Goal: Use online tool/utility: Use online tool/utility

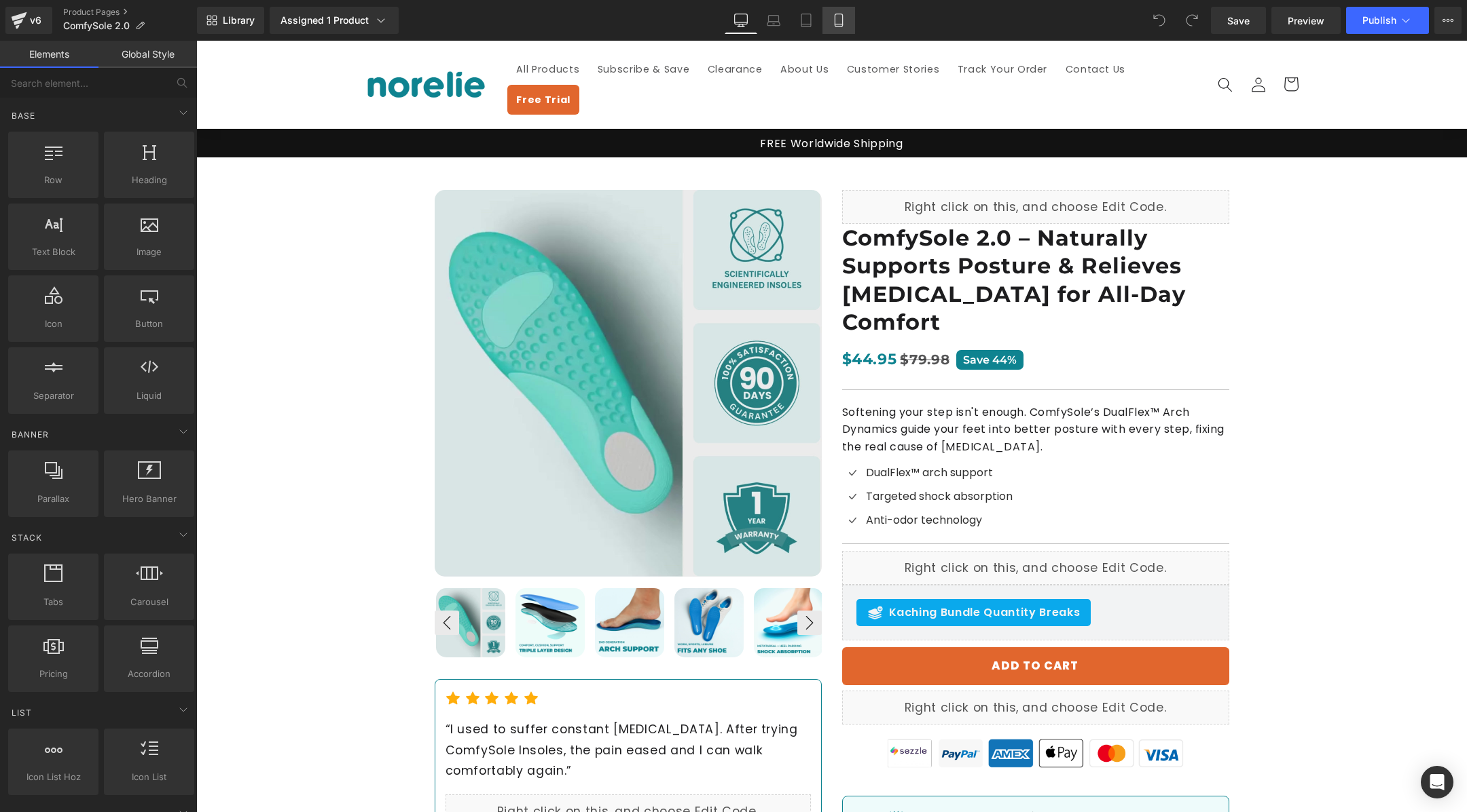
click at [847, 31] on link "Mobile" at bounding box center [839, 21] width 33 height 28
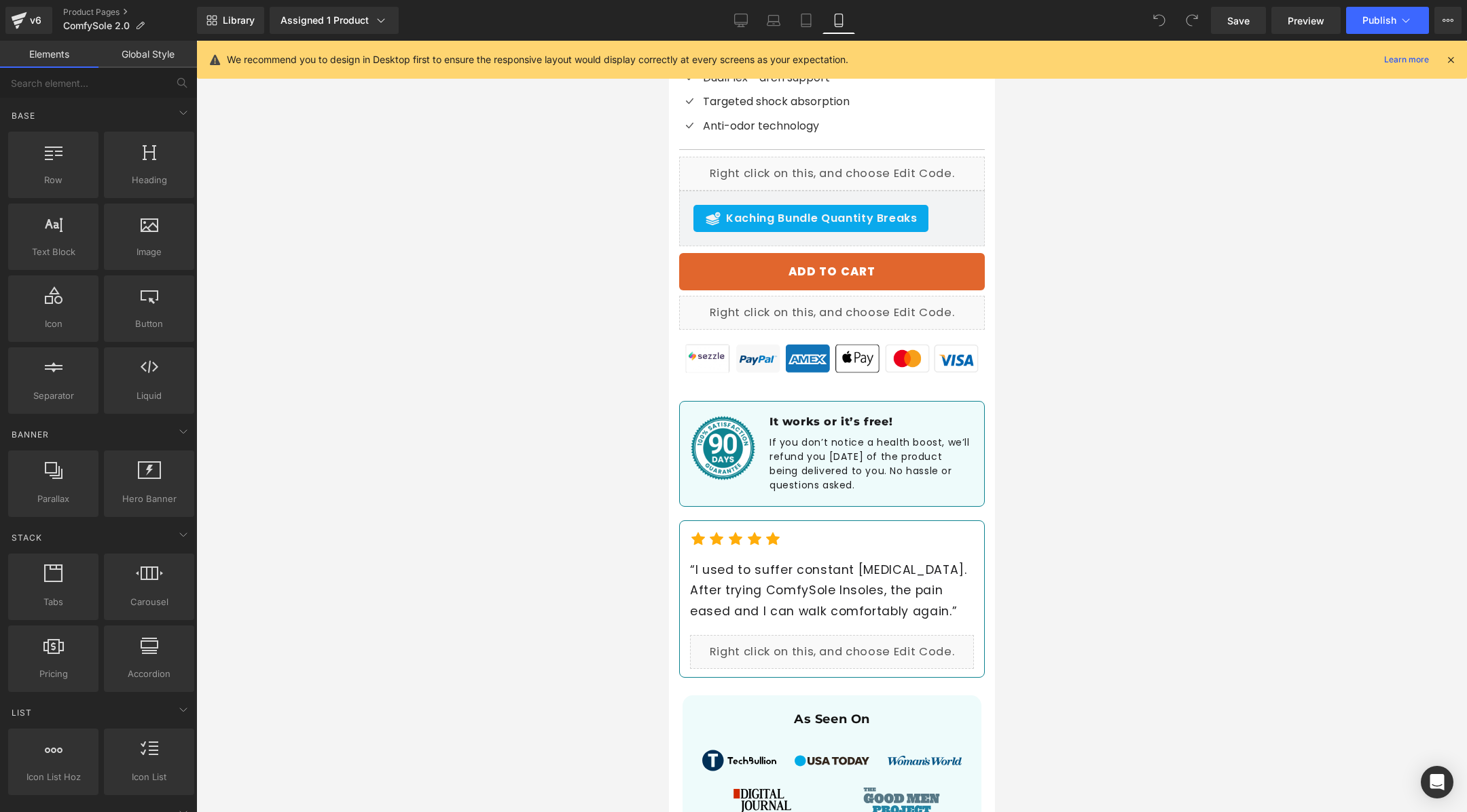
scroll to position [511, 0]
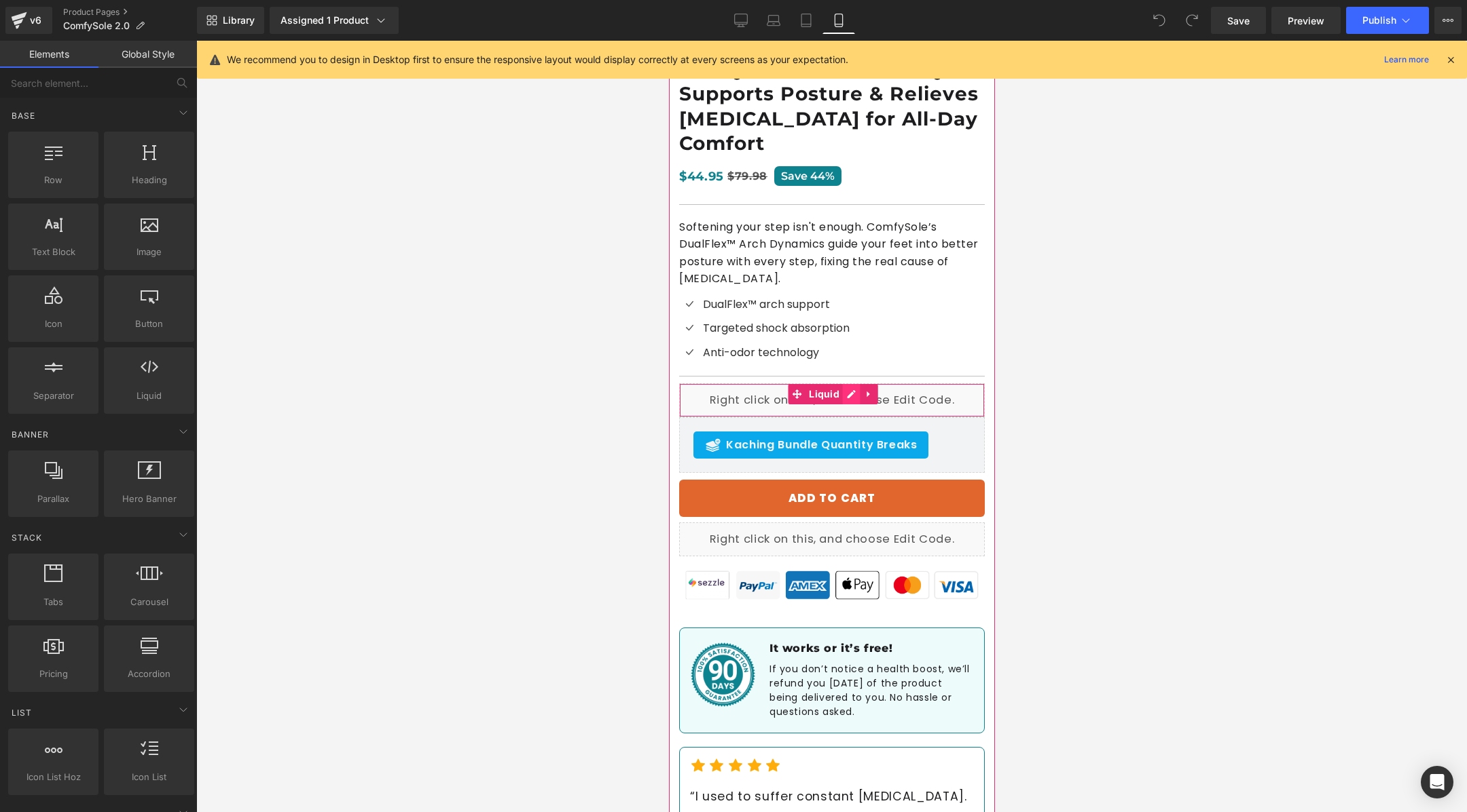
click at [855, 396] on div "Liquid" at bounding box center [830, 400] width 306 height 34
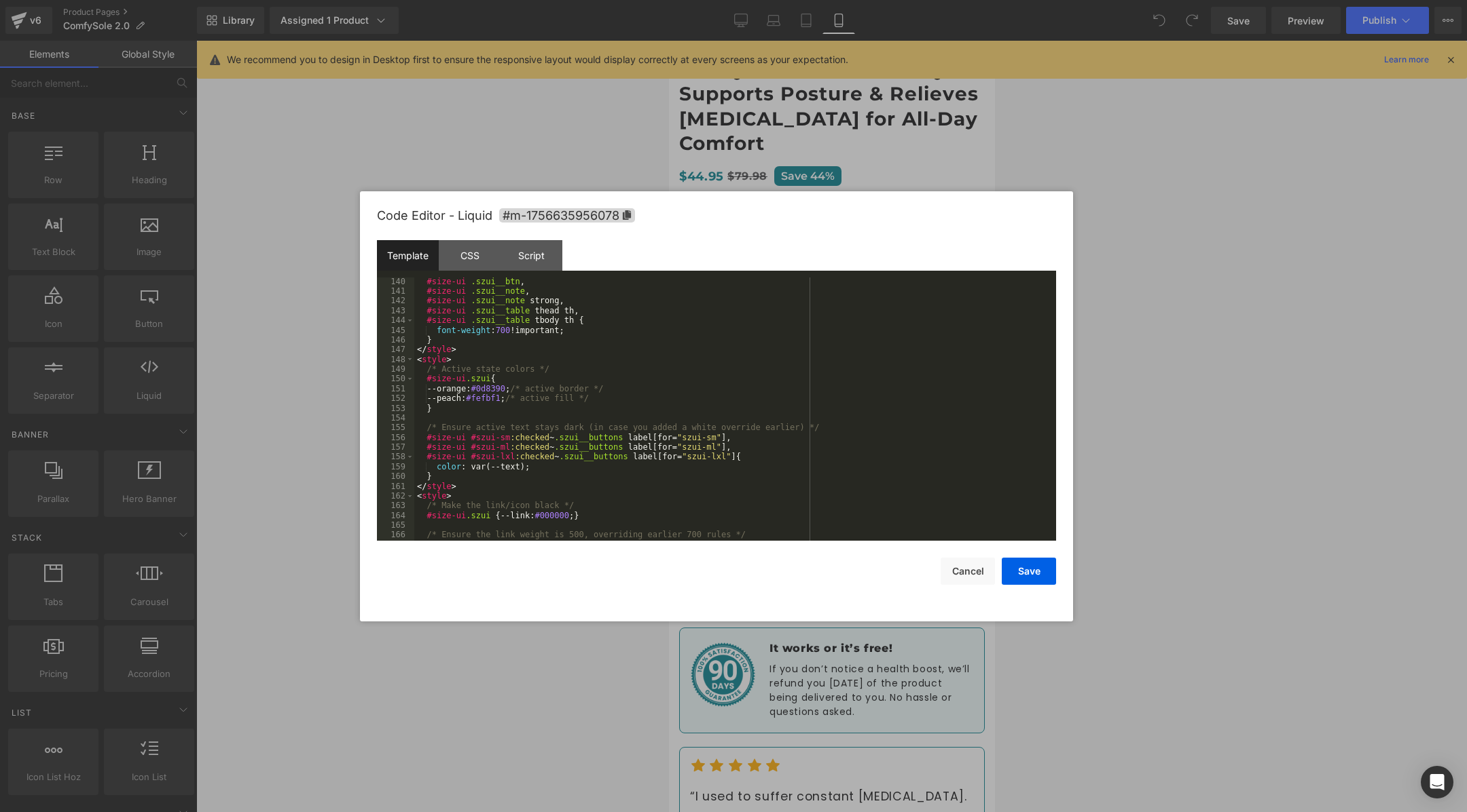
scroll to position [1961, 0]
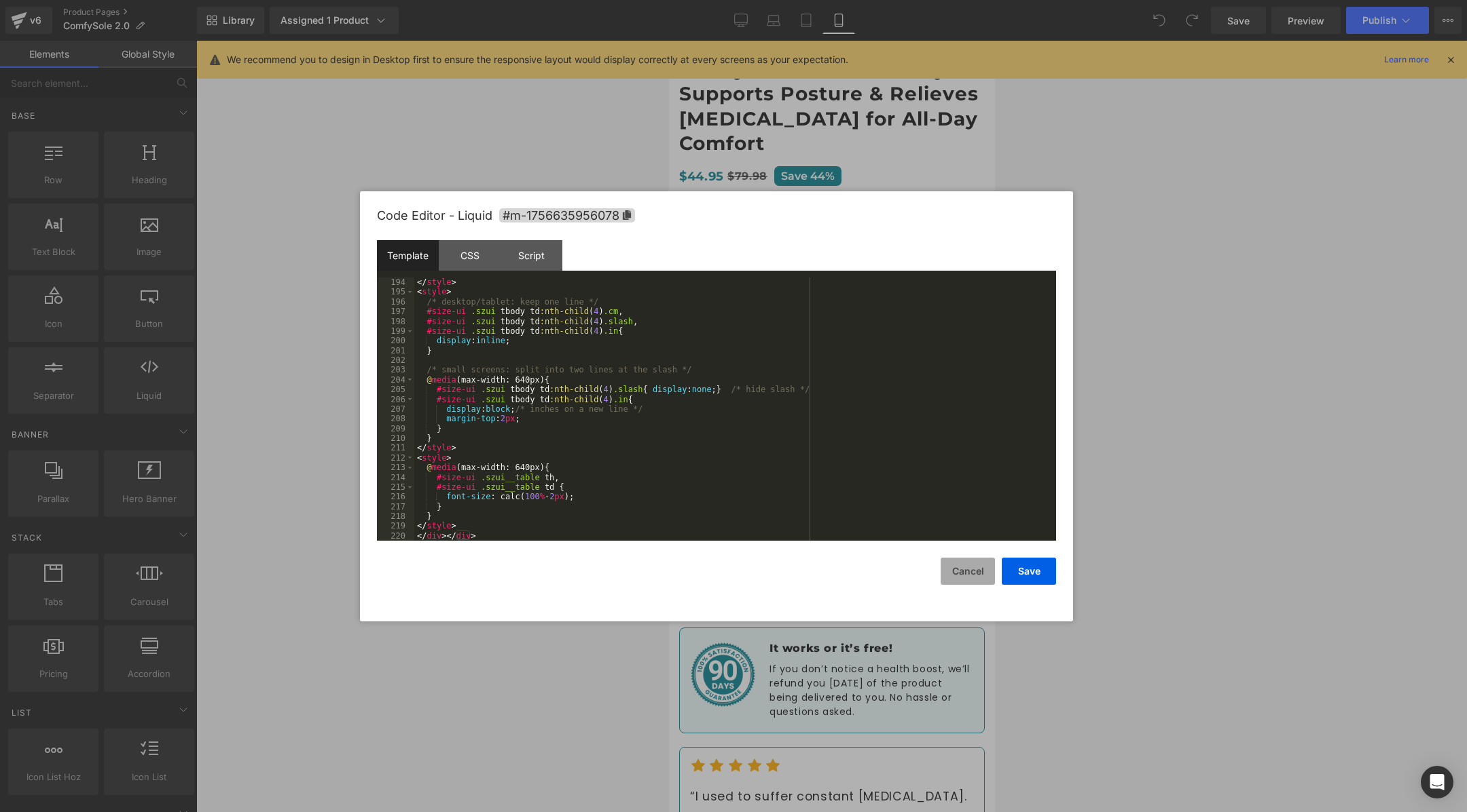
click at [964, 568] on button "Cancel" at bounding box center [967, 572] width 54 height 28
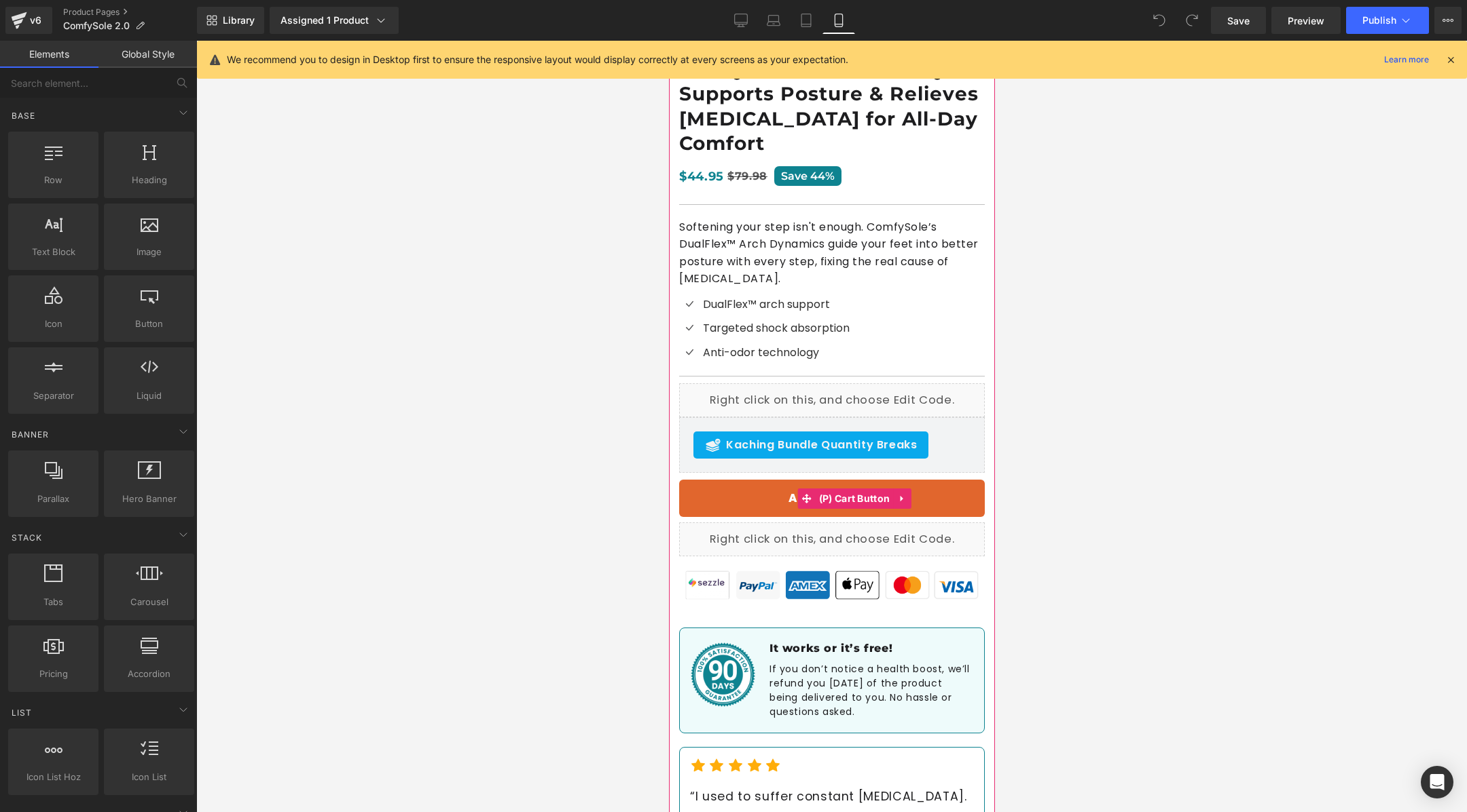
click at [747, 505] on button "ADD TO CART" at bounding box center [830, 499] width 306 height 38
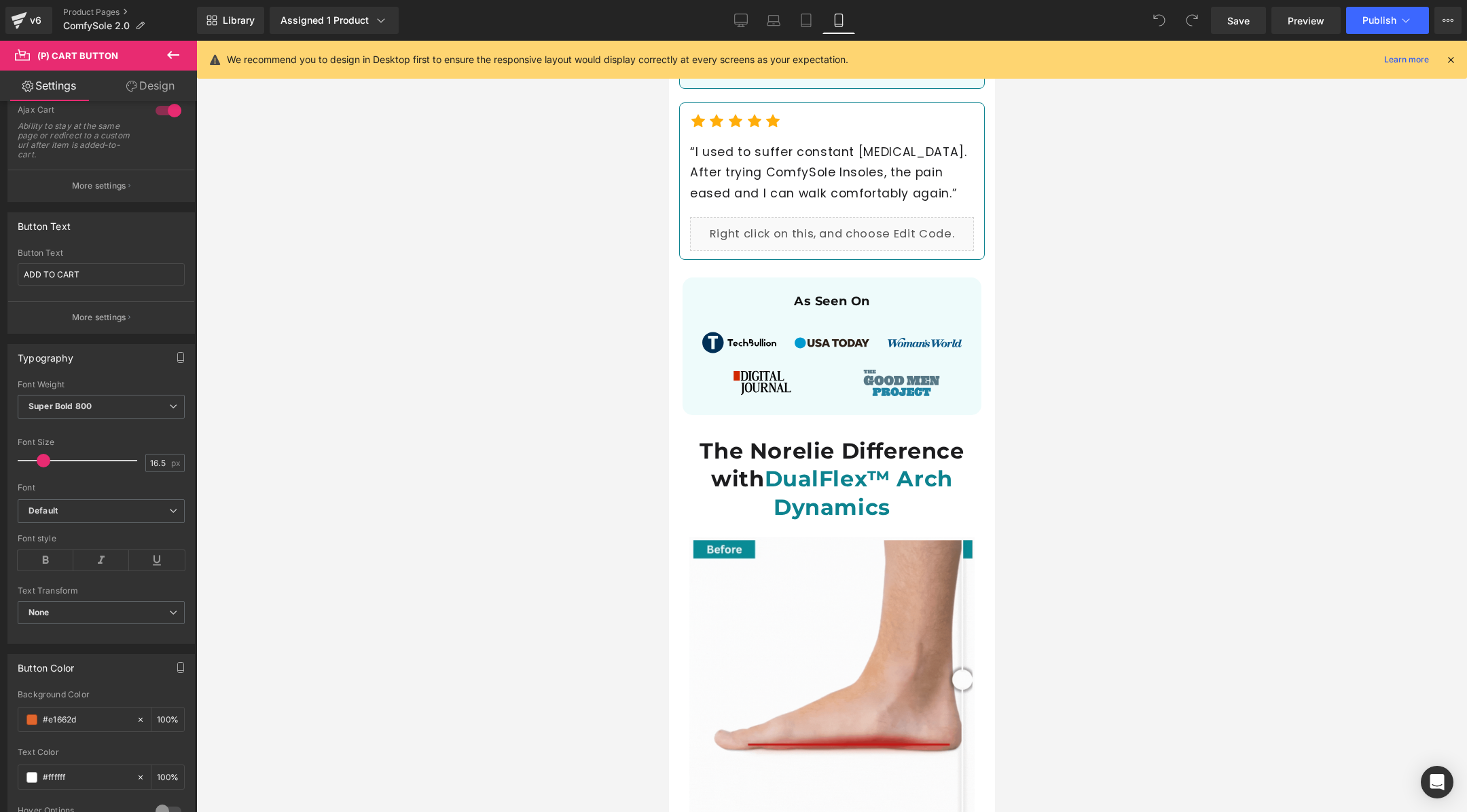
scroll to position [1157, 0]
click at [972, 286] on div "As Seen On Heading Row Image Image Image Row Image Image Row" at bounding box center [830, 344] width 299 height 115
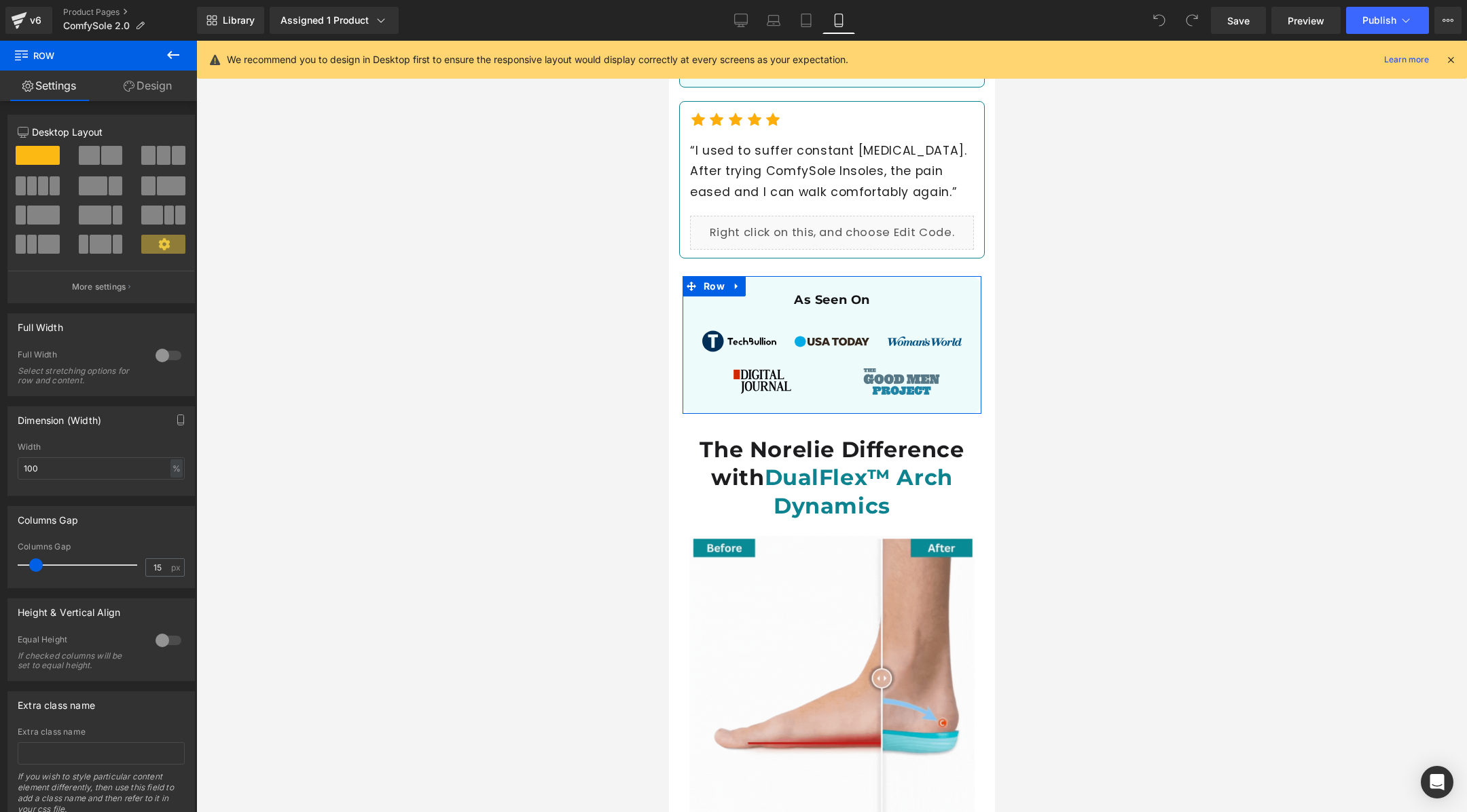
click at [175, 89] on link "Design" at bounding box center [147, 85] width 98 height 30
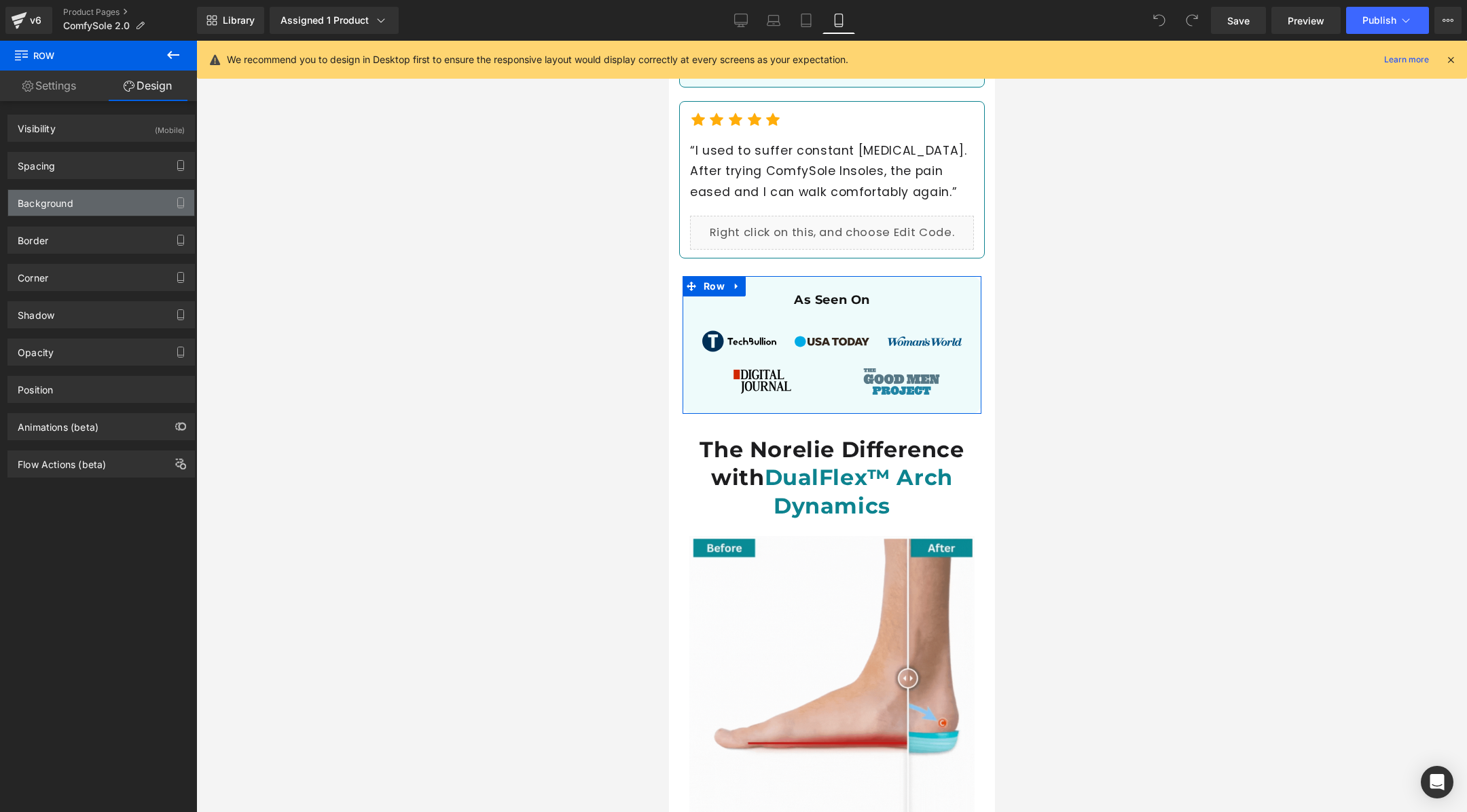
click at [95, 213] on div "Background" at bounding box center [101, 203] width 186 height 26
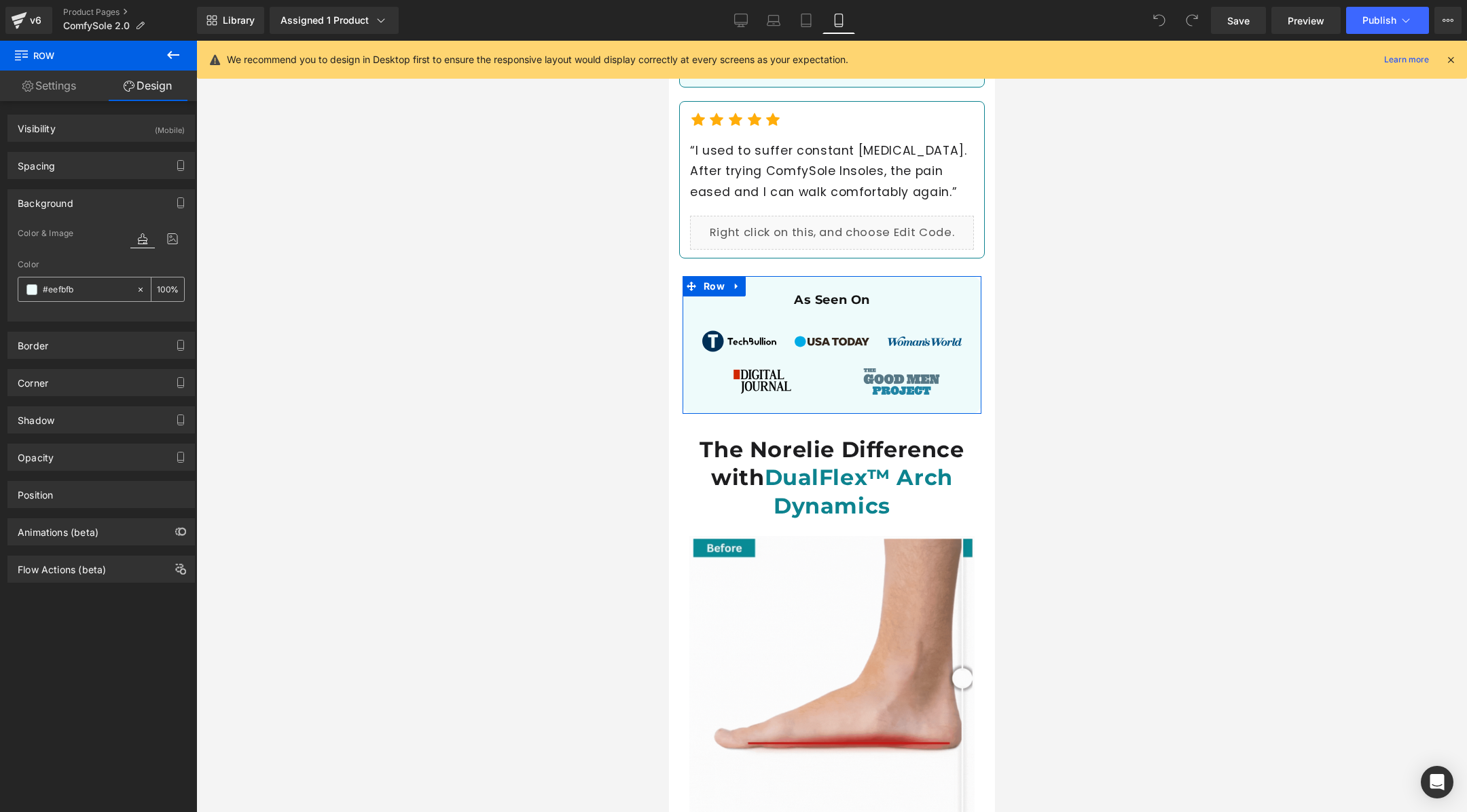
click at [136, 288] on icon at bounding box center [140, 289] width 9 height 9
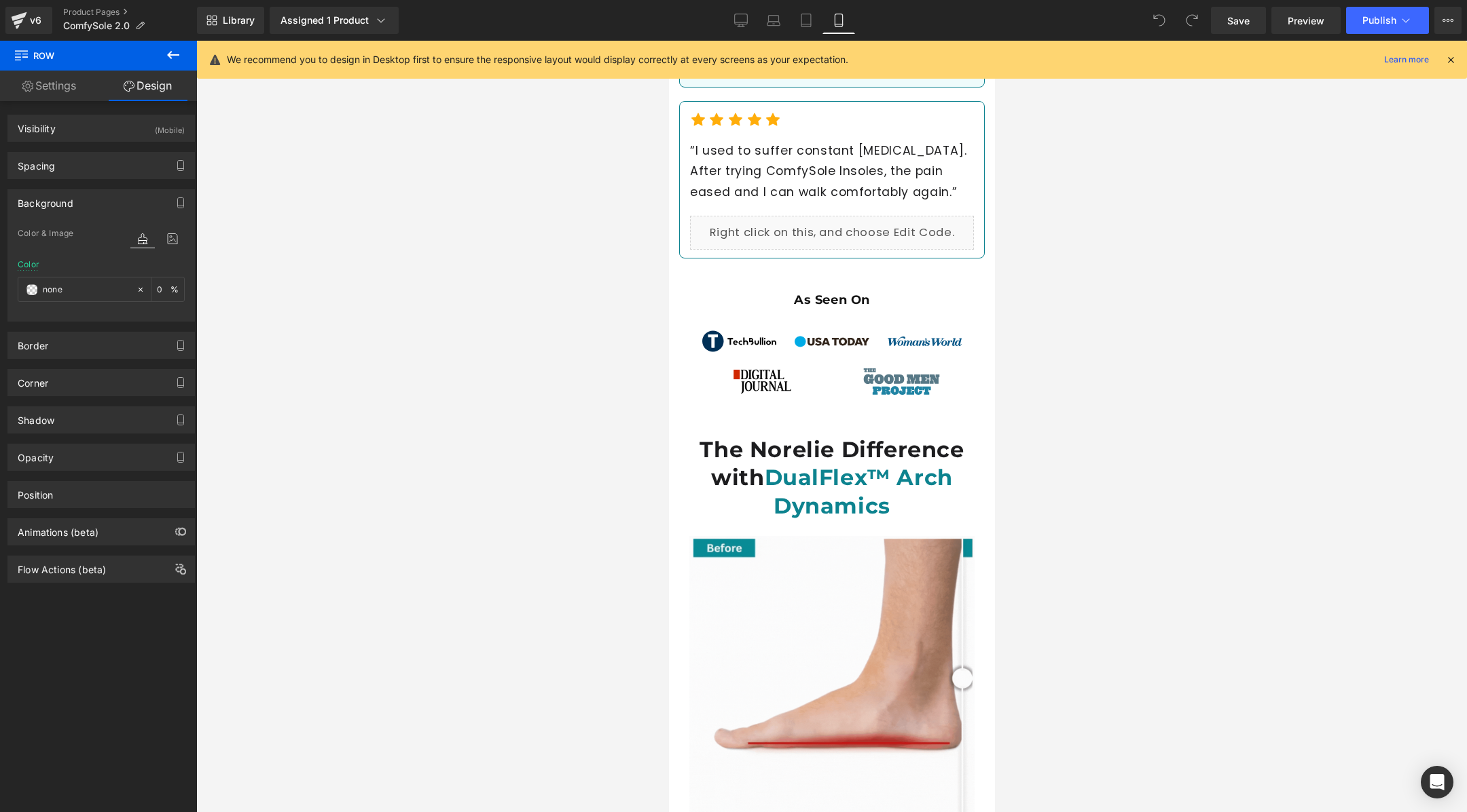
click at [432, 414] on div at bounding box center [831, 426] width 1271 height 772
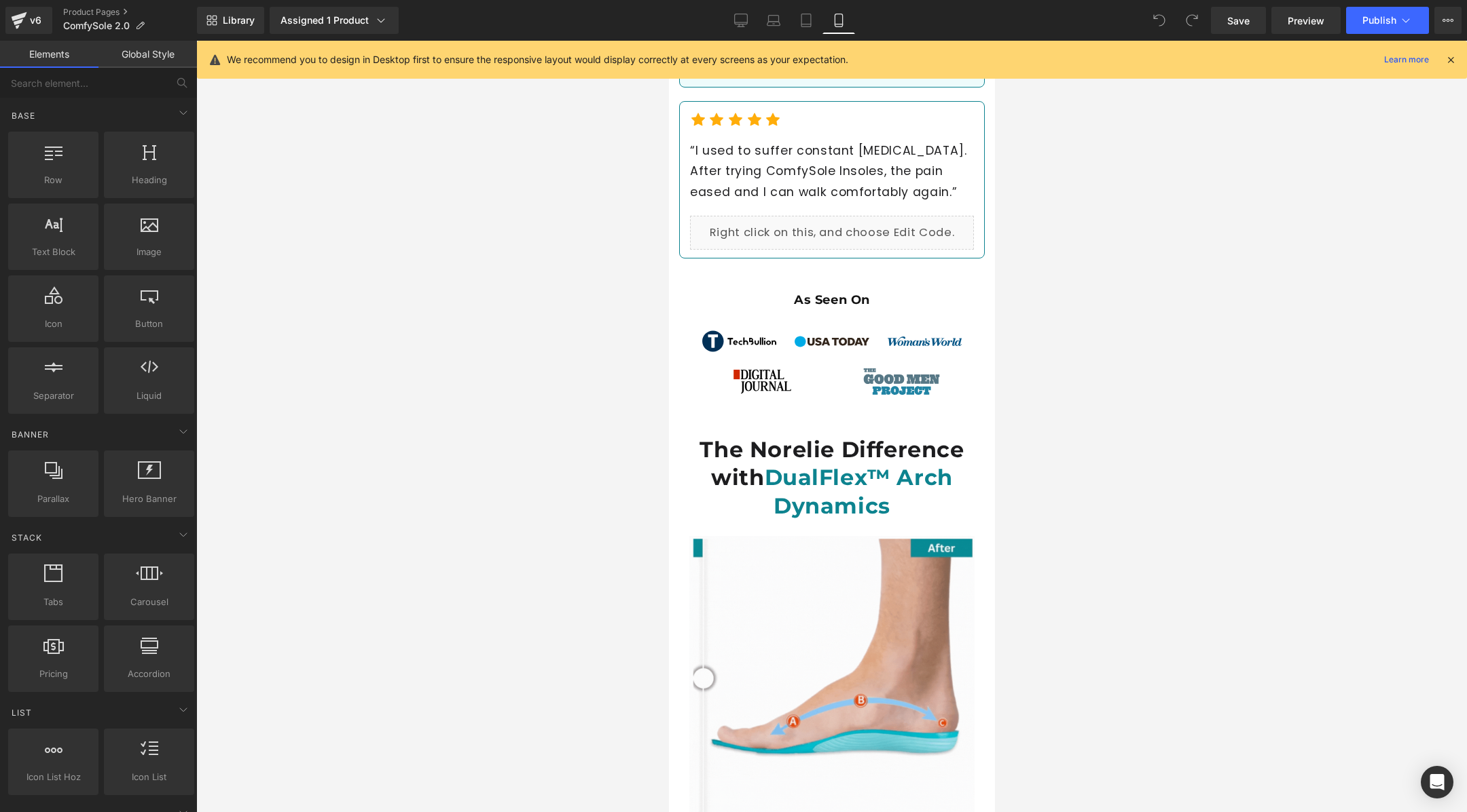
click at [432, 414] on div at bounding box center [831, 426] width 1271 height 772
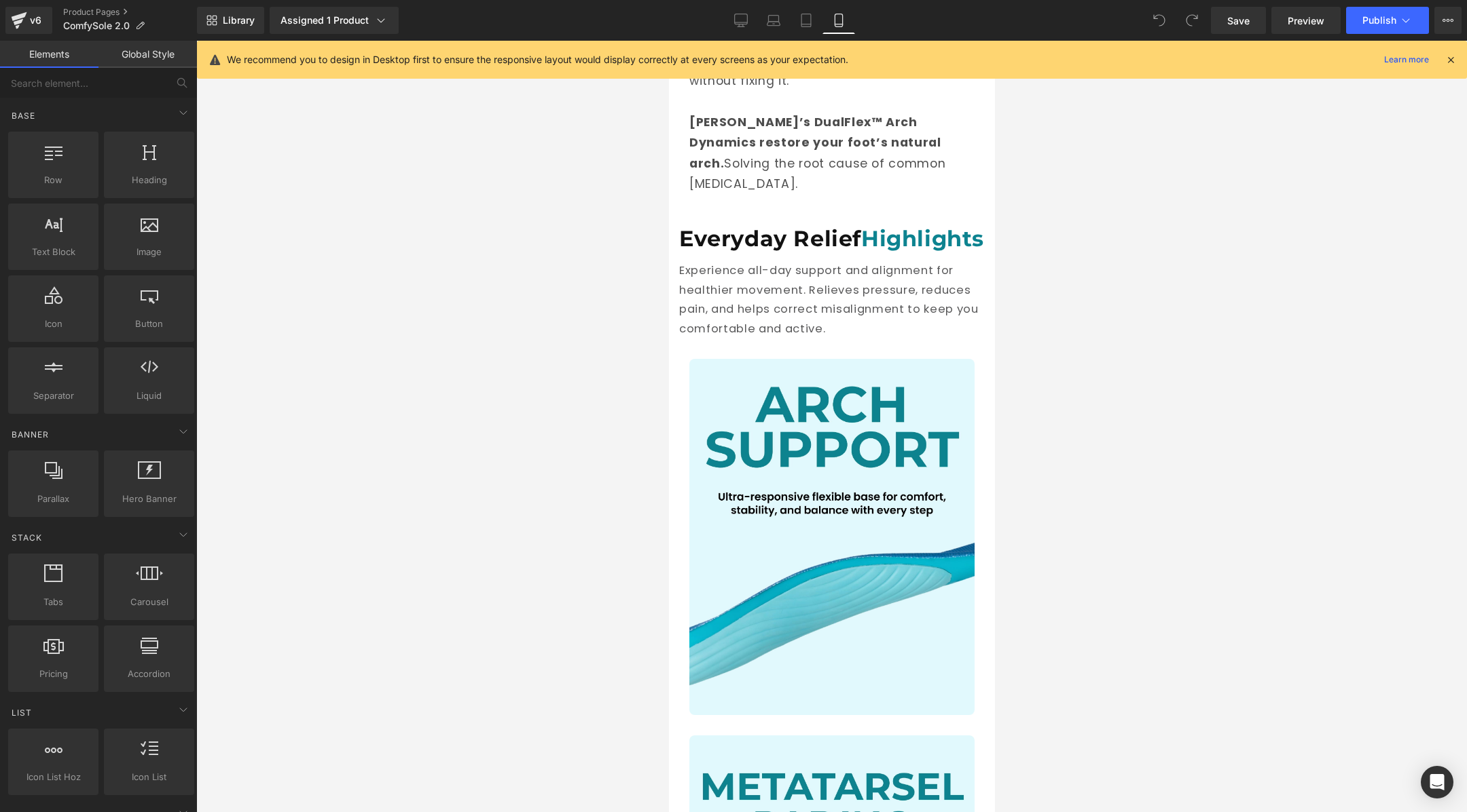
scroll to position [1931, 0]
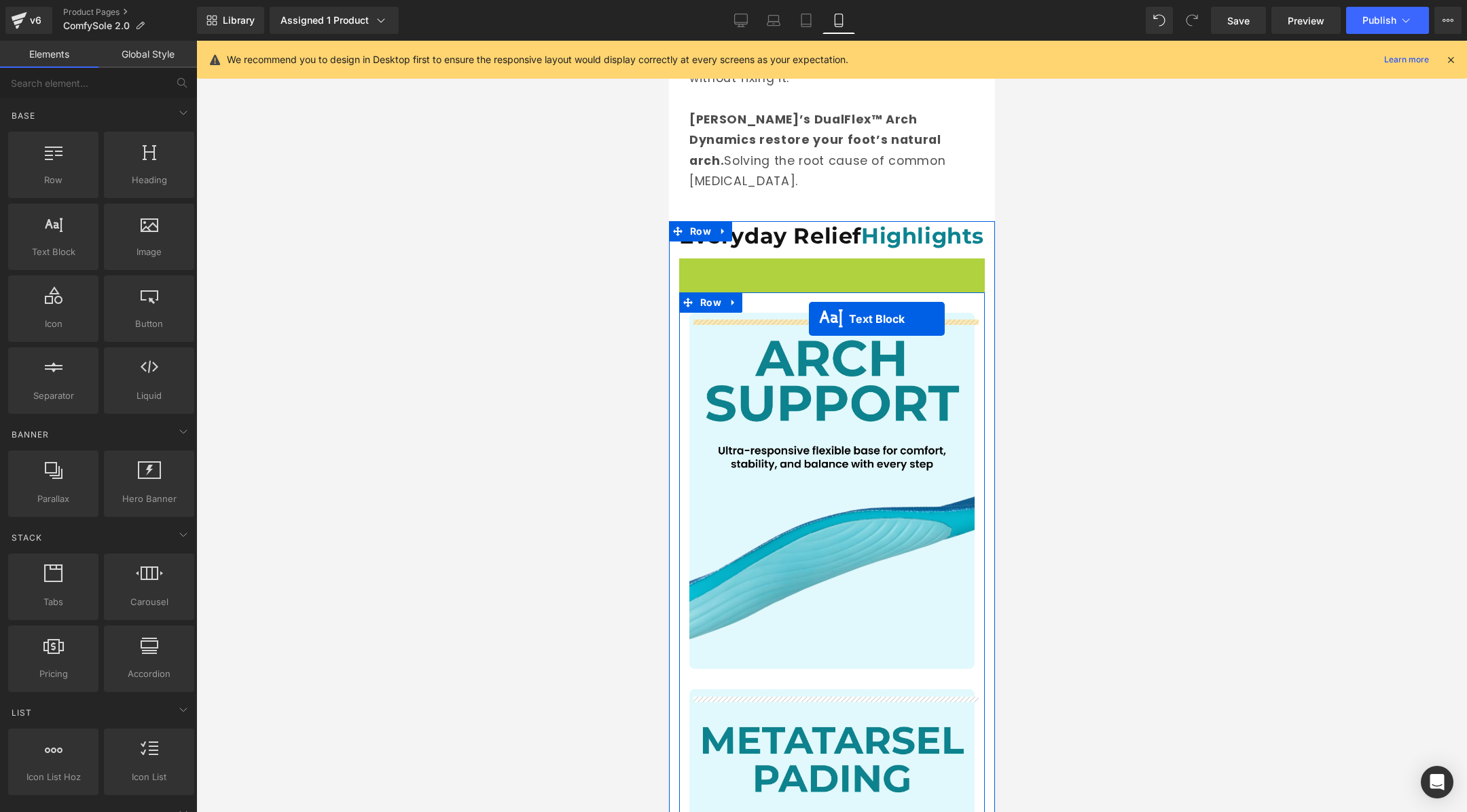
drag, startPoint x: 790, startPoint y: 302, endPoint x: 808, endPoint y: 319, distance: 24.8
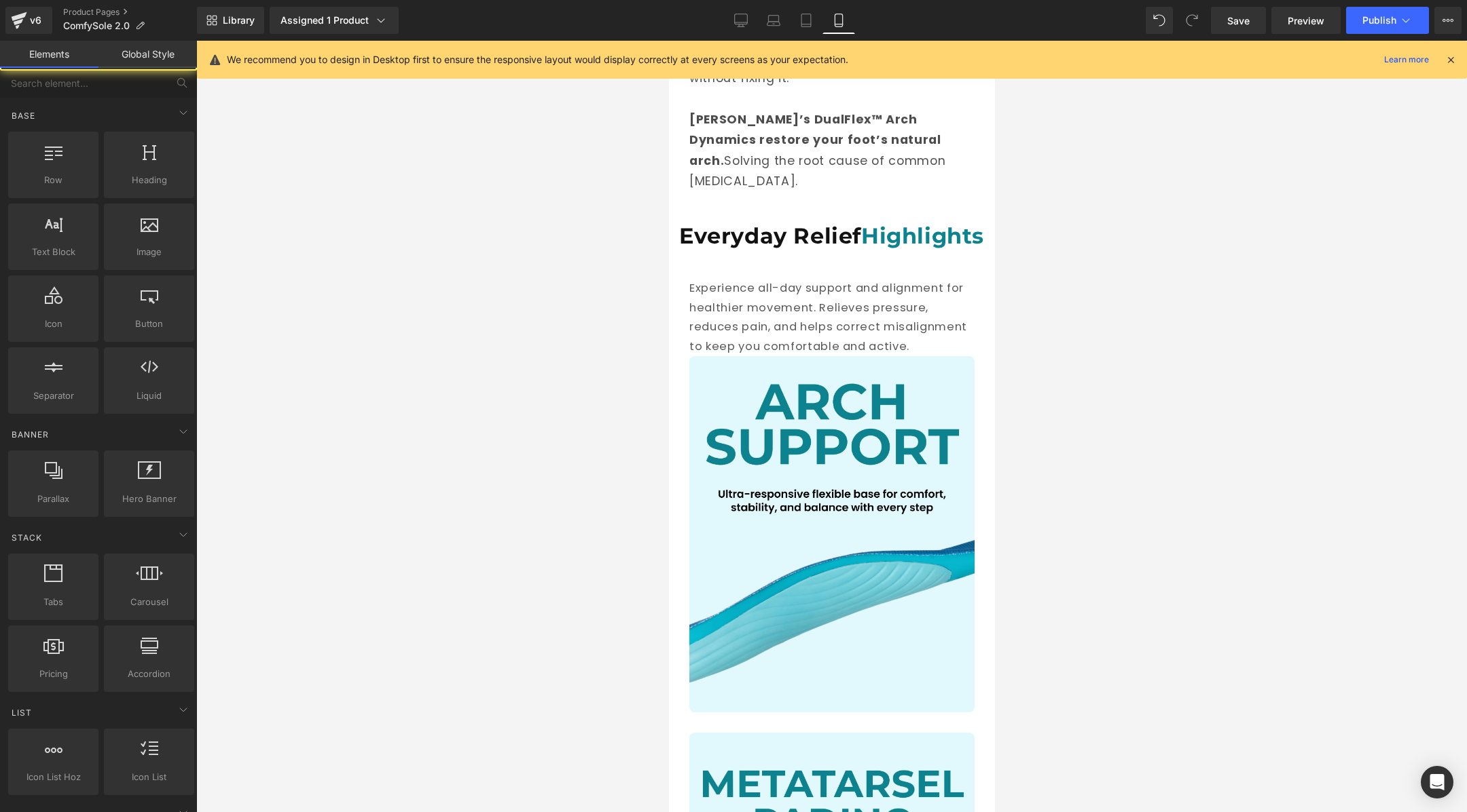
click at [1078, 288] on div at bounding box center [831, 426] width 1271 height 772
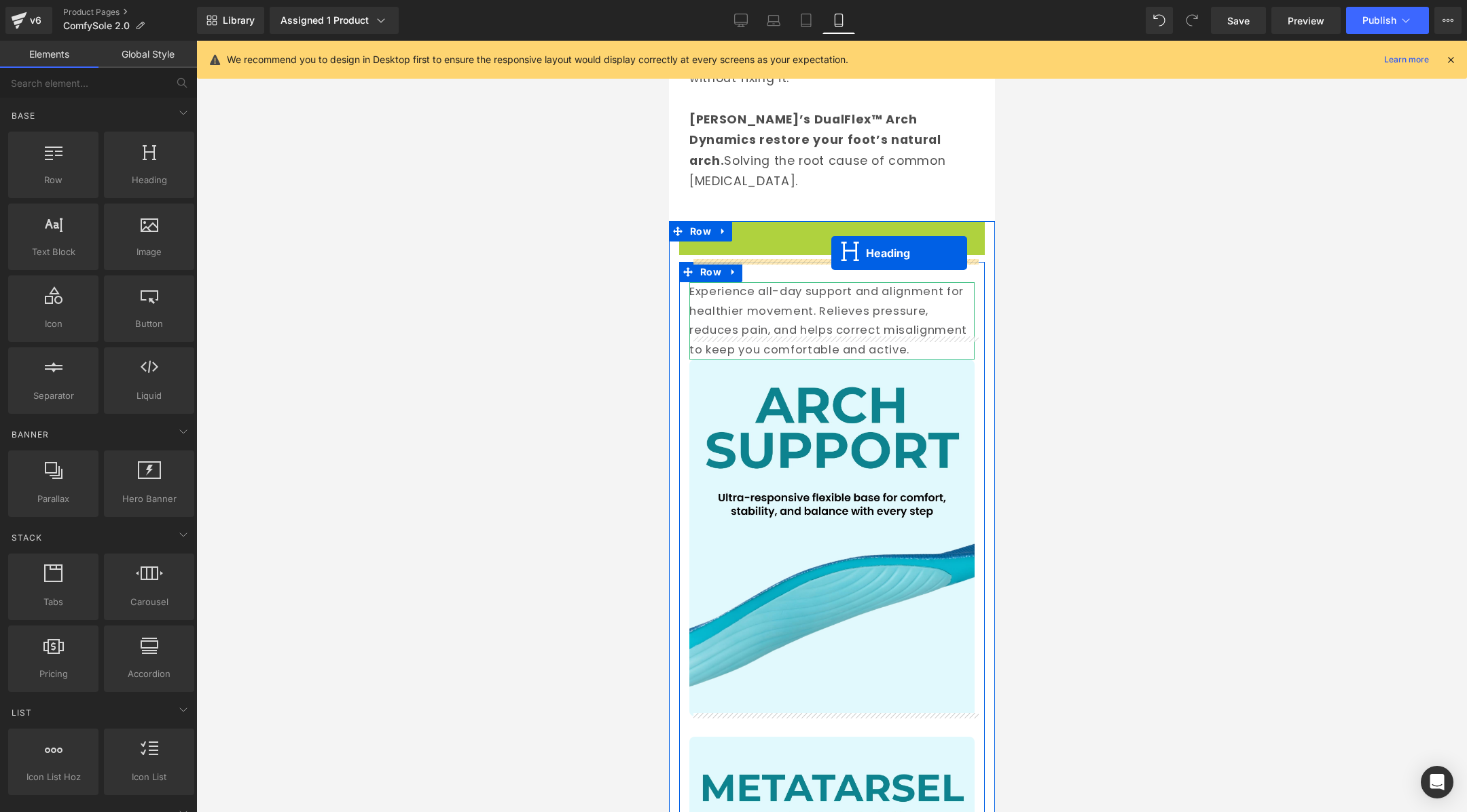
drag, startPoint x: 793, startPoint y: 223, endPoint x: 830, endPoint y: 255, distance: 48.9
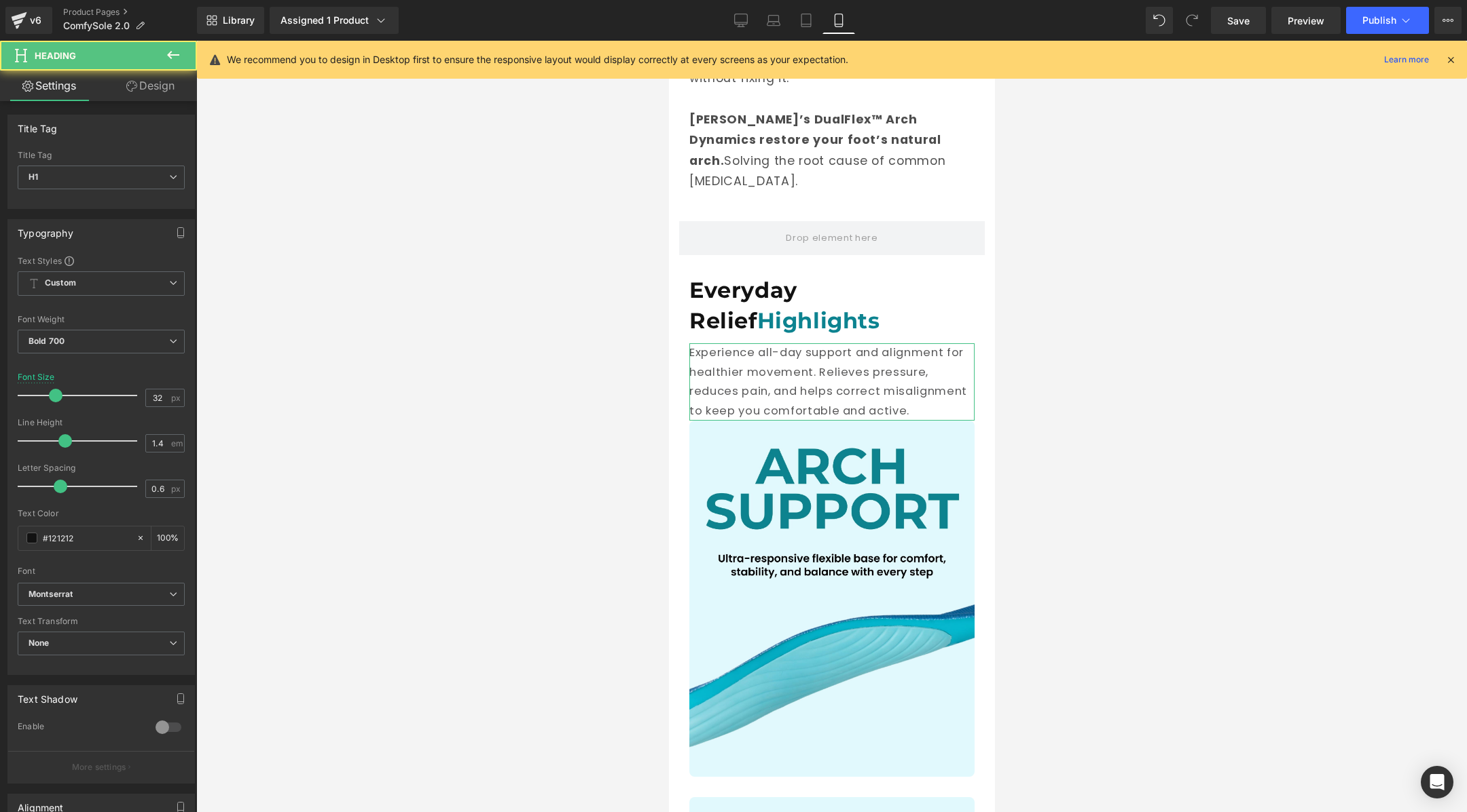
click at [1116, 337] on div at bounding box center [831, 426] width 1271 height 772
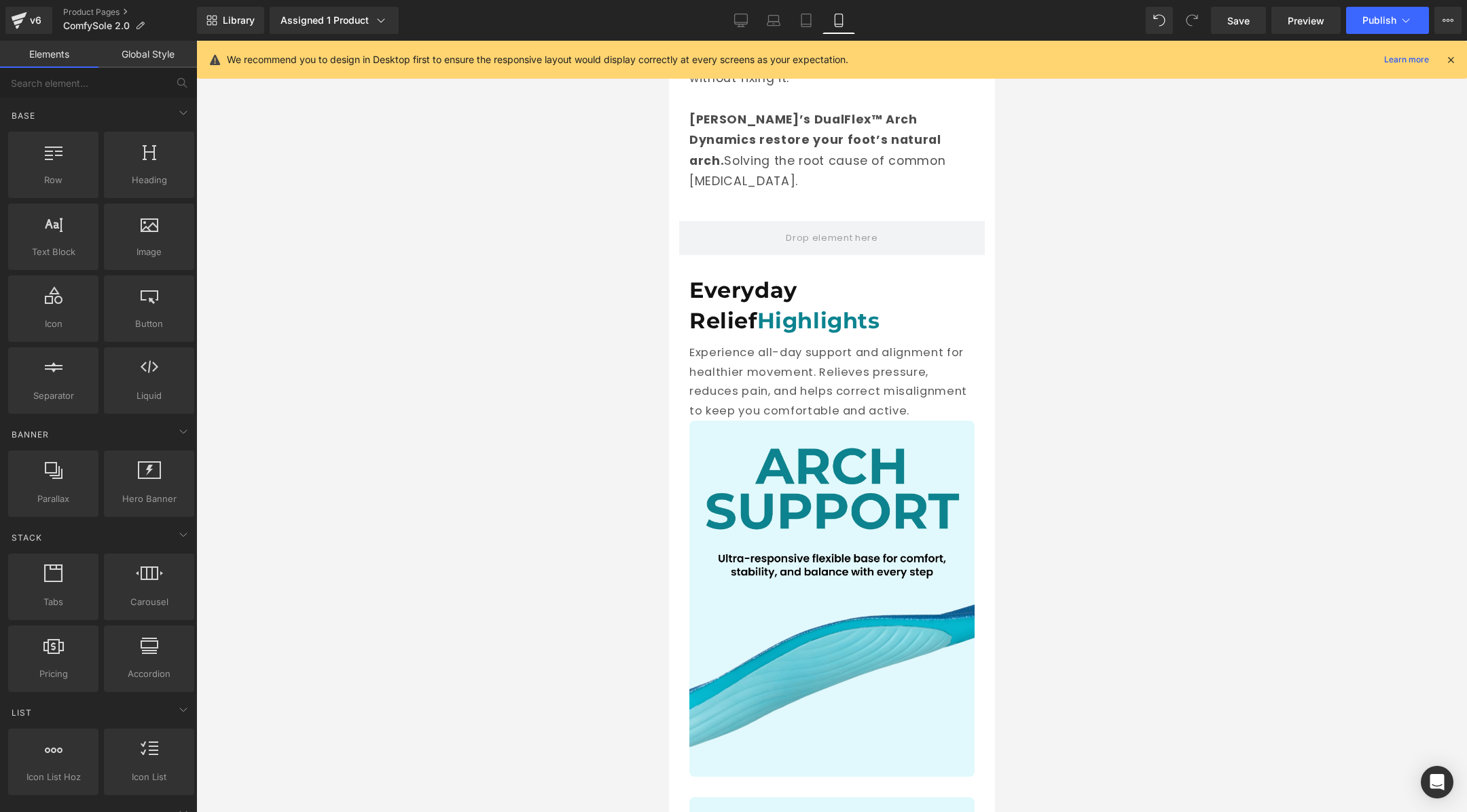
click at [1078, 402] on div at bounding box center [831, 426] width 1271 height 772
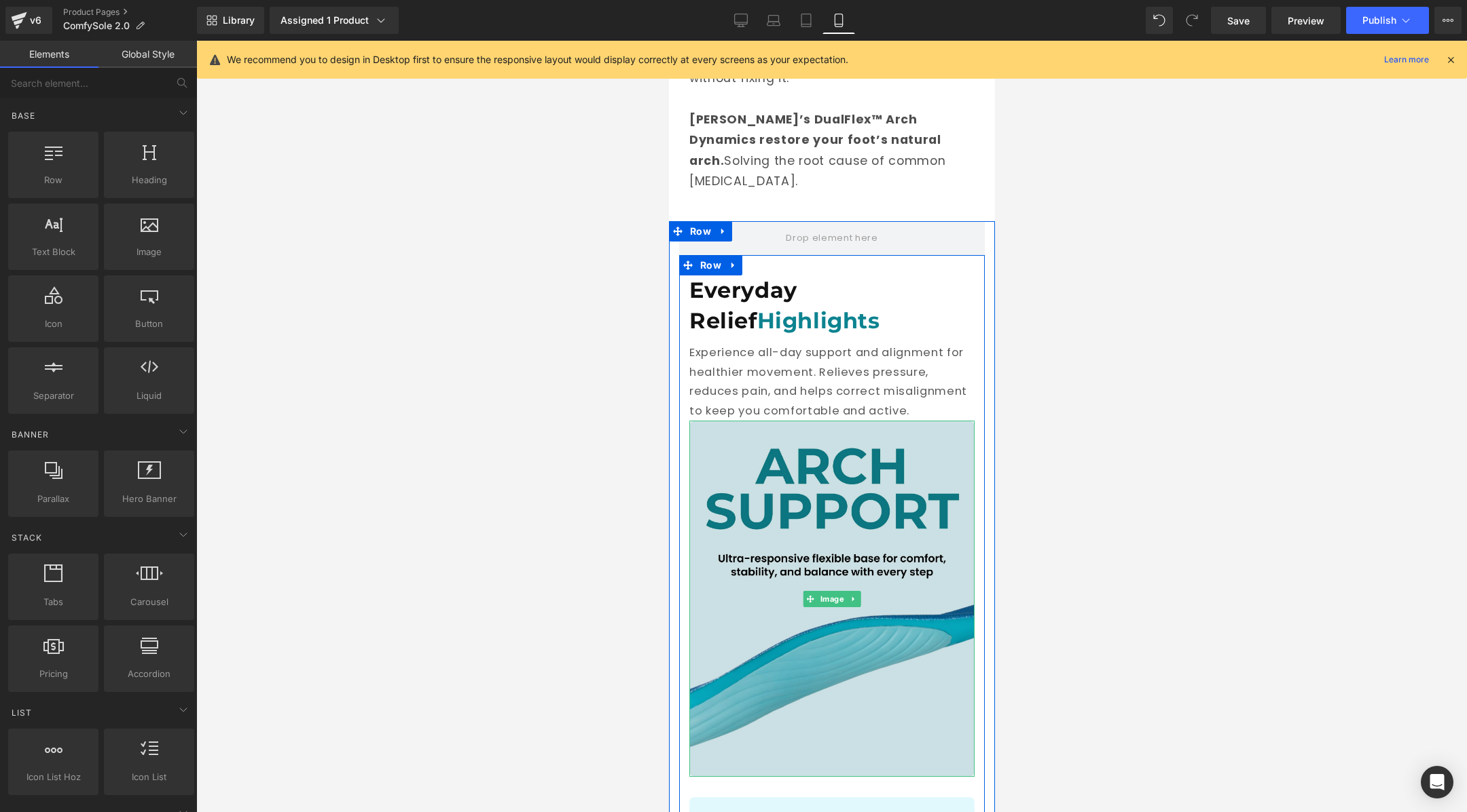
click at [851, 421] on img at bounding box center [830, 599] width 285 height 356
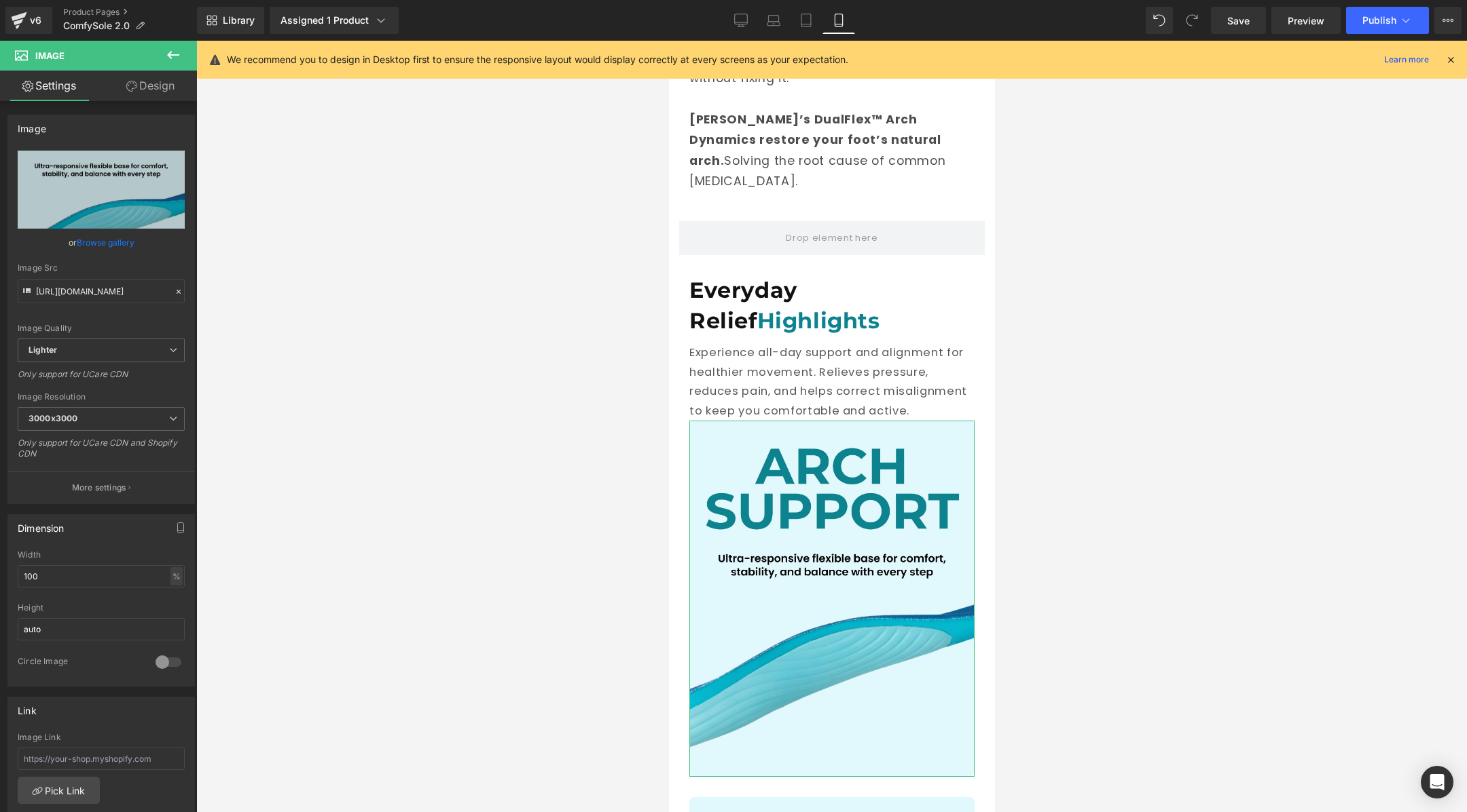
click at [140, 93] on link "Design" at bounding box center [150, 85] width 98 height 30
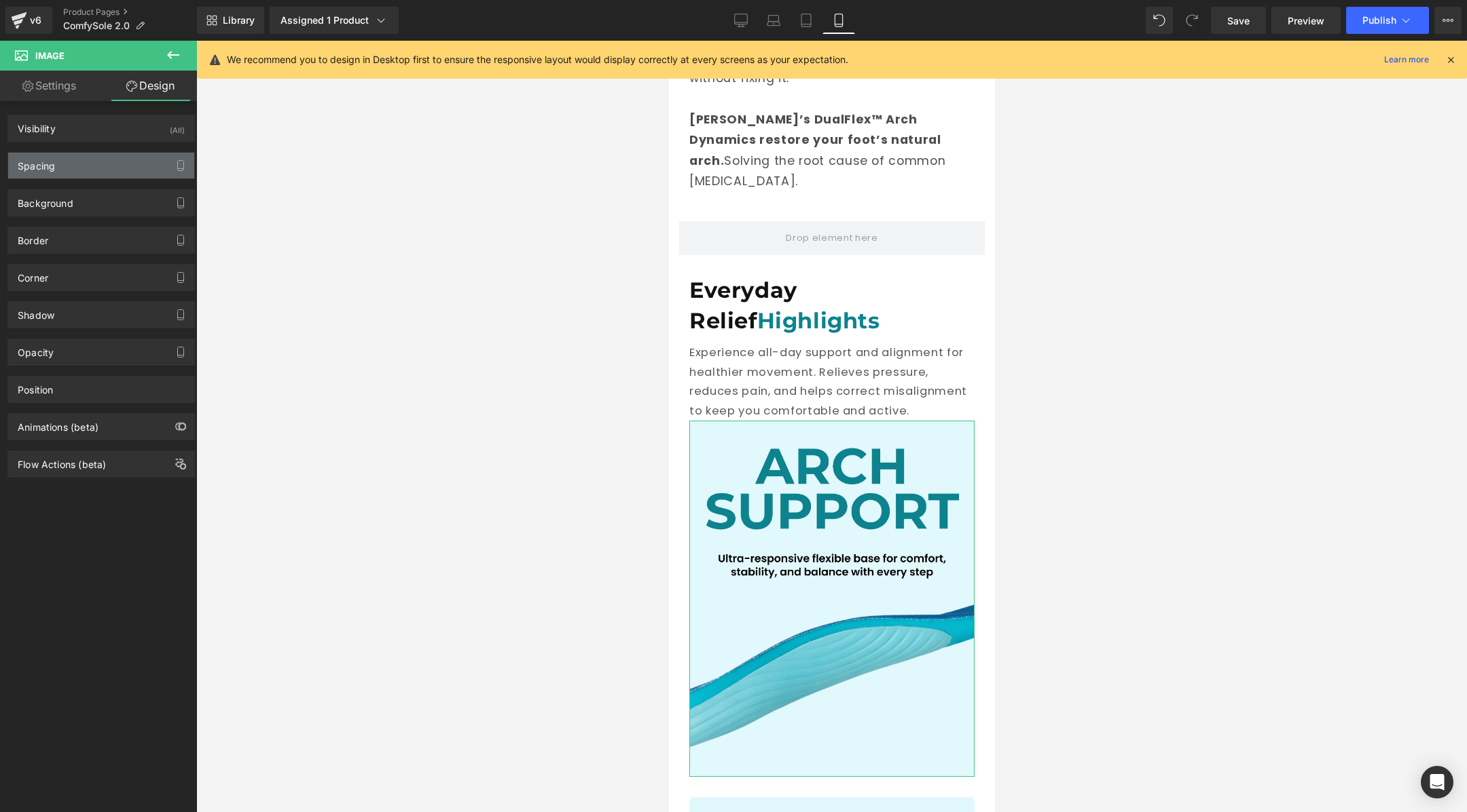
click at [110, 172] on div "Spacing" at bounding box center [101, 165] width 186 height 26
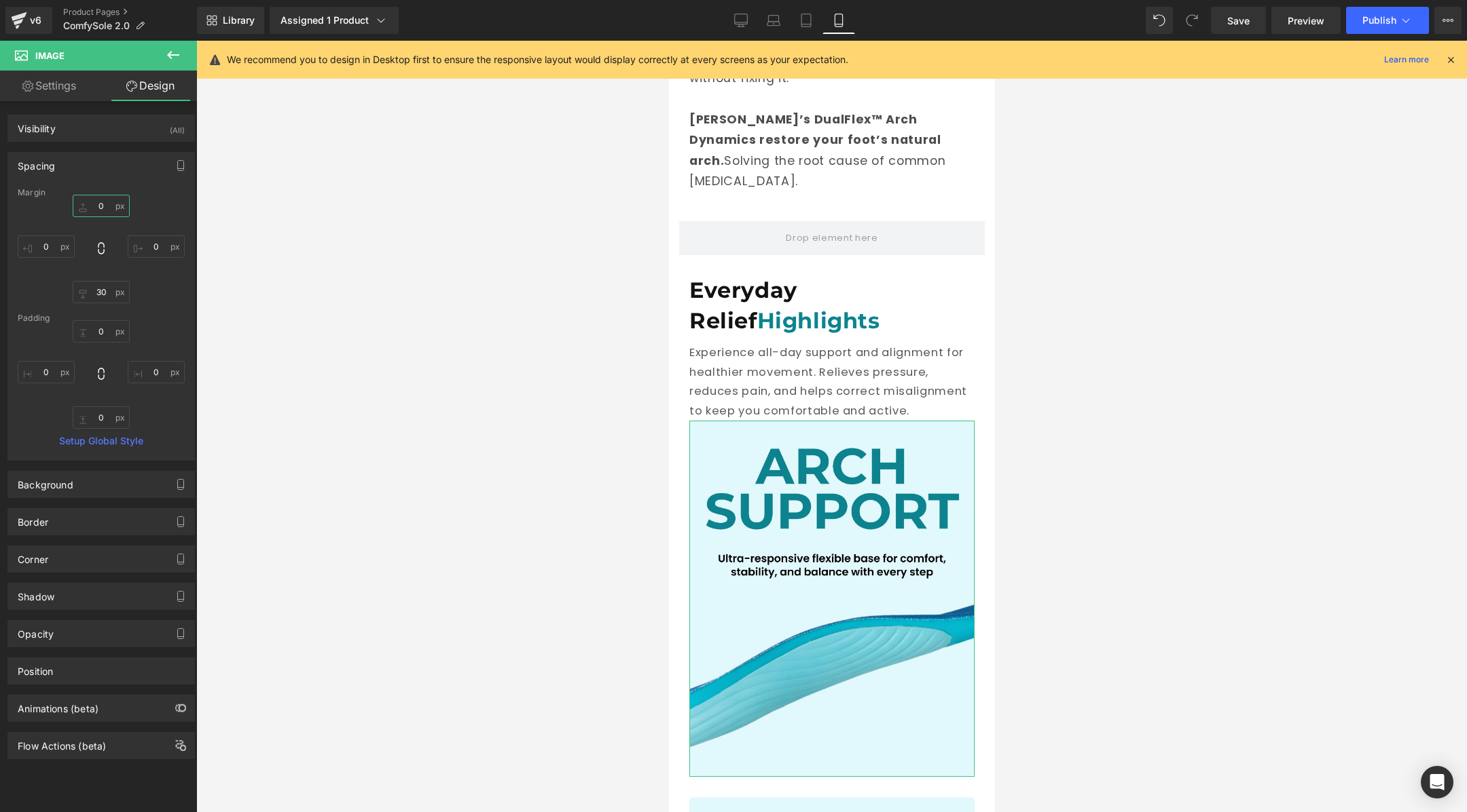
click at [103, 198] on input "0" at bounding box center [101, 206] width 57 height 22
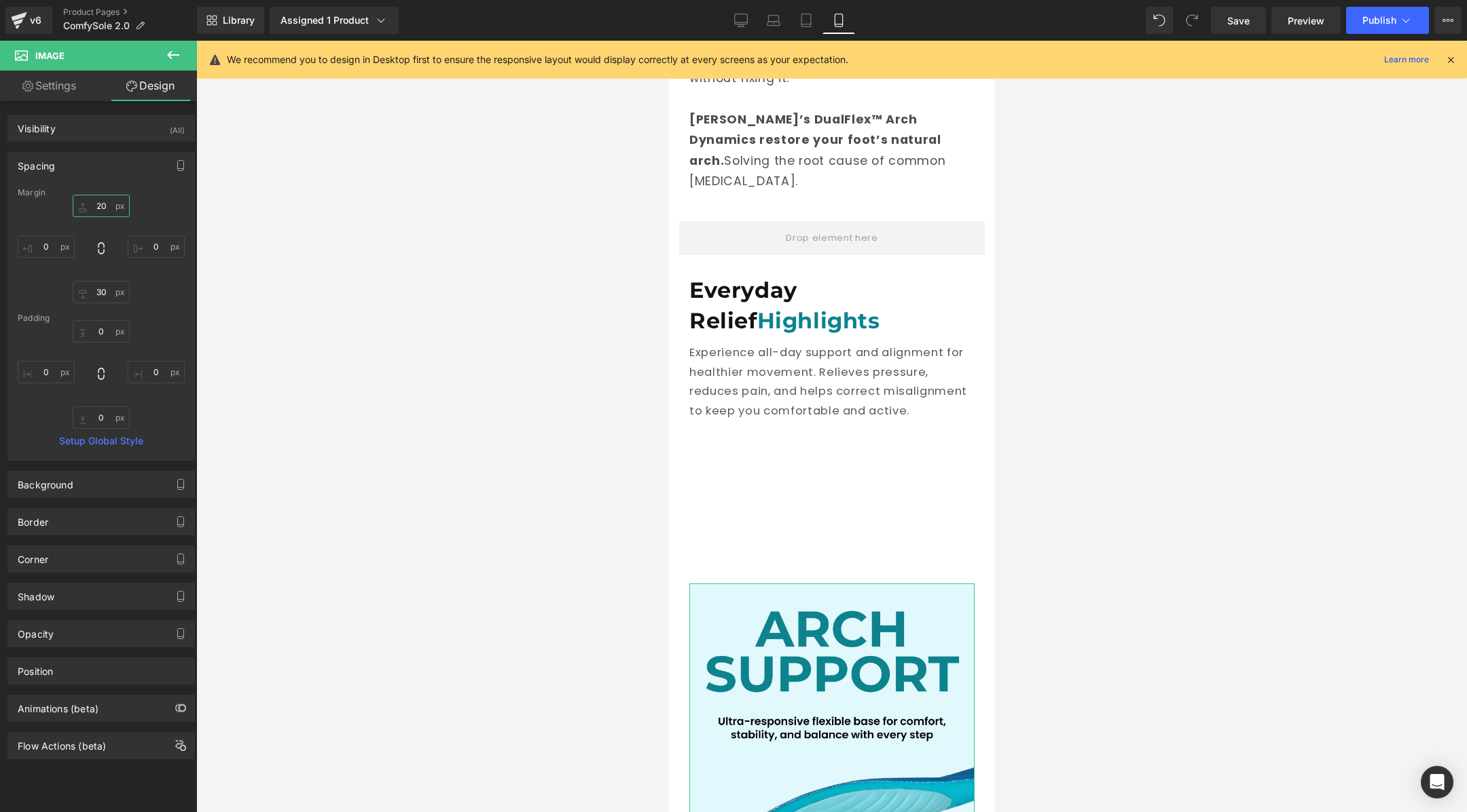
type input "0"
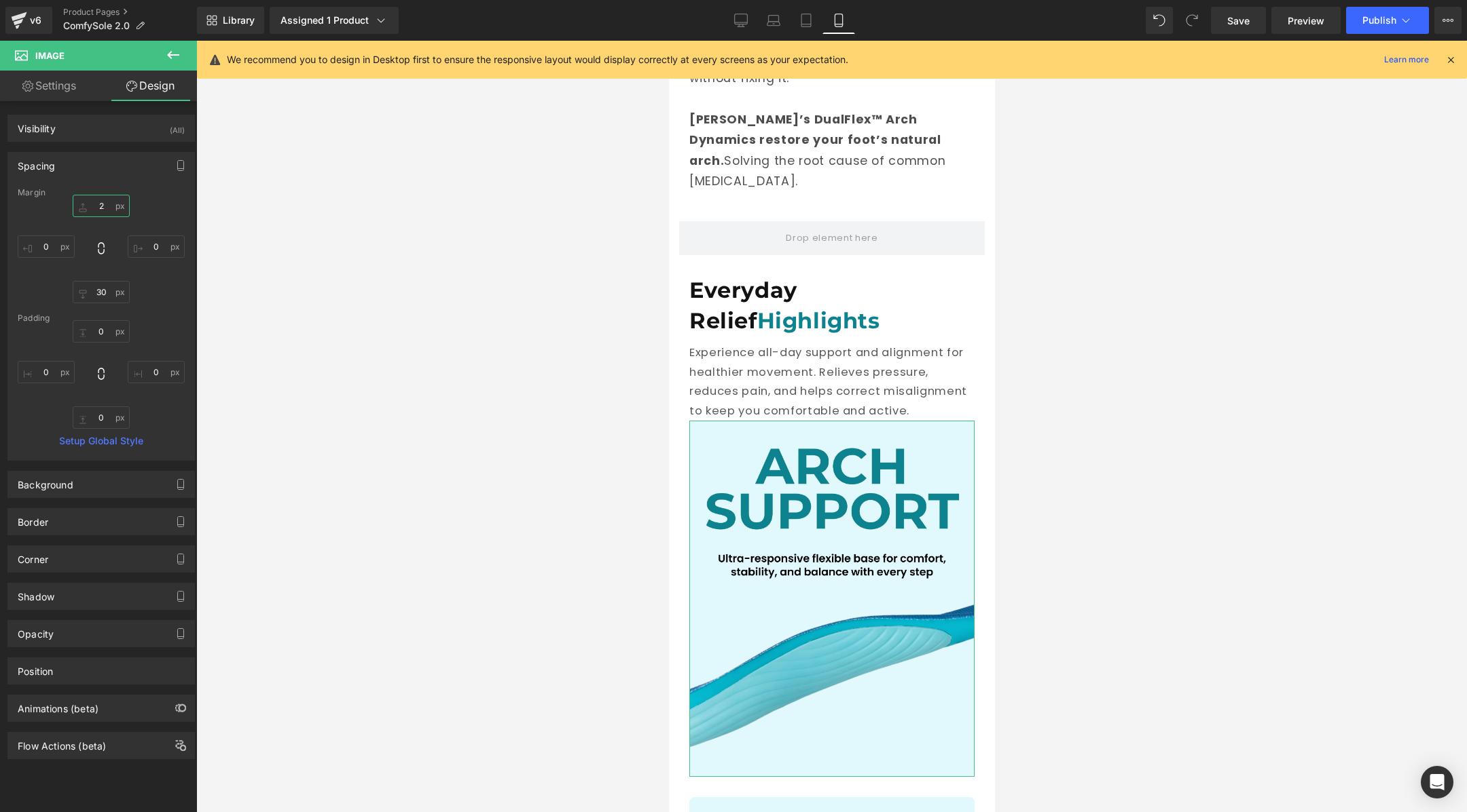
type input "24"
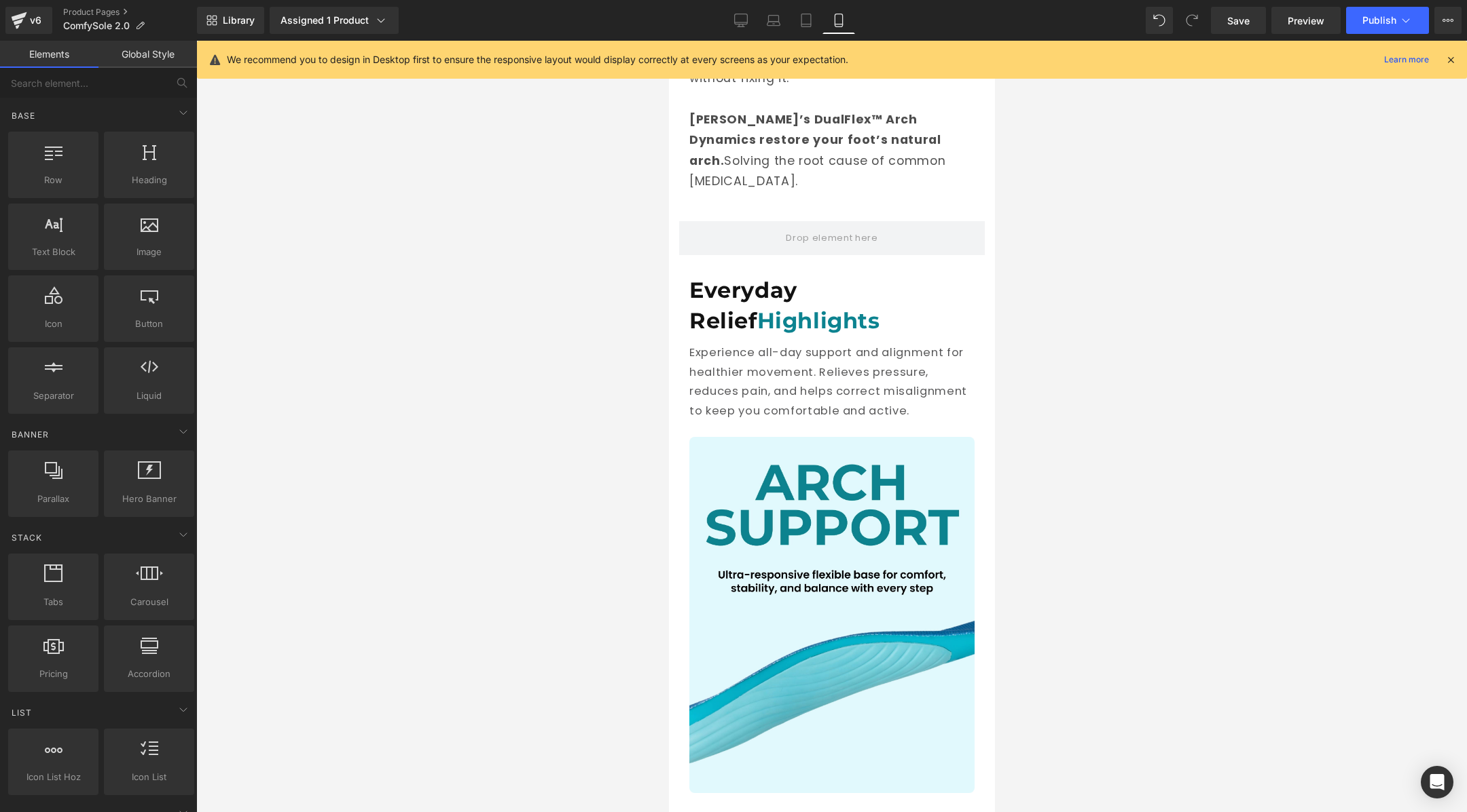
click at [450, 480] on div at bounding box center [831, 426] width 1271 height 772
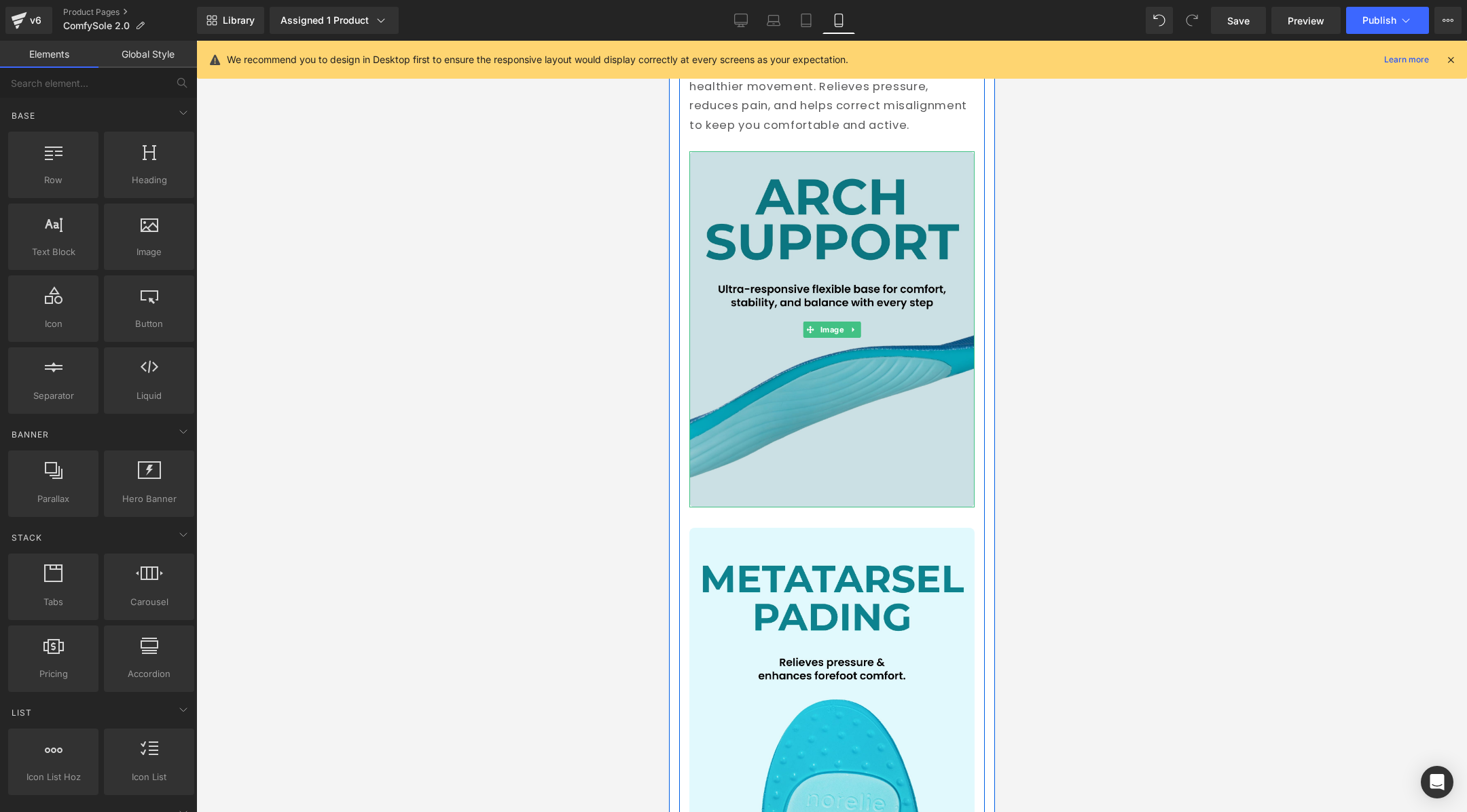
scroll to position [2216, 0]
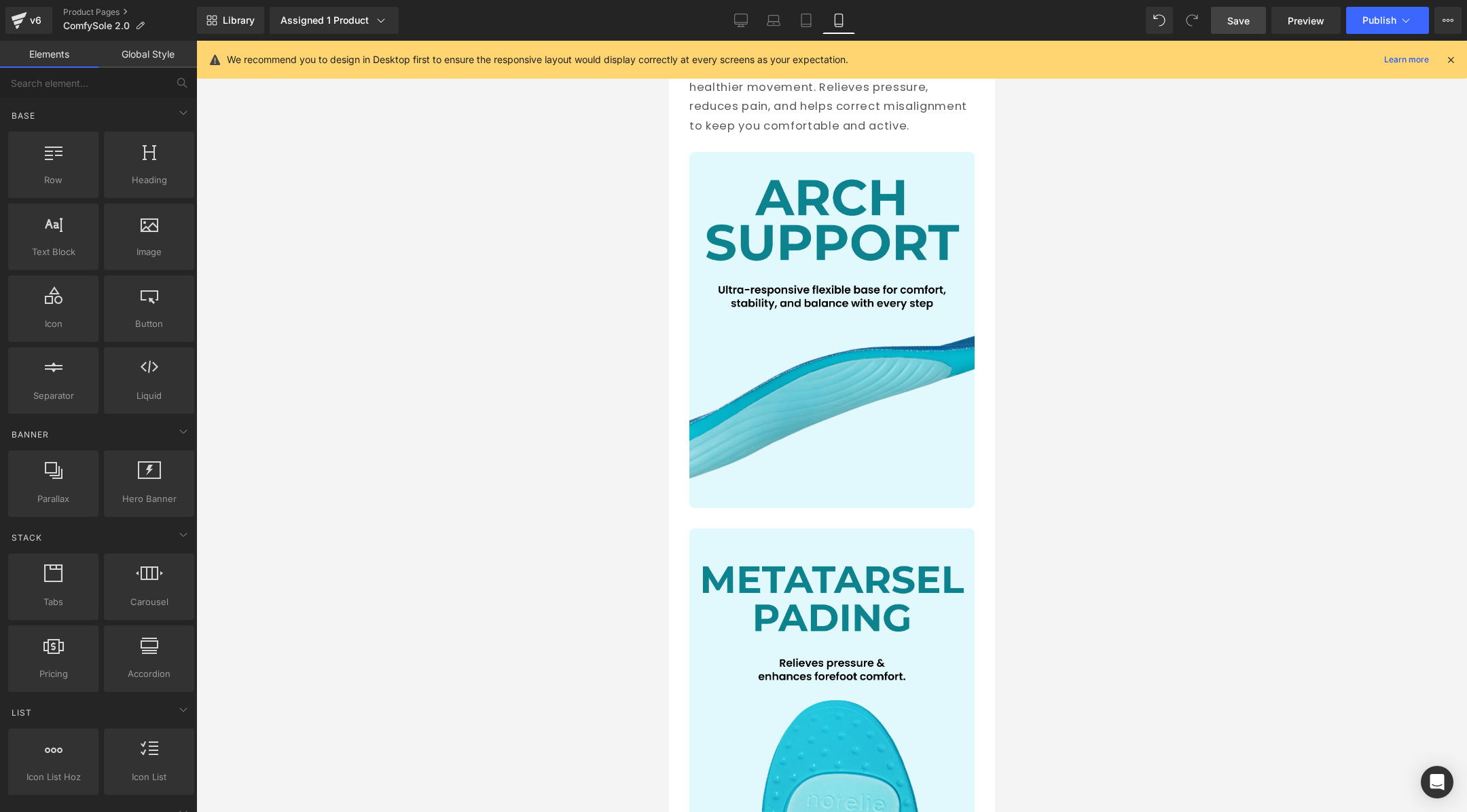
click at [1236, 30] on link "Save" at bounding box center [1238, 21] width 55 height 28
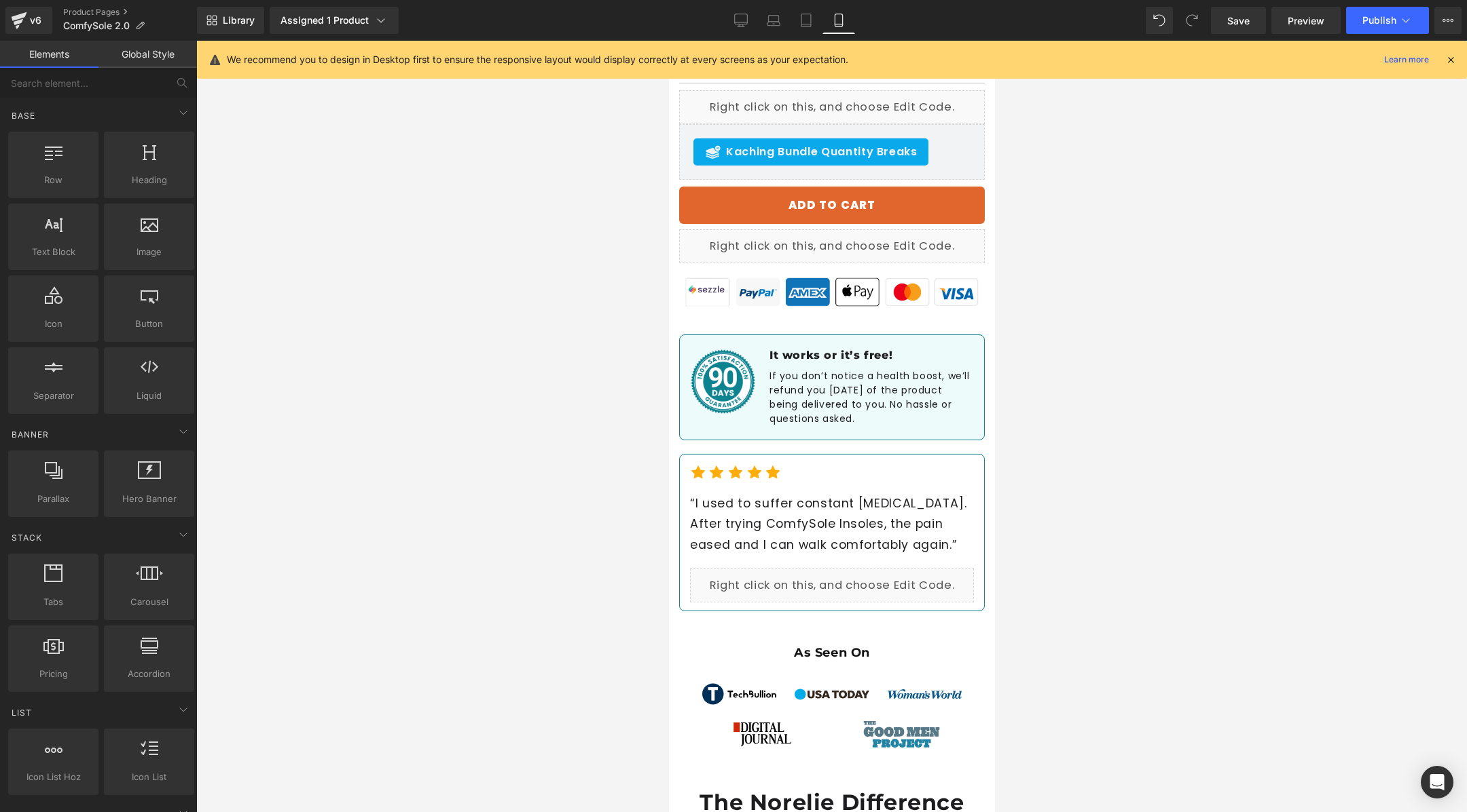
scroll to position [1410, 0]
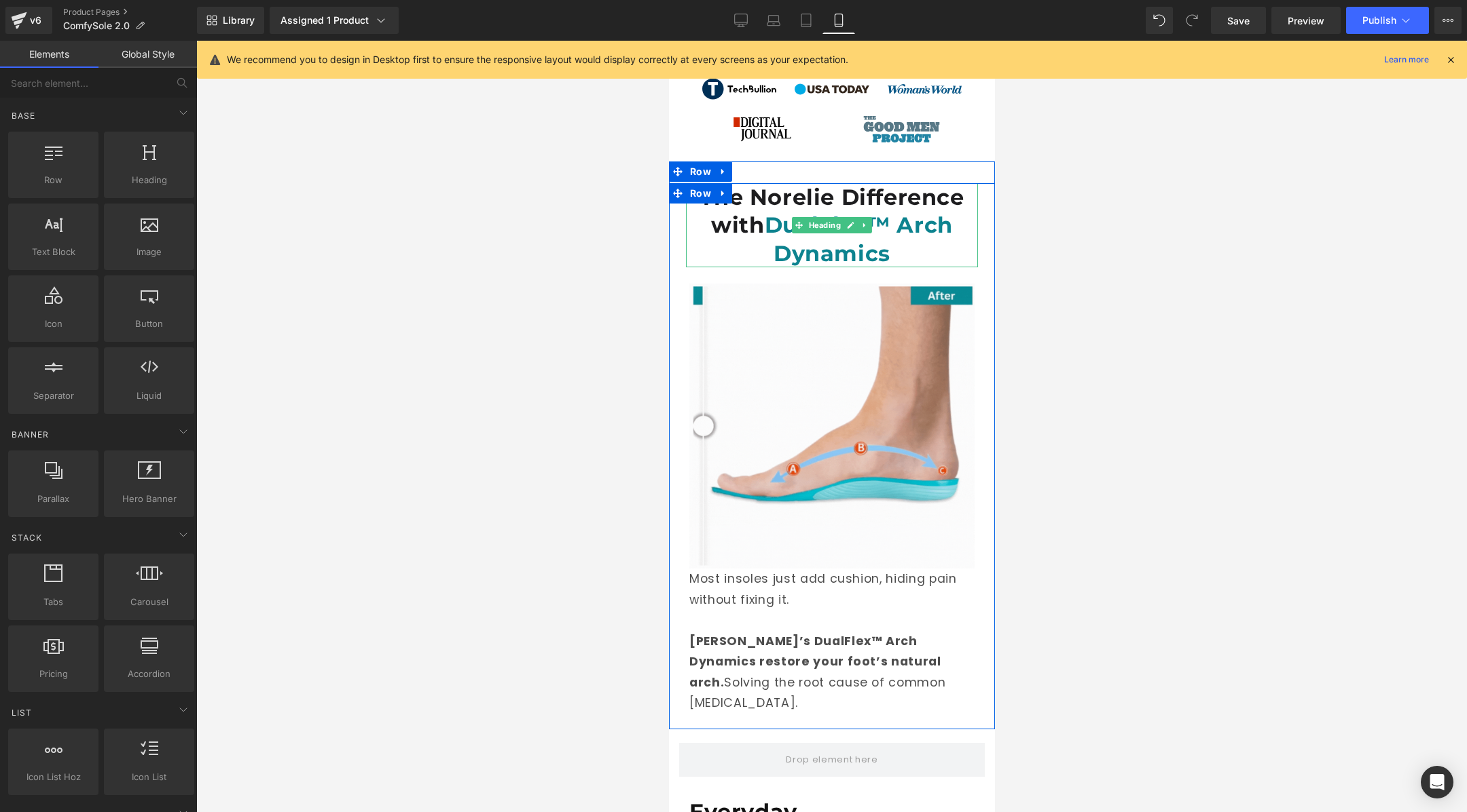
click at [760, 194] on h1 "The Norelie Difference with DualFlex™ Arch Dynamics" at bounding box center [830, 226] width 292 height 85
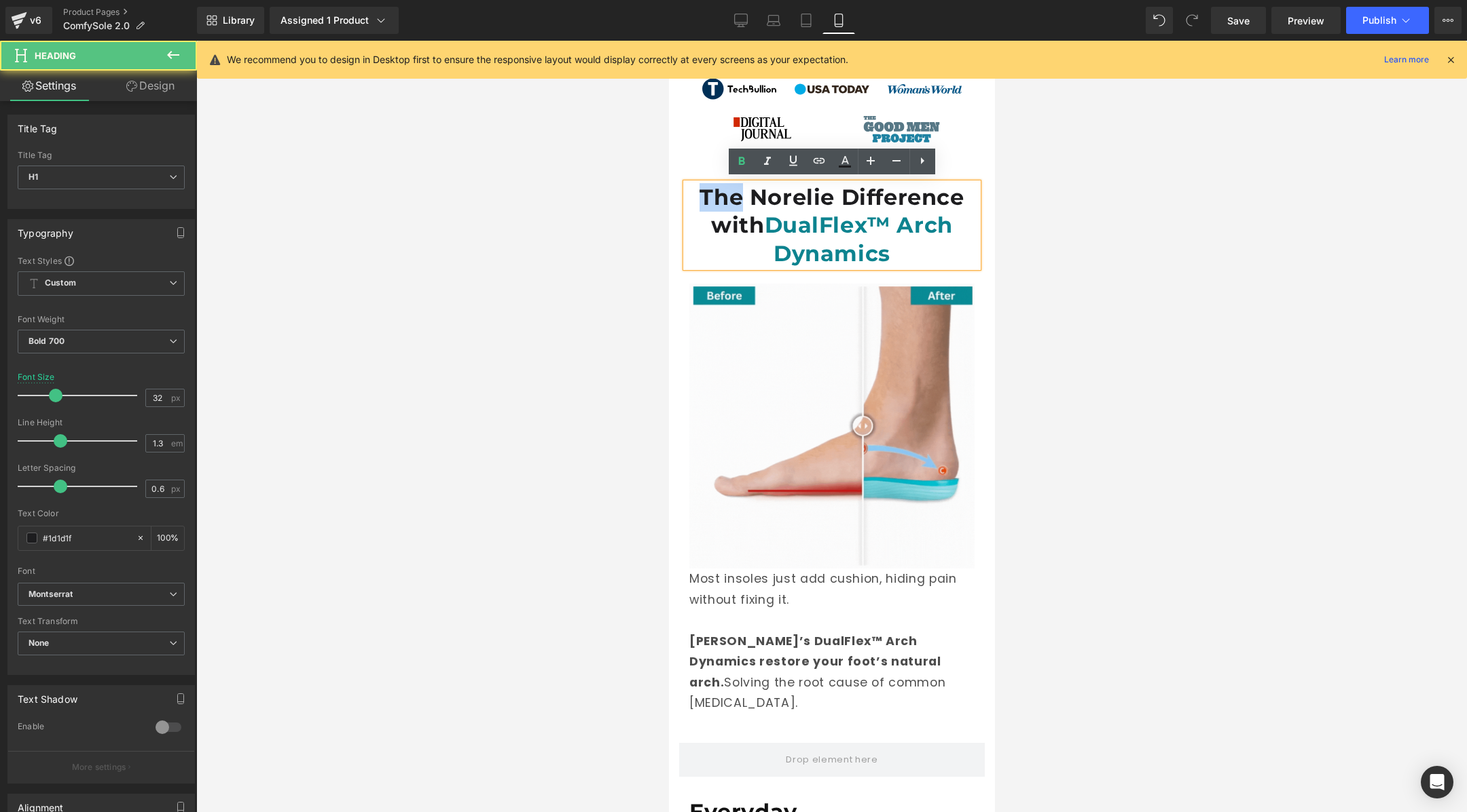
drag, startPoint x: 737, startPoint y: 193, endPoint x: 700, endPoint y: 193, distance: 37.0
click at [700, 193] on h1 "The Norelie Difference with DualFlex™ Arch Dynamics" at bounding box center [830, 226] width 292 height 85
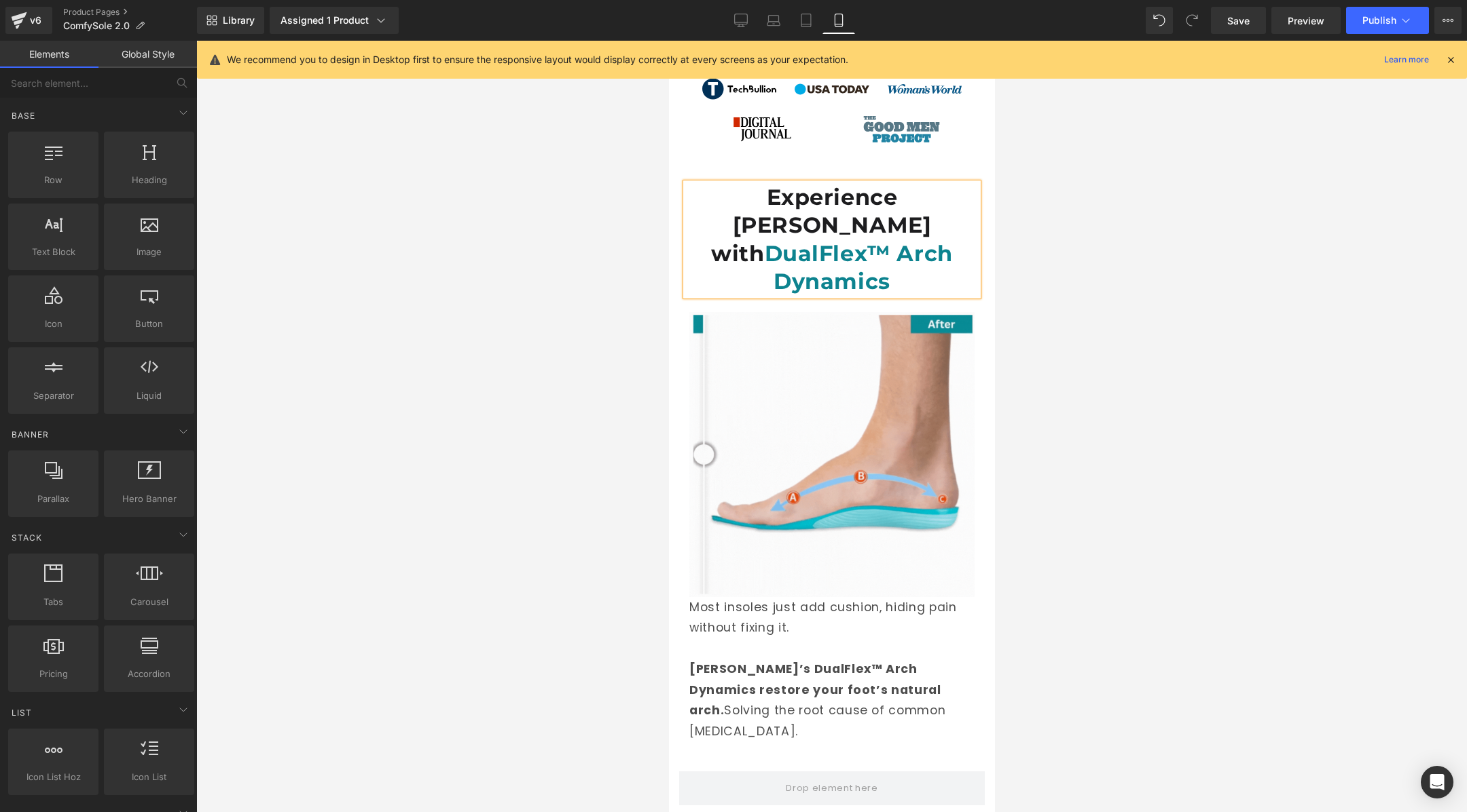
click at [1121, 236] on div at bounding box center [831, 426] width 1271 height 772
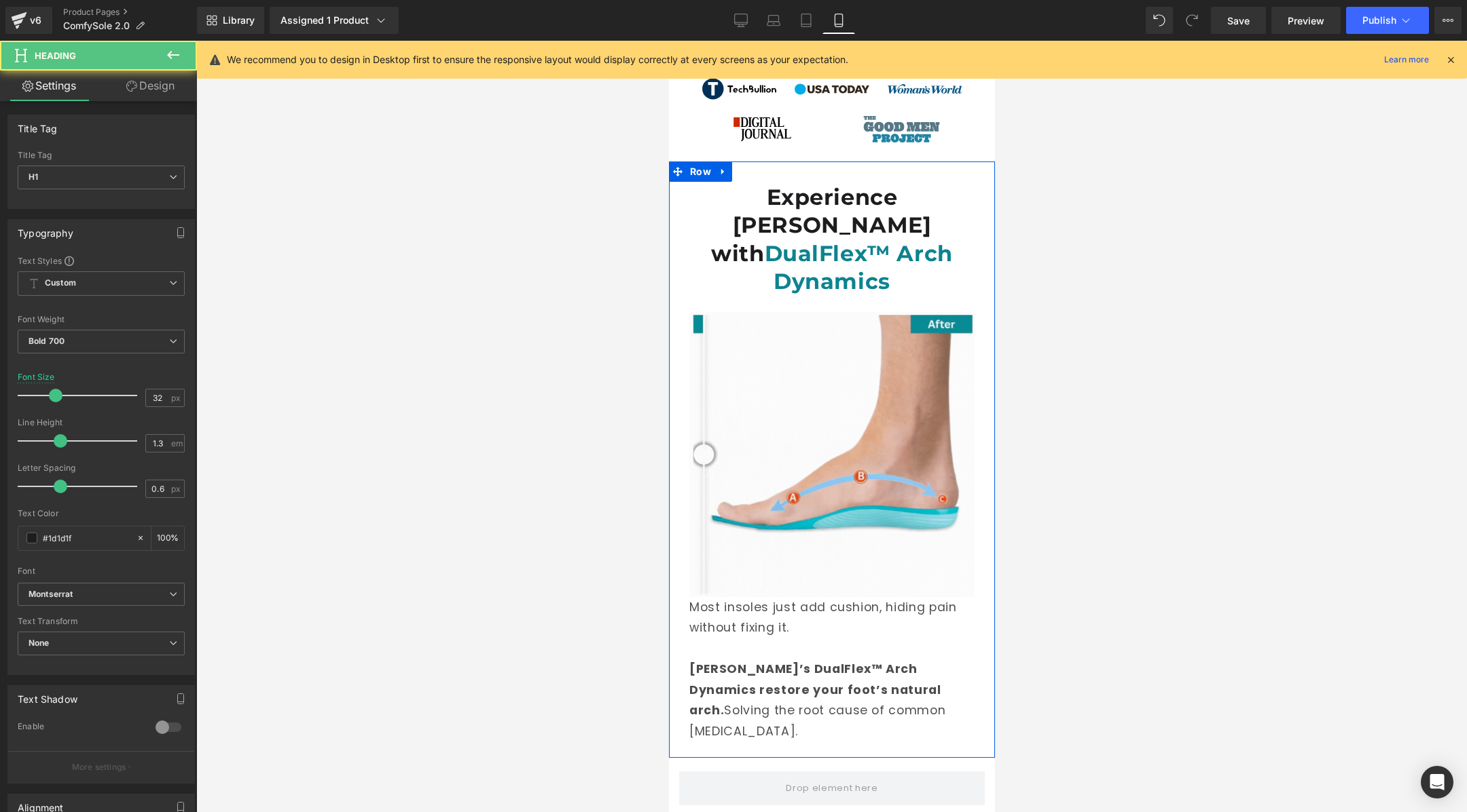
click at [896, 229] on h1 "Experience Norelie Difference with DualFlex™ Arch Dynamics" at bounding box center [830, 239] width 292 height 113
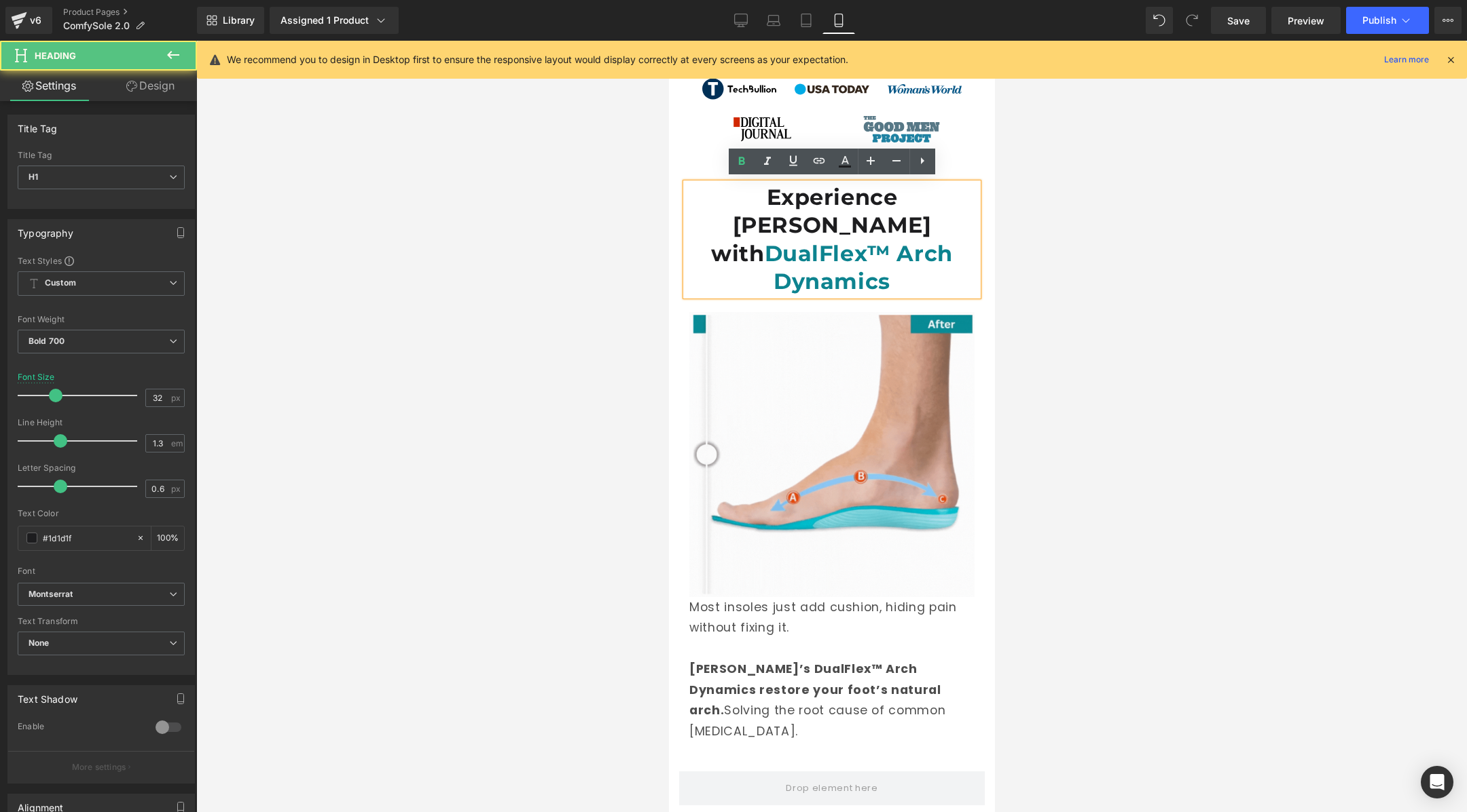
click at [883, 220] on h1 "Experience Norelie Difference with DualFlex™ Arch Dynamics" at bounding box center [830, 239] width 292 height 113
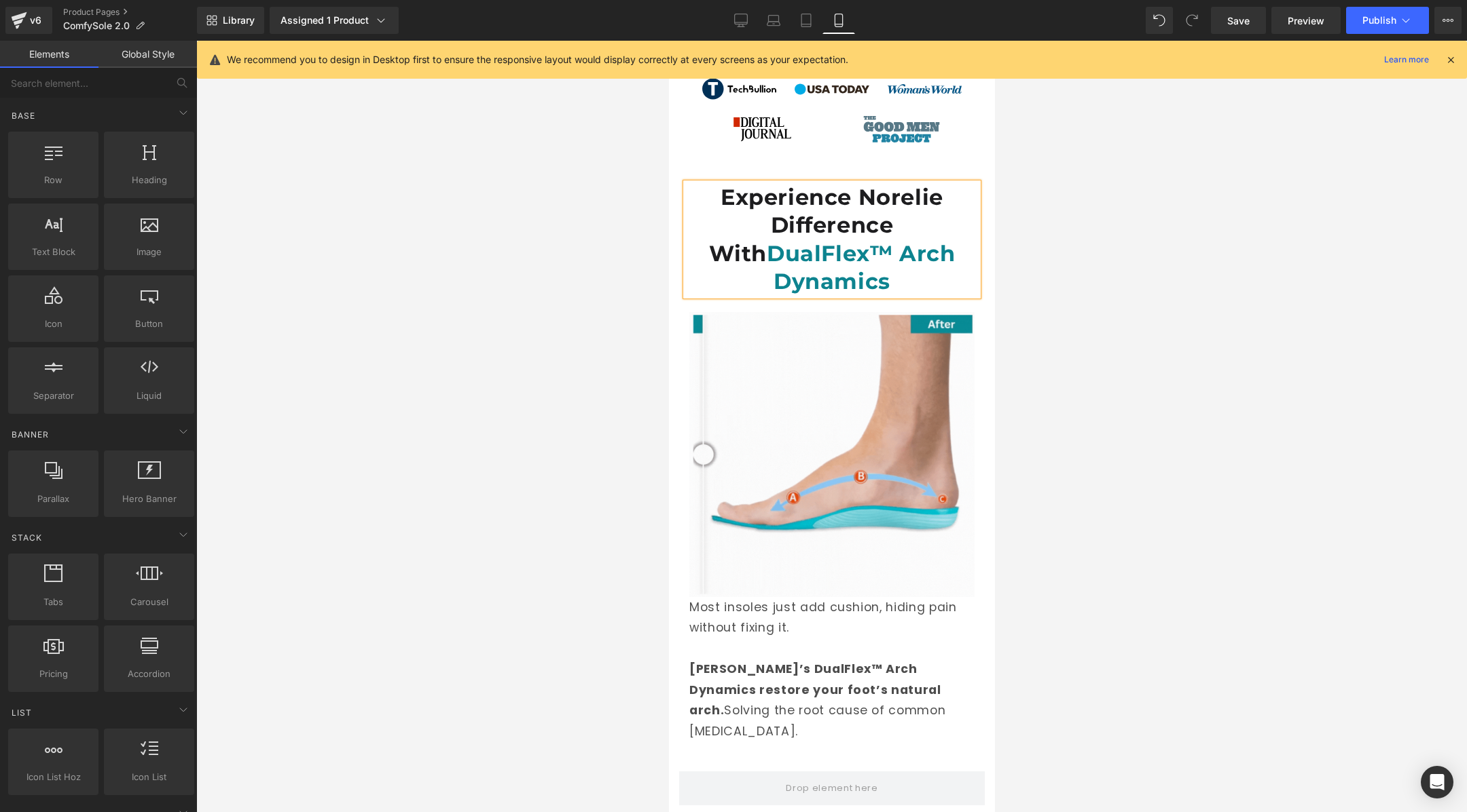
click at [1076, 306] on div at bounding box center [831, 426] width 1271 height 772
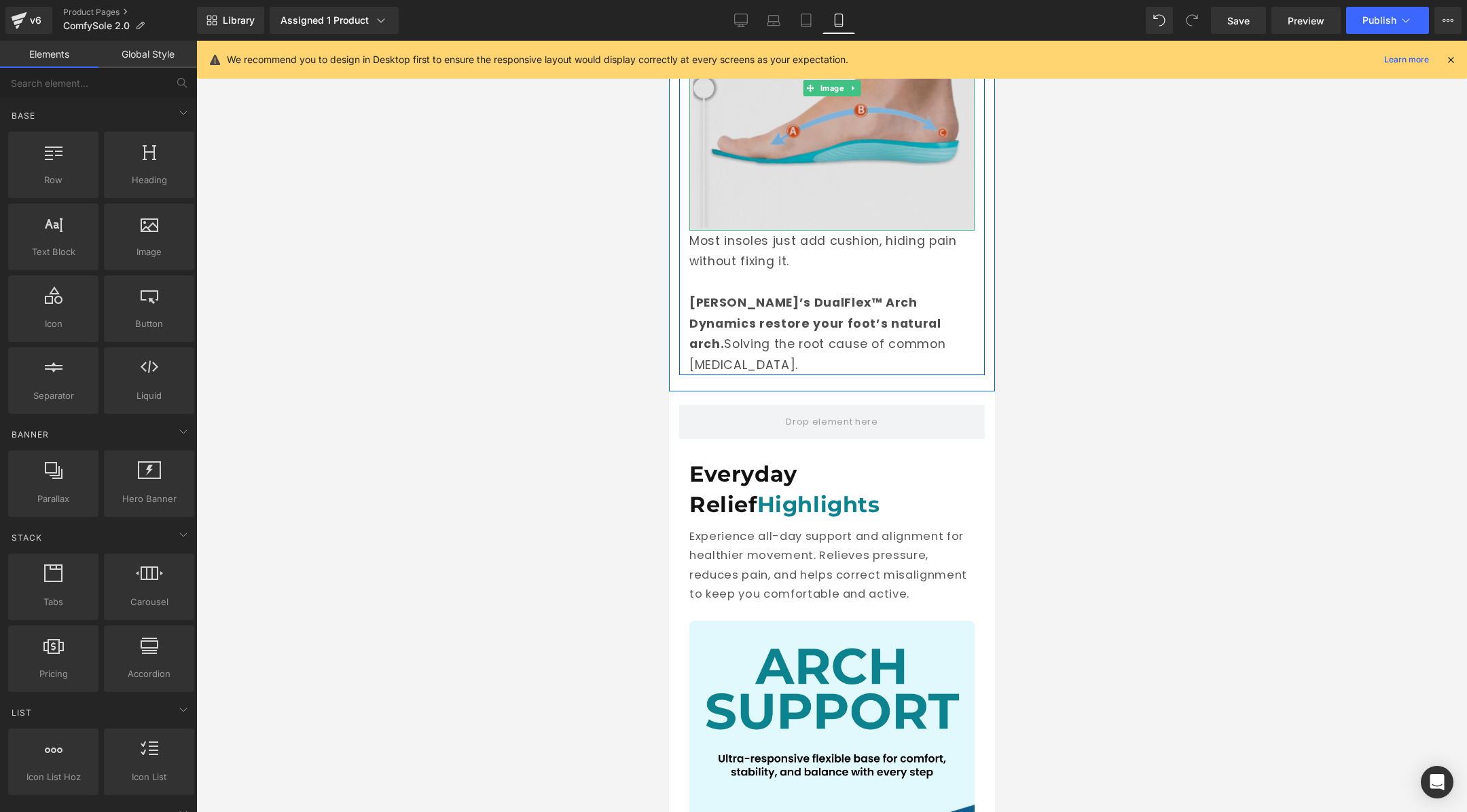
scroll to position [1775, 0]
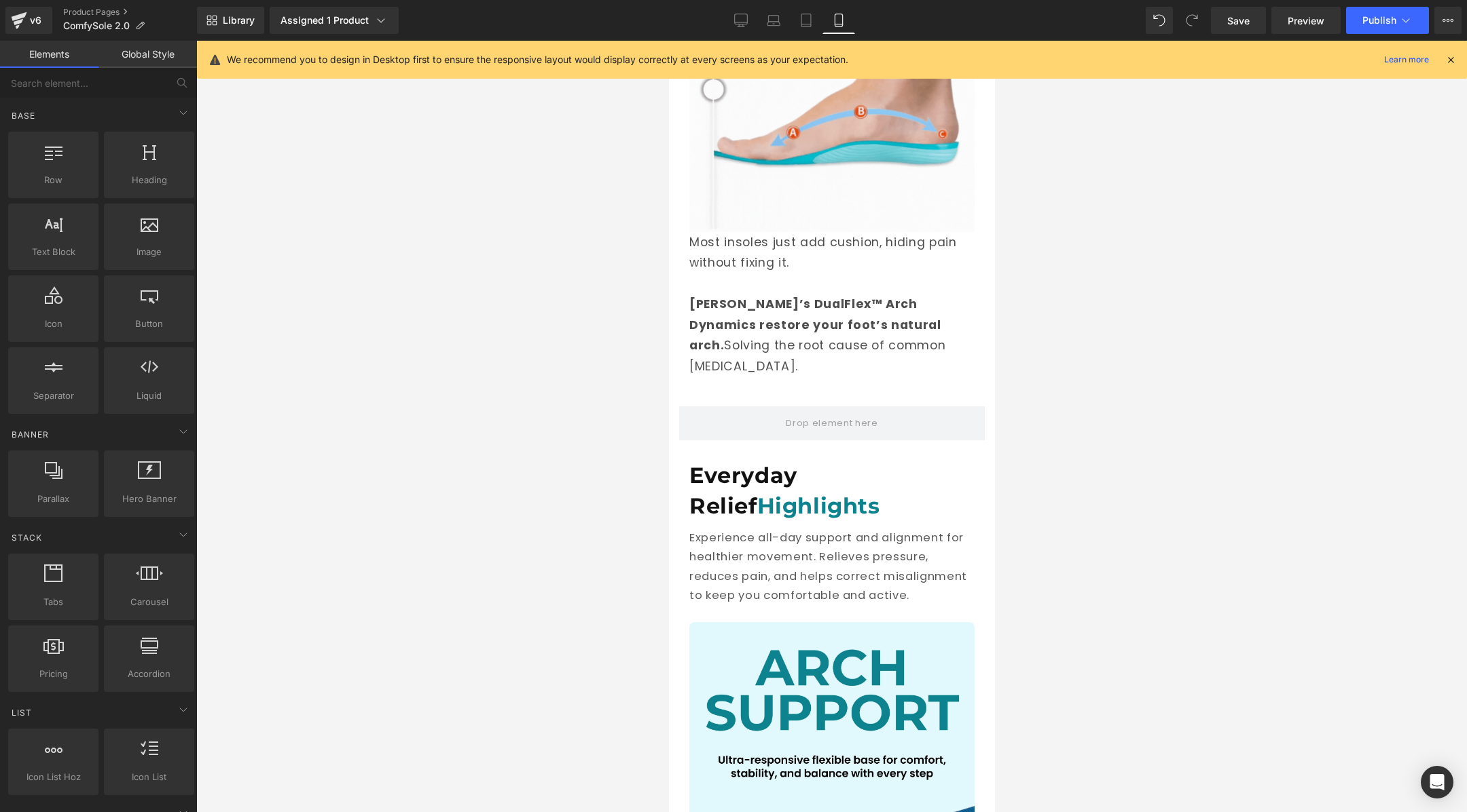
click at [1008, 298] on div at bounding box center [831, 426] width 1271 height 772
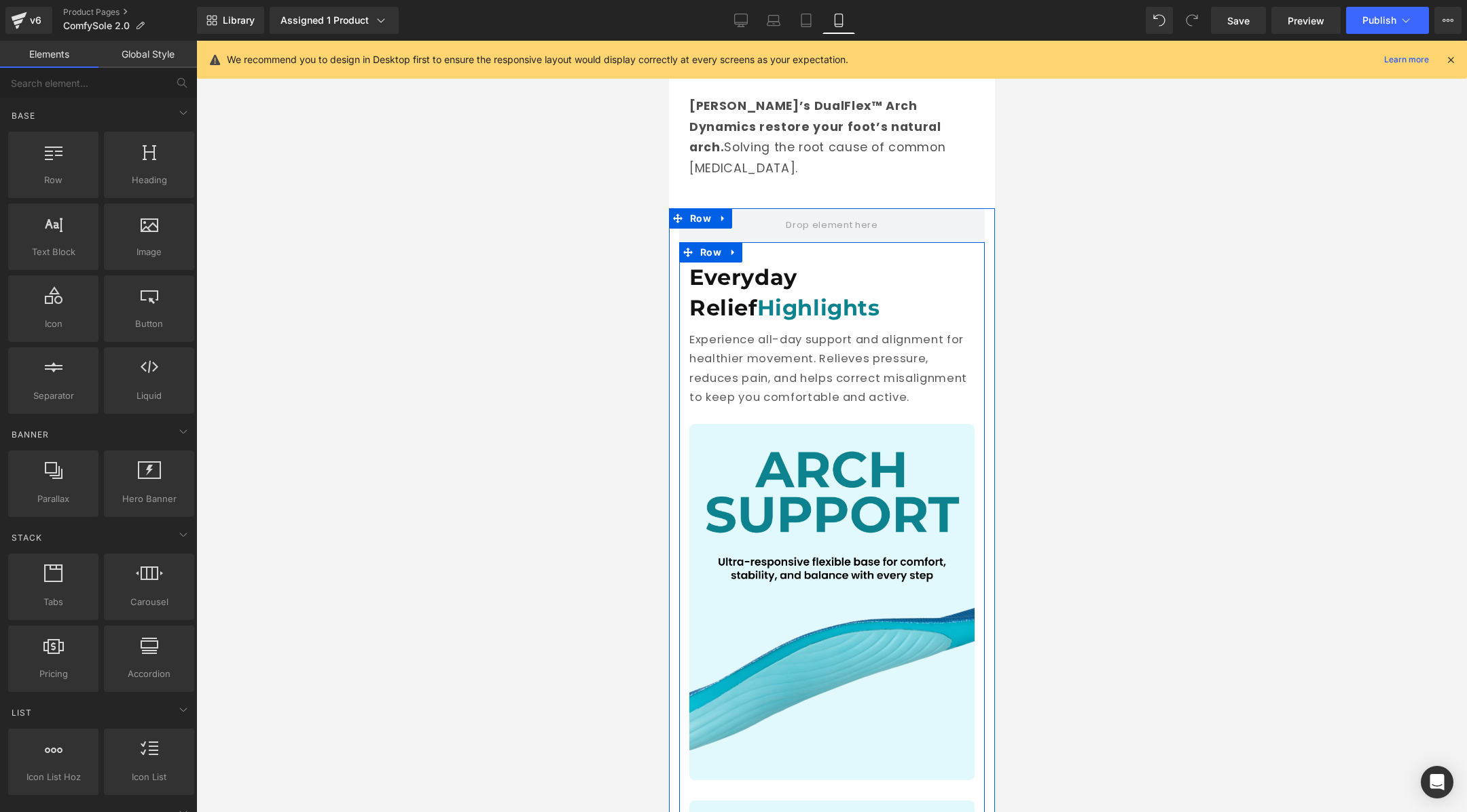
scroll to position [1982, 0]
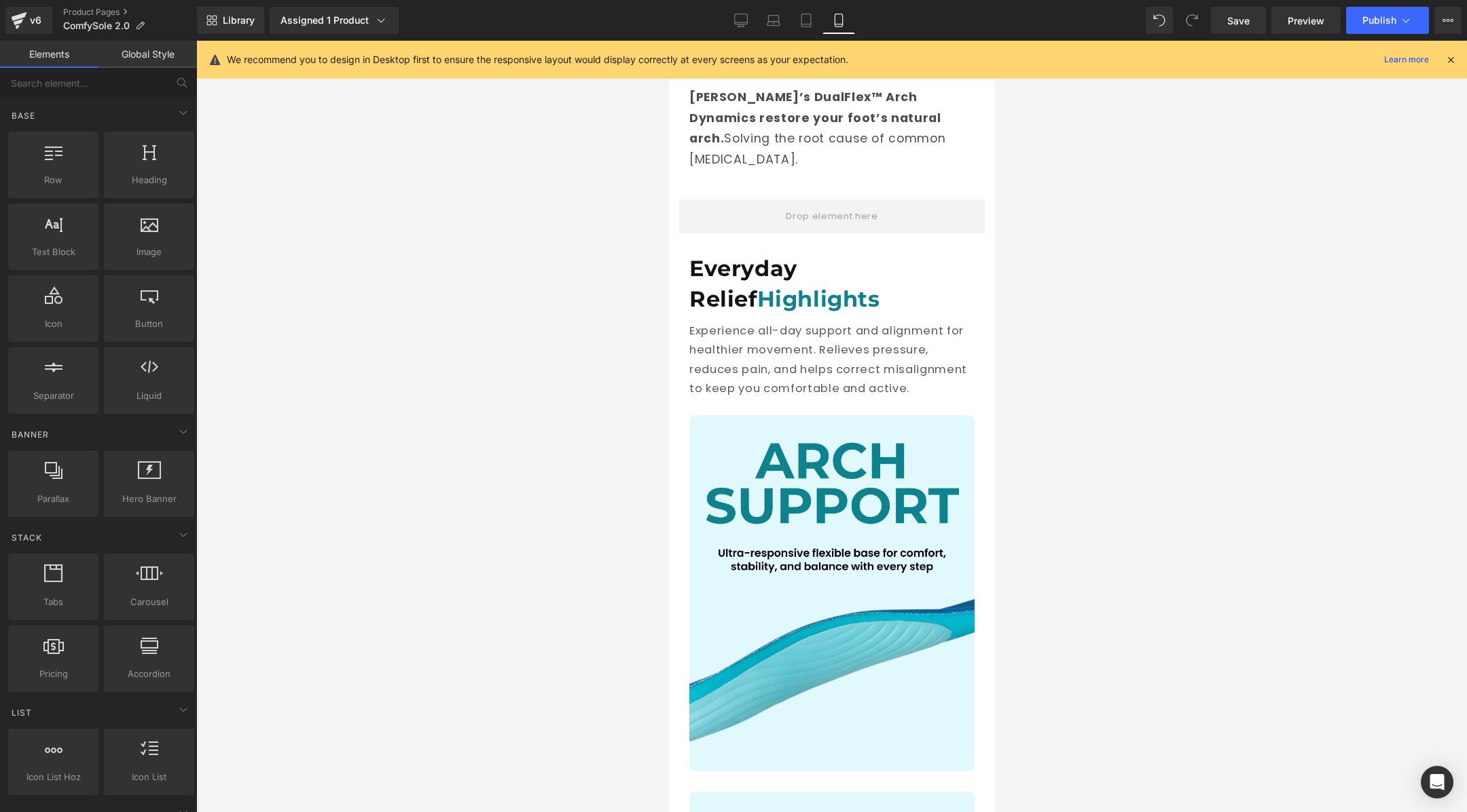
click at [1050, 373] on div at bounding box center [831, 426] width 1271 height 772
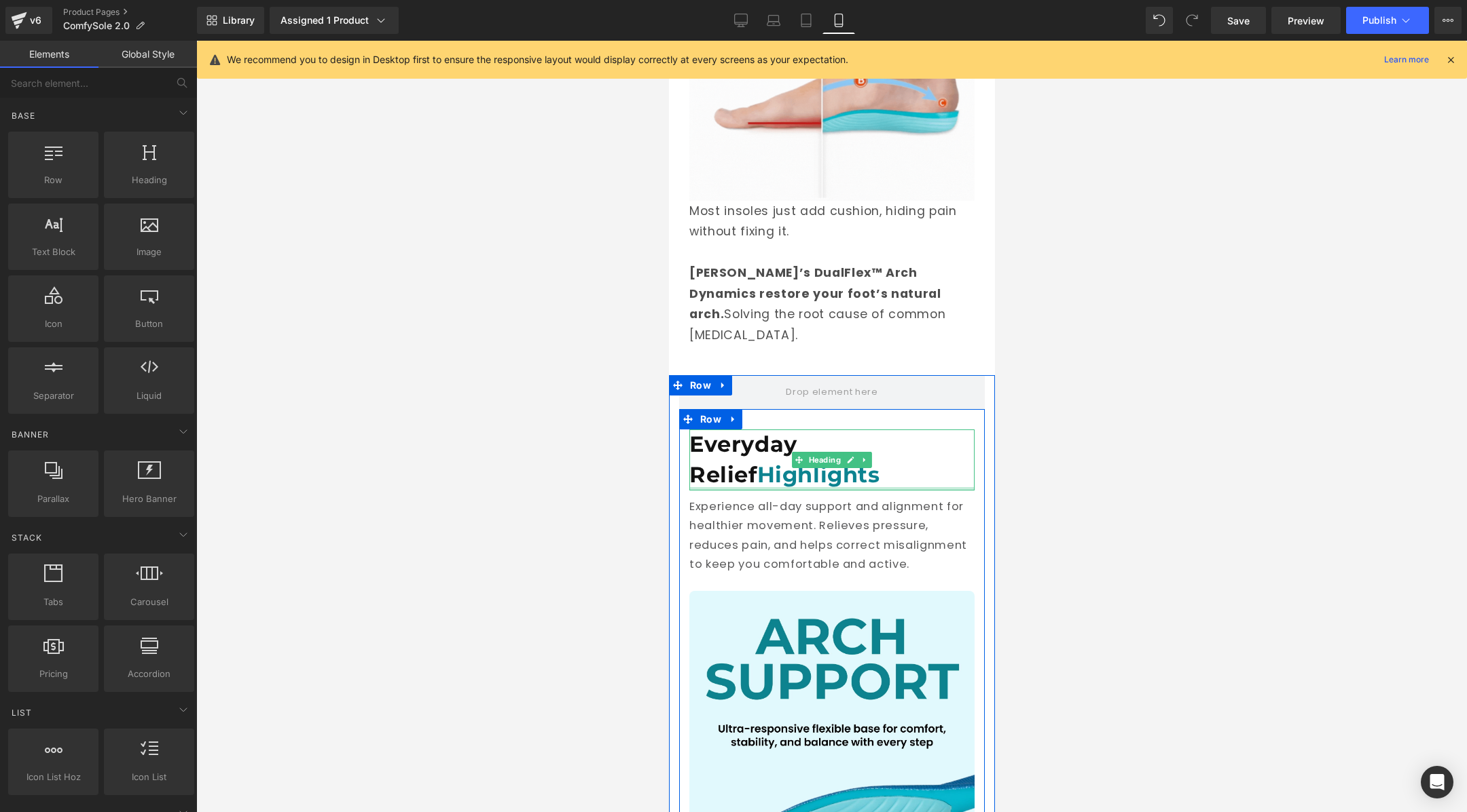
scroll to position [1807, 0]
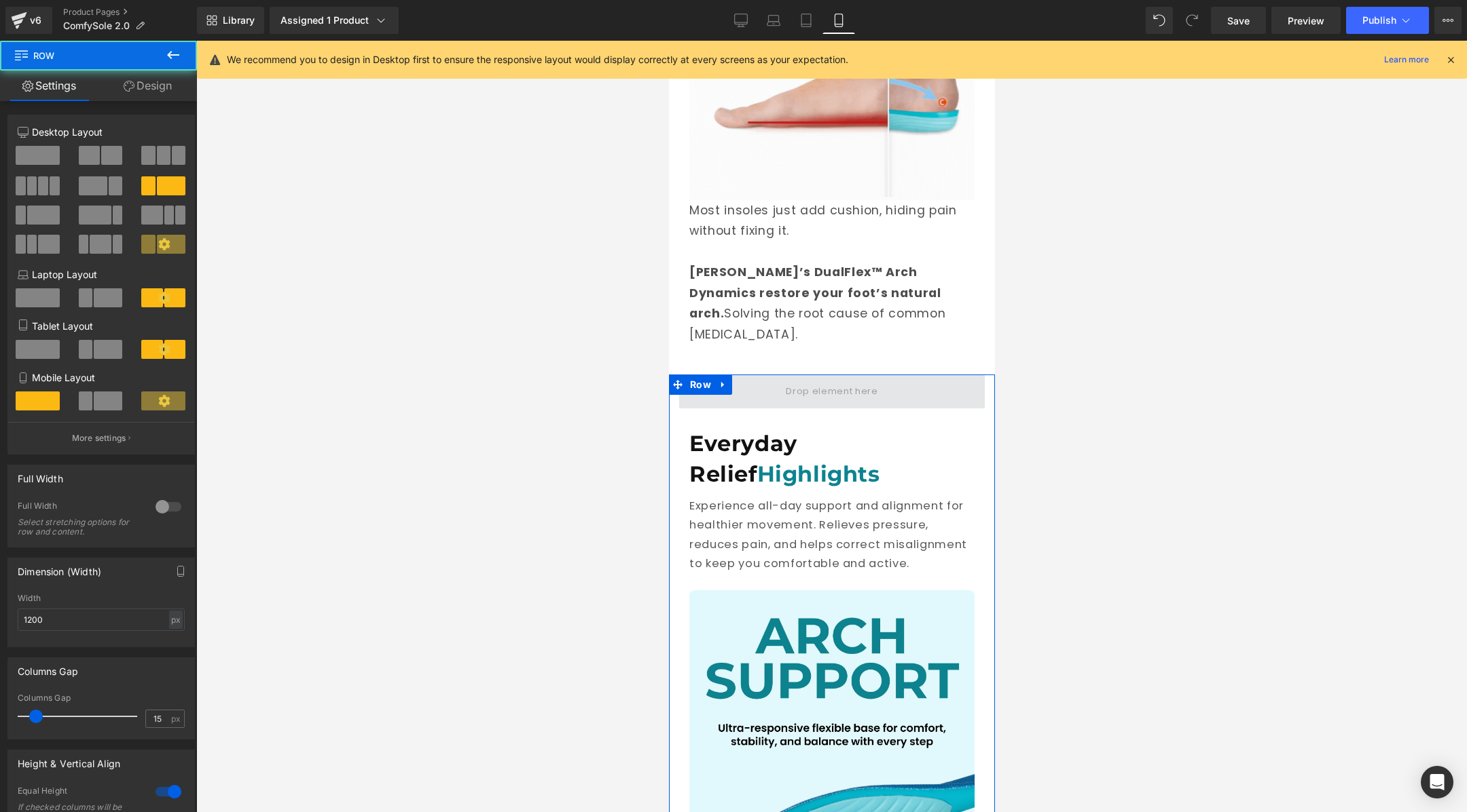
click at [905, 375] on span at bounding box center [830, 391] width 306 height 34
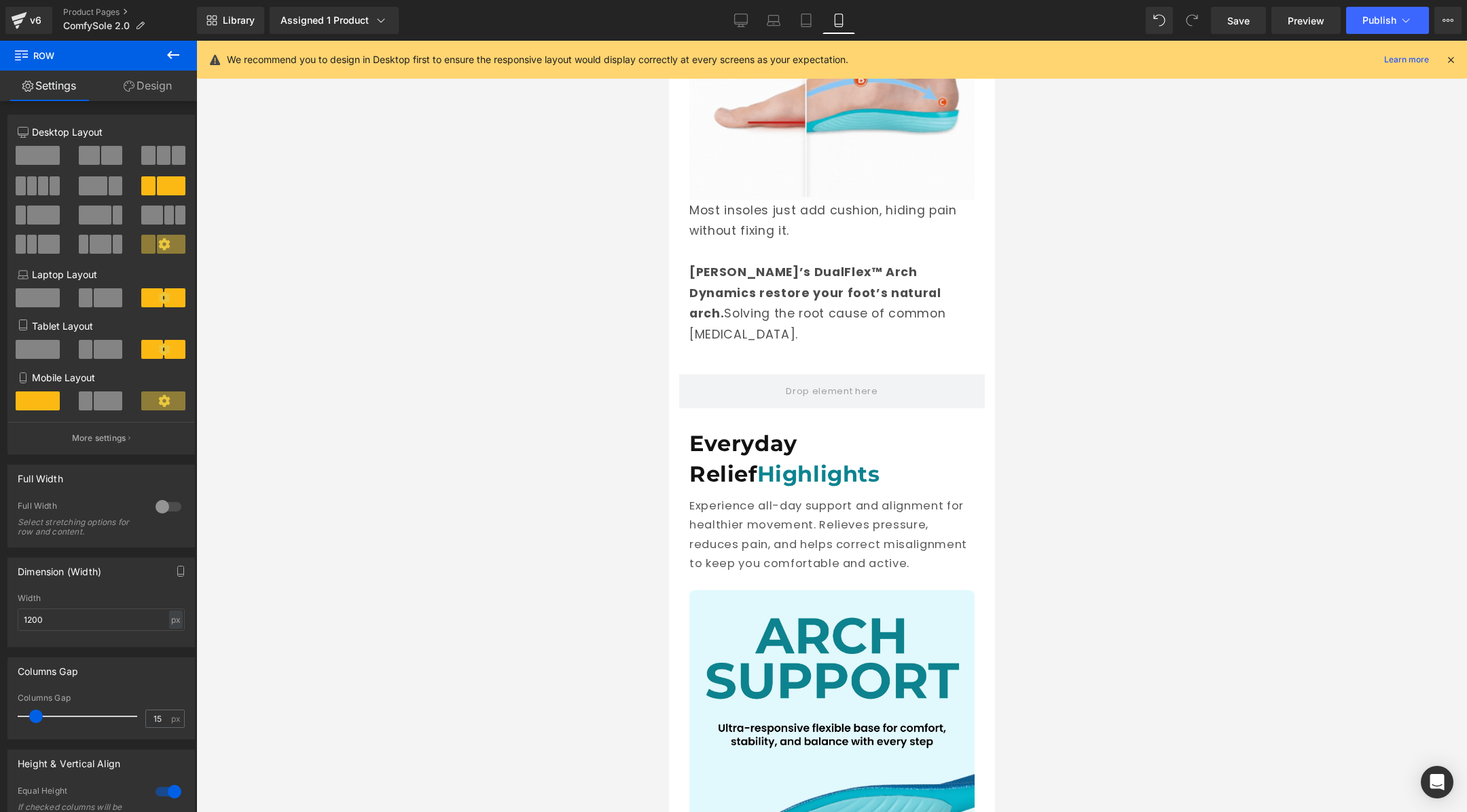
click at [1102, 265] on div at bounding box center [831, 426] width 1271 height 772
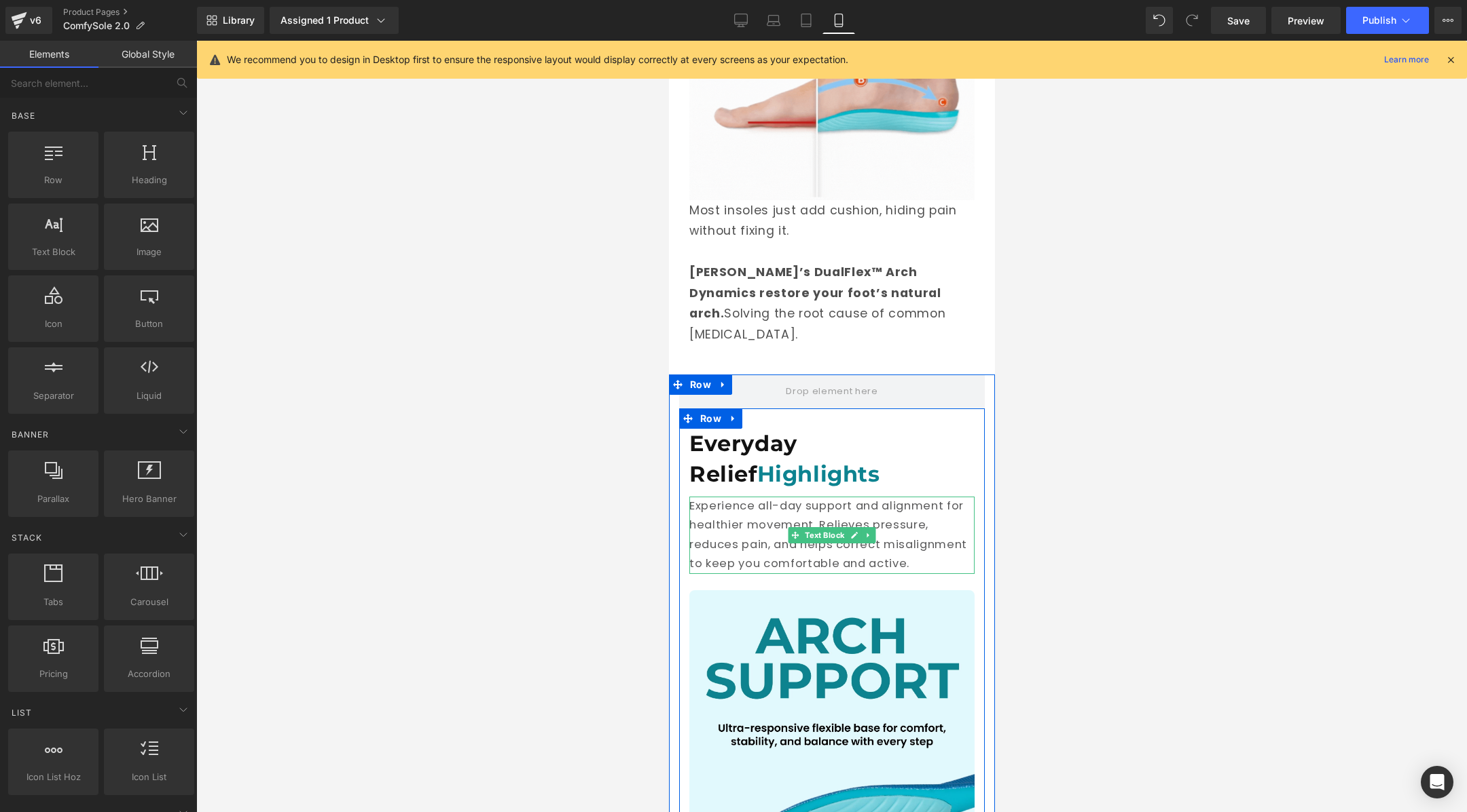
click at [726, 497] on p "Experience all-day support and alignment for healthier movement. Relieves press…" at bounding box center [830, 536] width 285 height 77
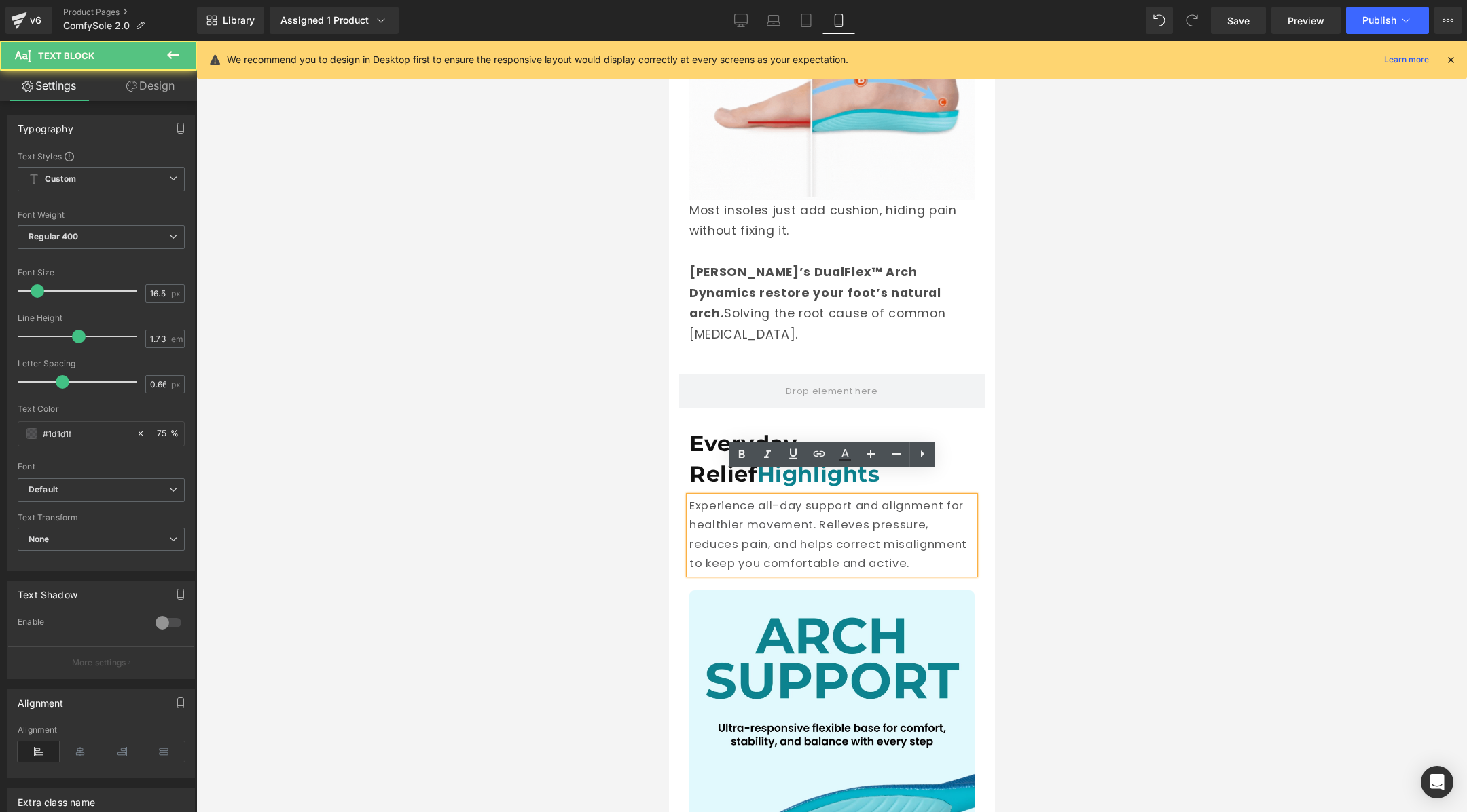
click at [615, 492] on div at bounding box center [831, 426] width 1271 height 772
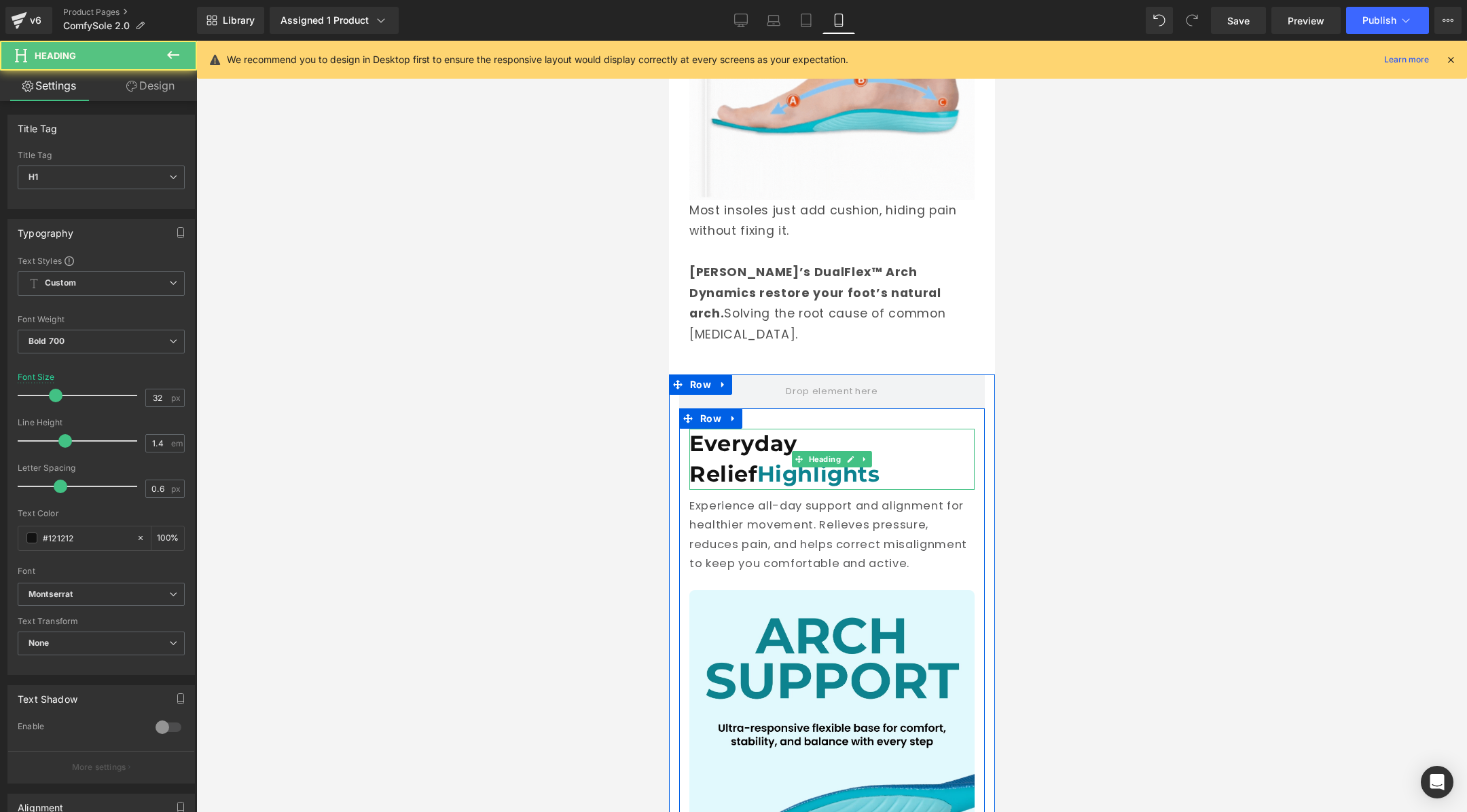
click at [768, 429] on h1 "Everyday Relief Highlights" at bounding box center [830, 459] width 285 height 61
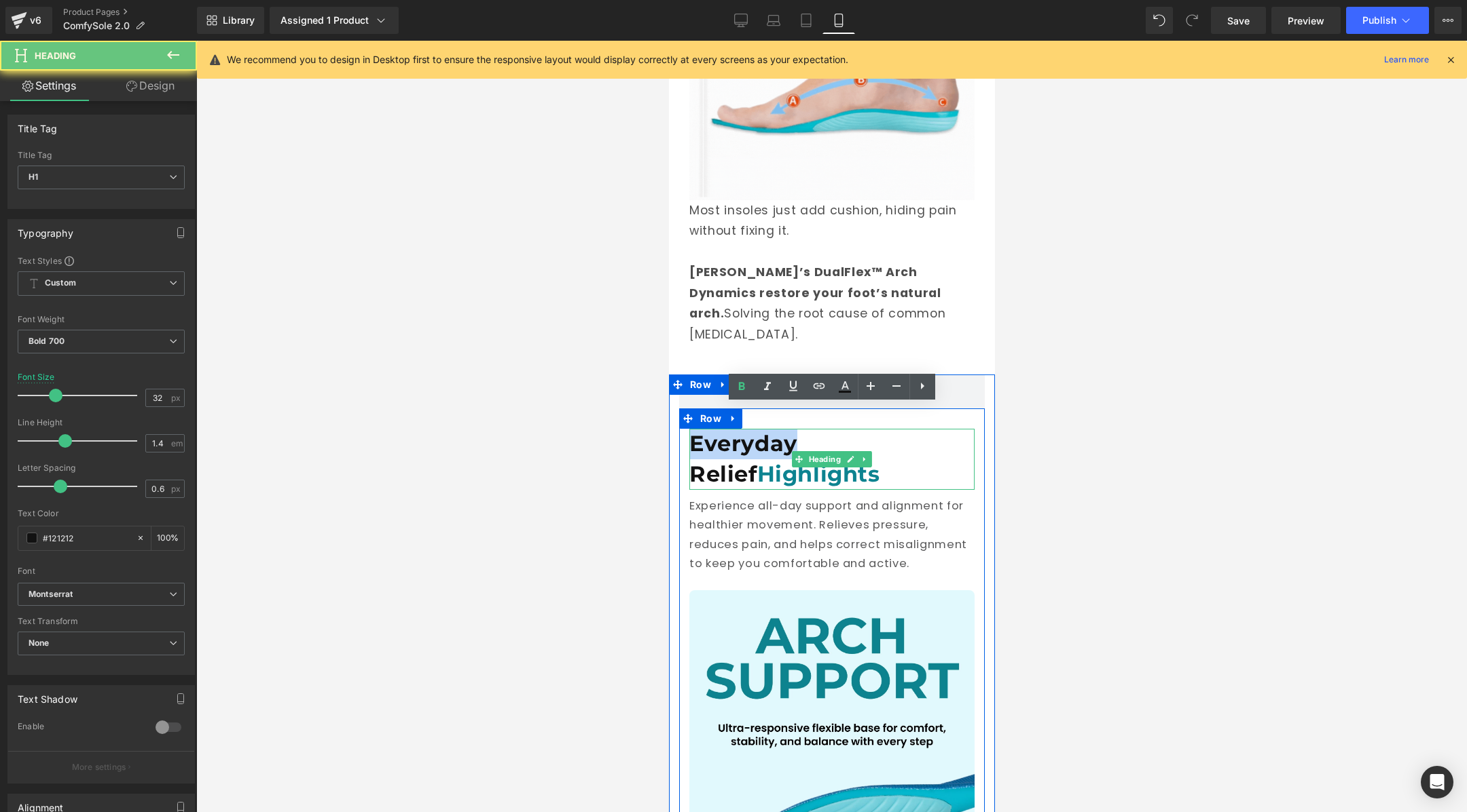
click at [768, 429] on h1 "Everyday Relief Highlights" at bounding box center [830, 459] width 285 height 61
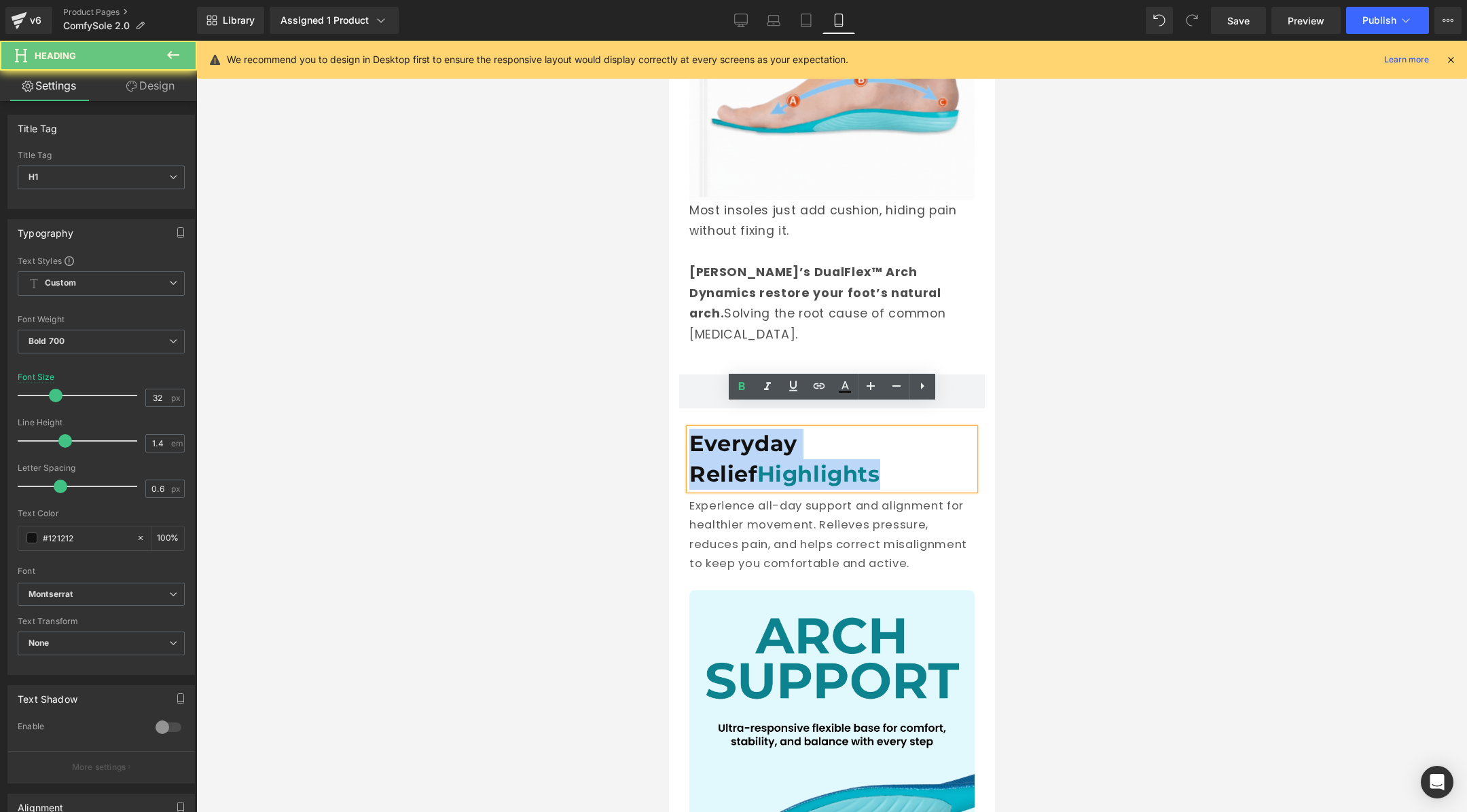
click at [768, 429] on h1 "Everyday Relief Highlights" at bounding box center [830, 459] width 285 height 61
paste div
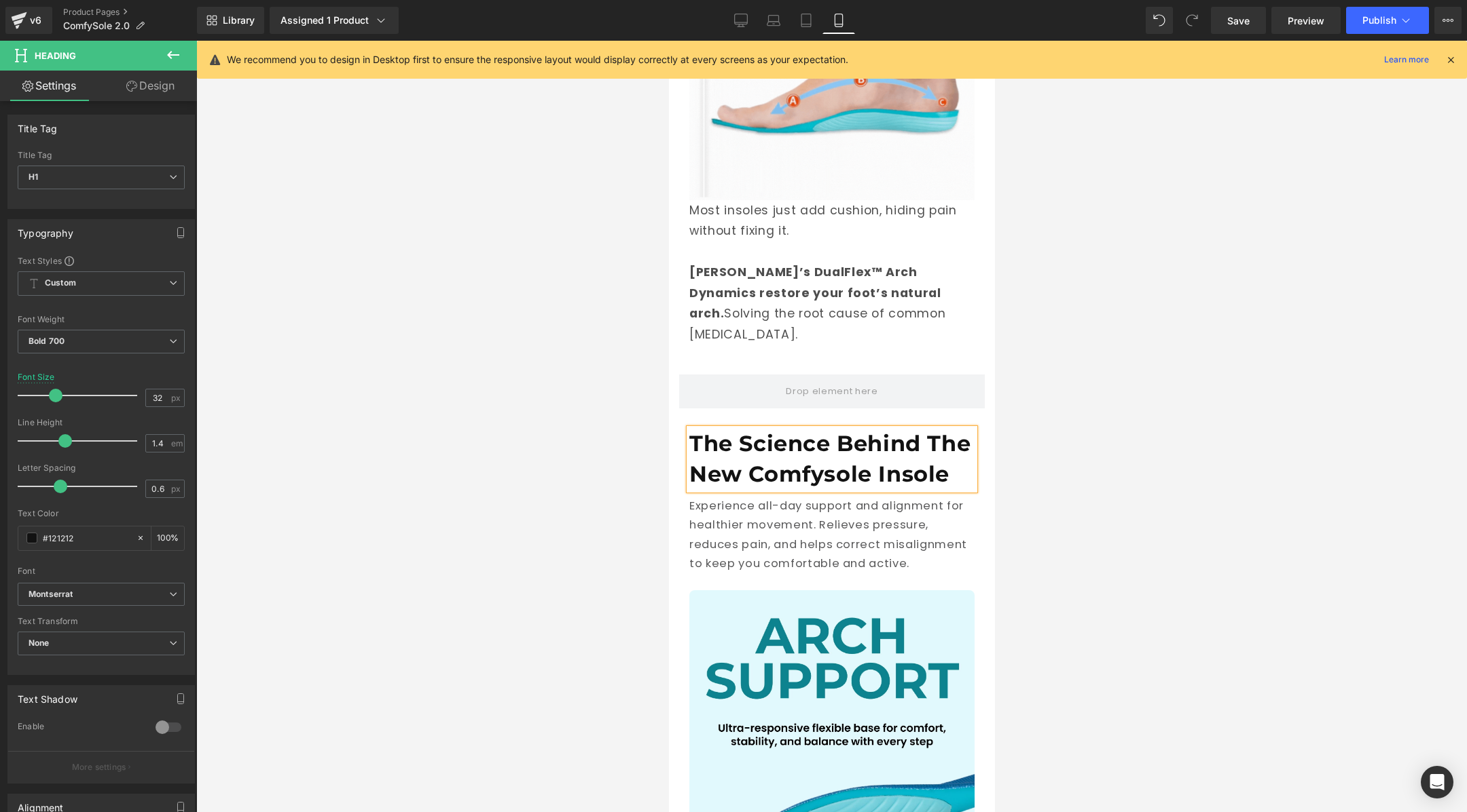
click at [1065, 440] on div at bounding box center [831, 426] width 1271 height 772
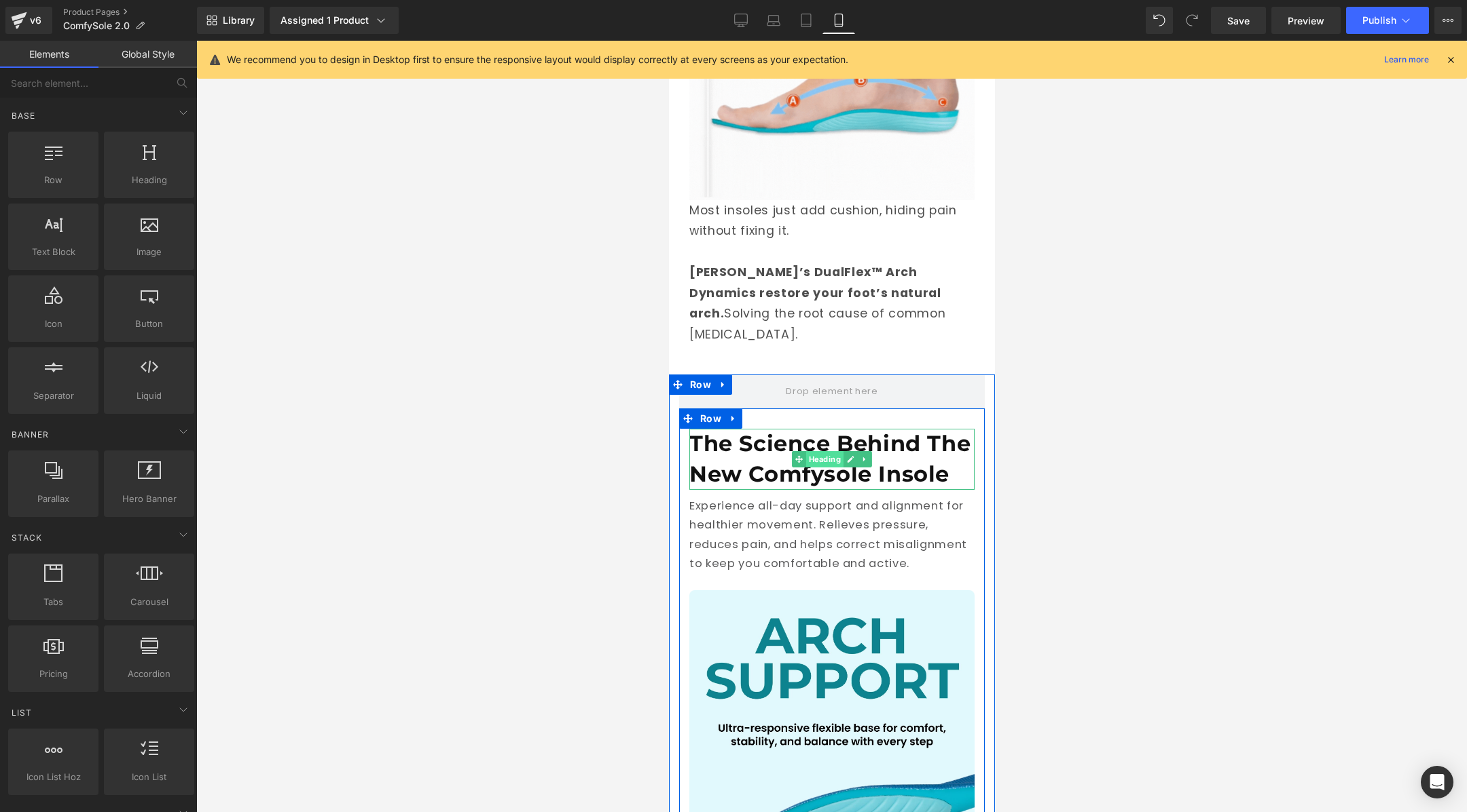
click at [829, 451] on span "Heading" at bounding box center [824, 459] width 37 height 16
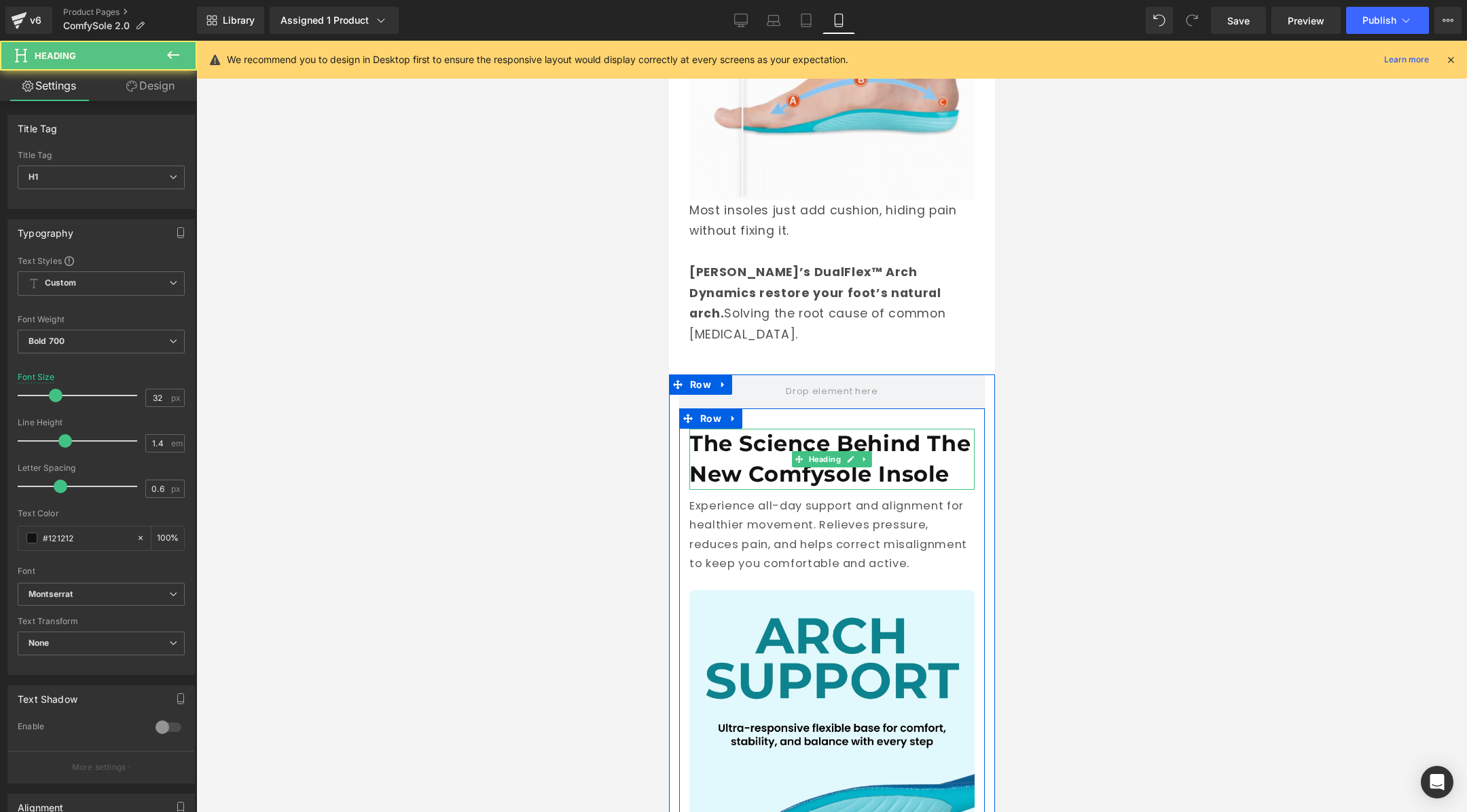
click at [756, 429] on h1 "The Science Behind The New Comfysole Insole" at bounding box center [830, 459] width 285 height 61
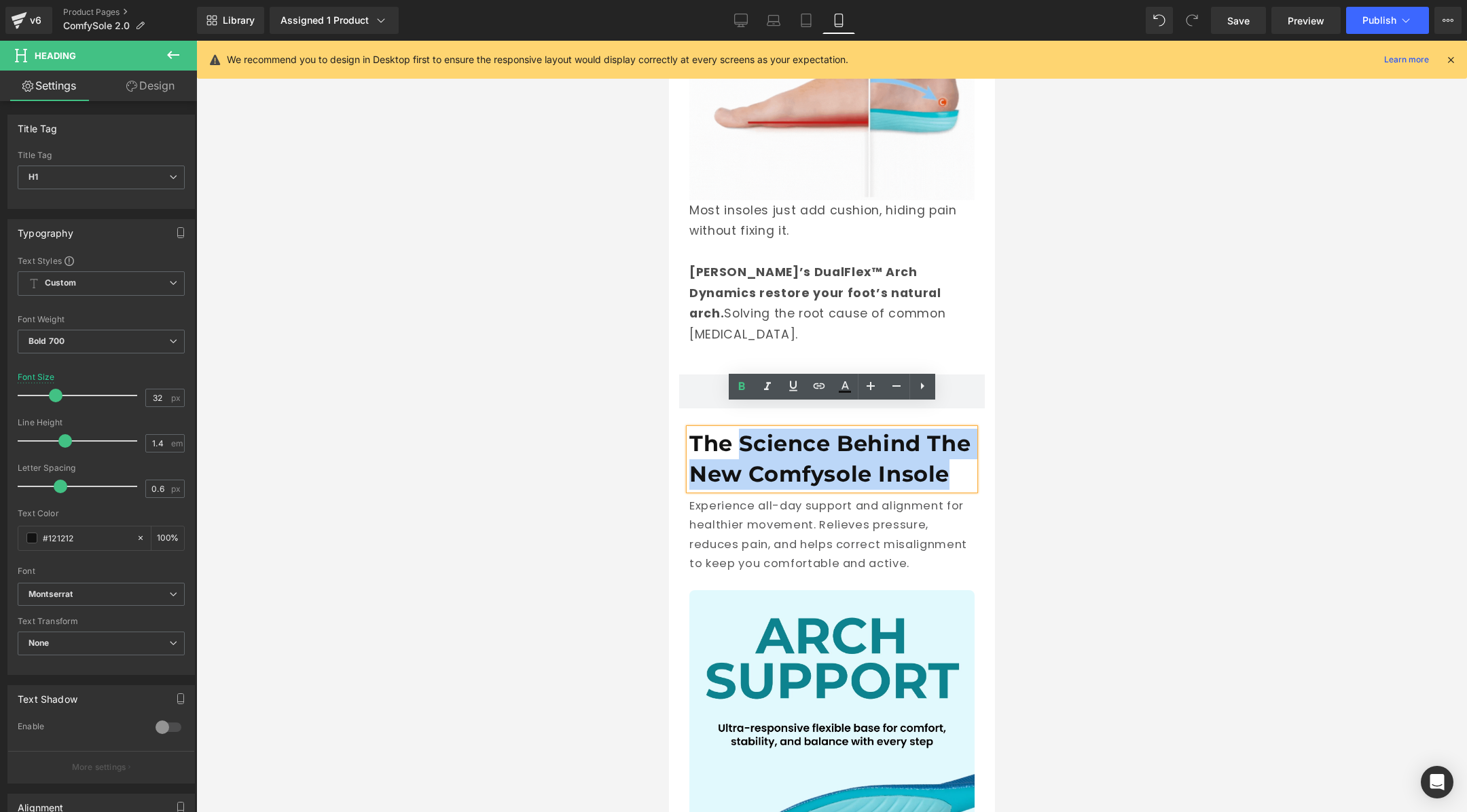
drag, startPoint x: 959, startPoint y: 458, endPoint x: 739, endPoint y: 420, distance: 223.3
click at [739, 429] on h1 "The Science Behind The New Comfysole Insole" at bounding box center [830, 459] width 285 height 61
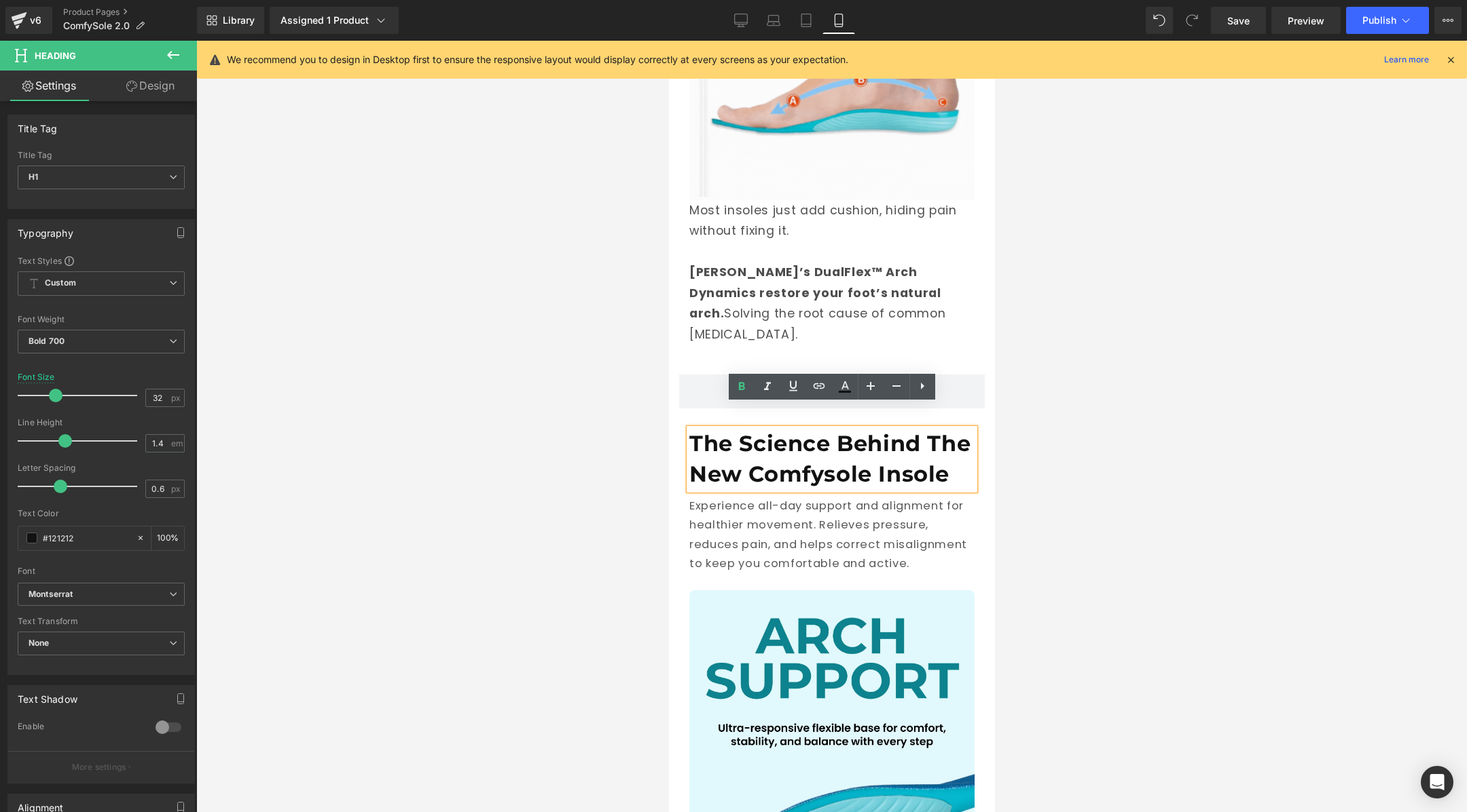
click at [765, 434] on h1 "The Science Behind The New Comfysole Insole" at bounding box center [830, 459] width 285 height 61
drag, startPoint x: 916, startPoint y: 412, endPoint x: 741, endPoint y: 417, distance: 175.1
click at [741, 429] on h1 "The Science Behind The New Comfysole Insole" at bounding box center [830, 459] width 285 height 61
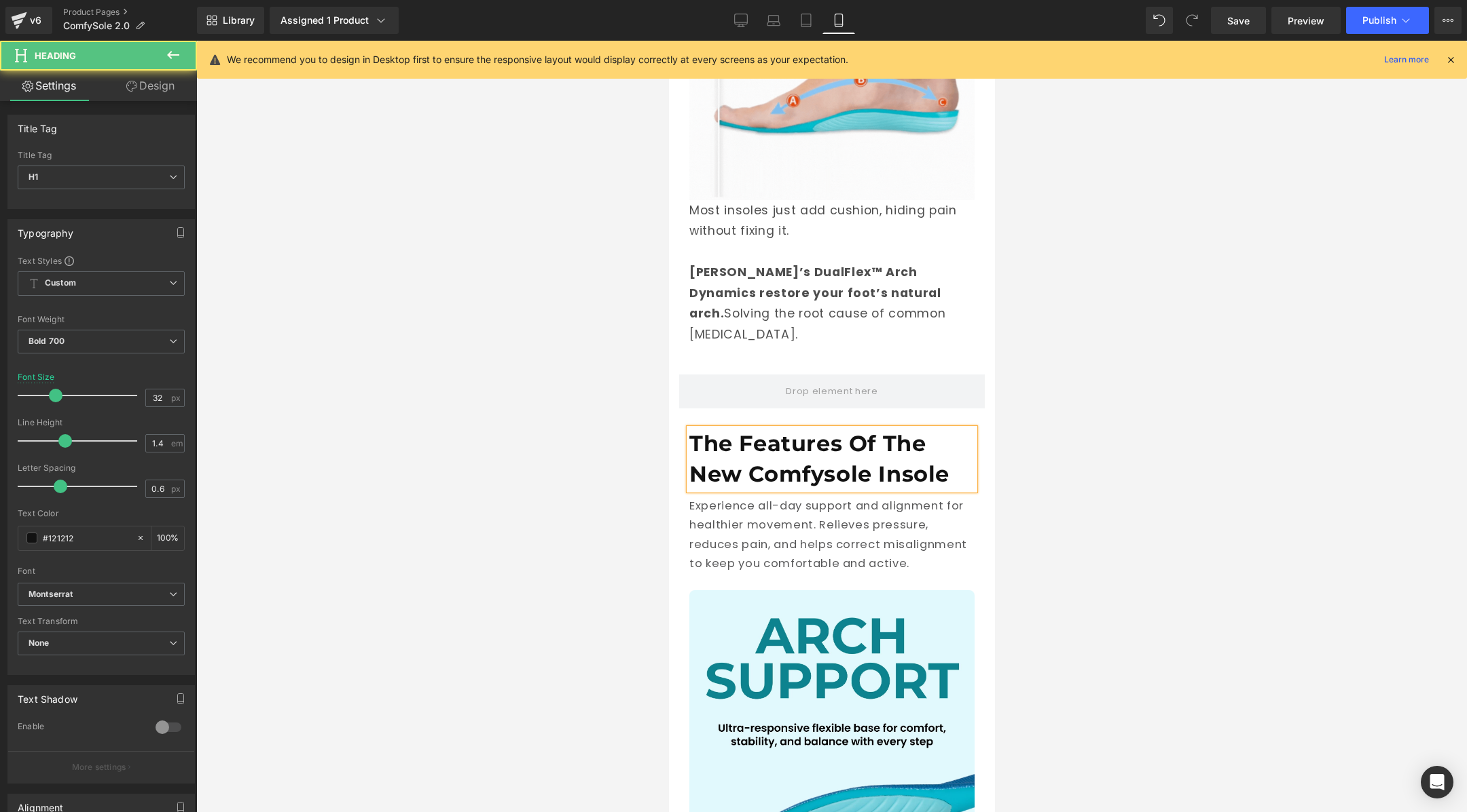
click at [778, 438] on h1 "The Features Of The New Comfysole Insole" at bounding box center [830, 459] width 285 height 61
drag, startPoint x: 957, startPoint y: 460, endPoint x: 914, endPoint y: 439, distance: 47.9
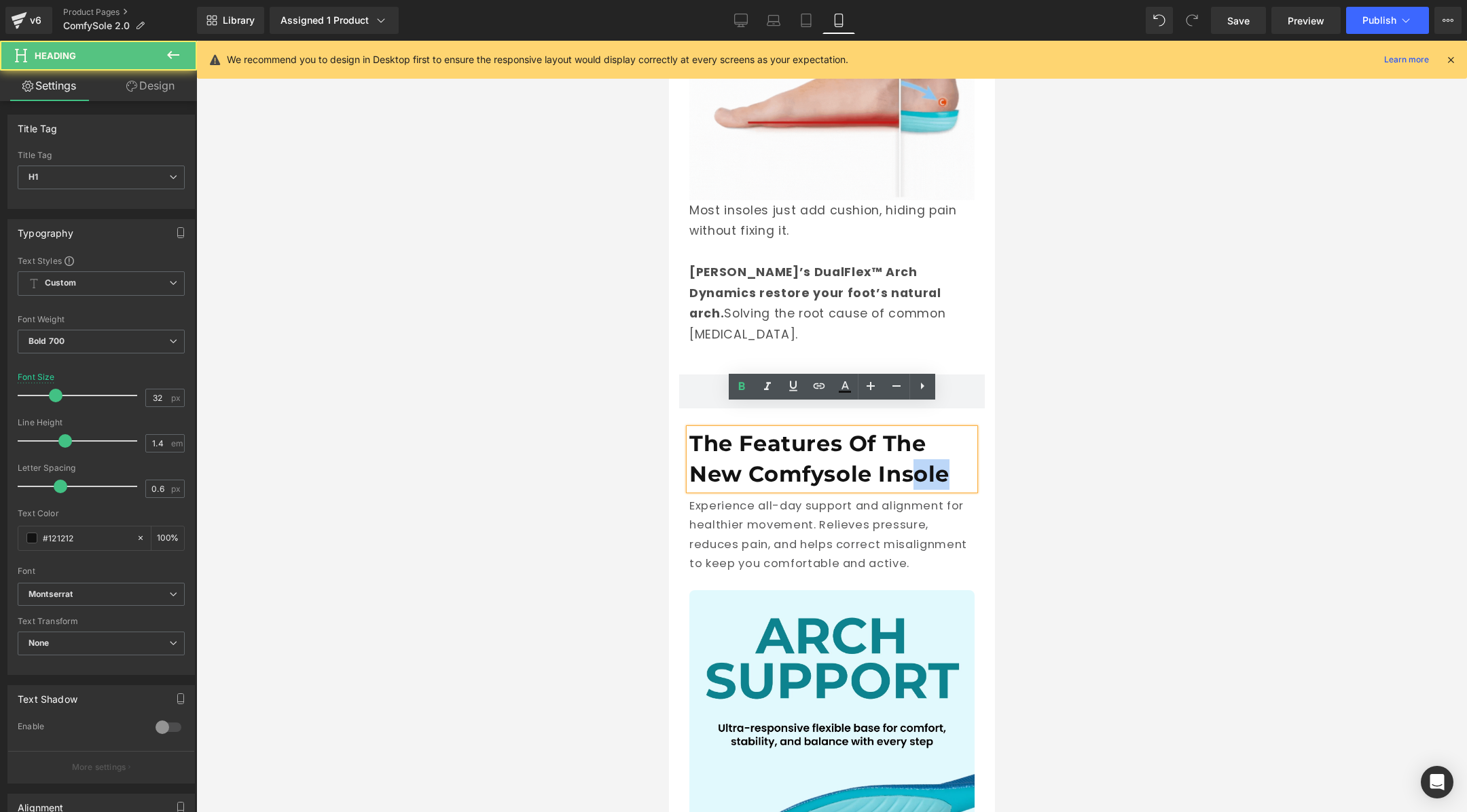
click at [917, 443] on h1 "The Features Of The New Comfysole Insole" at bounding box center [830, 459] width 285 height 61
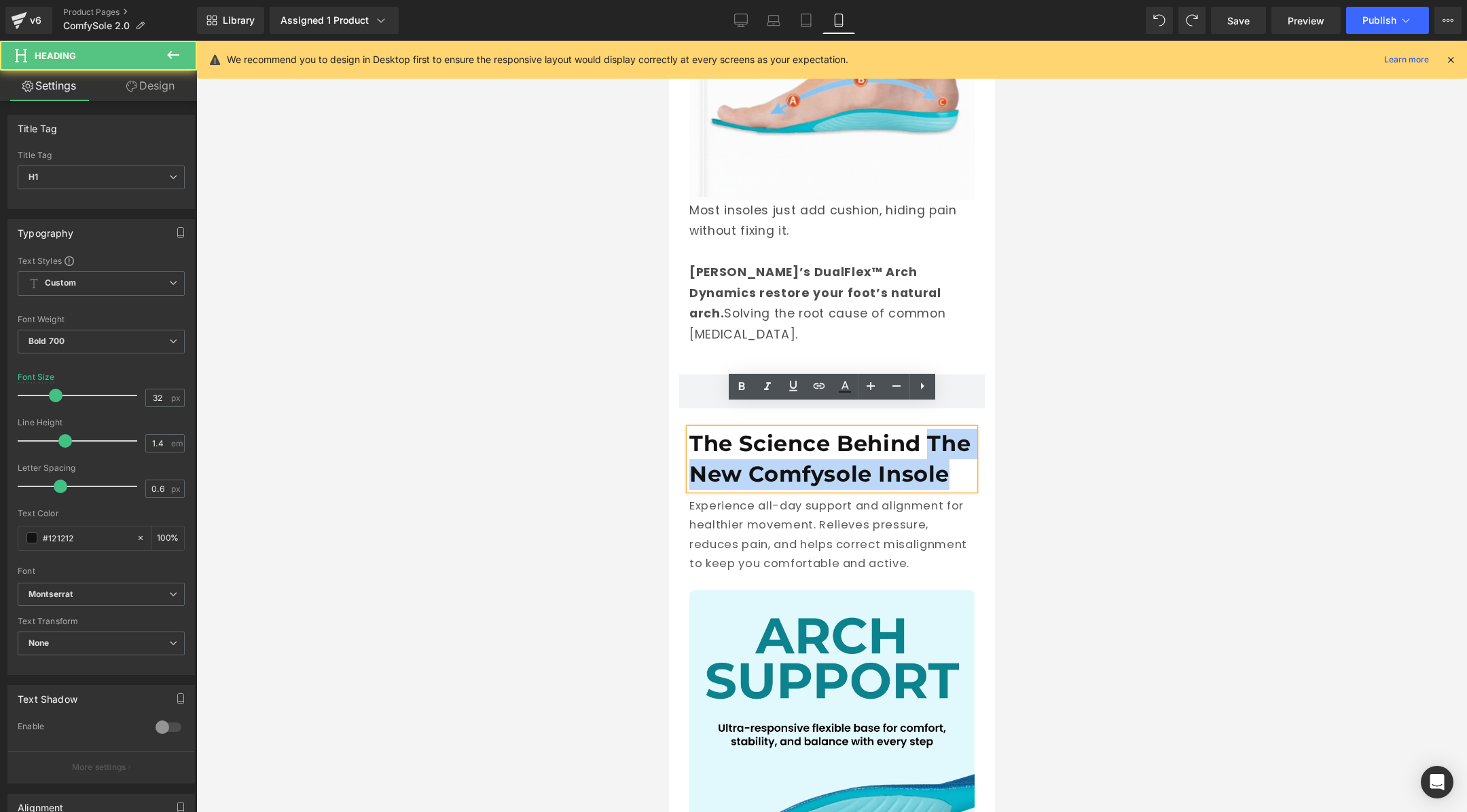
drag, startPoint x: 929, startPoint y: 415, endPoint x: 978, endPoint y: 482, distance: 83.0
click at [978, 482] on div "The Science Behind The New Comfysole Insole Heading Experience all-day support …" at bounding box center [830, 697] width 306 height 538
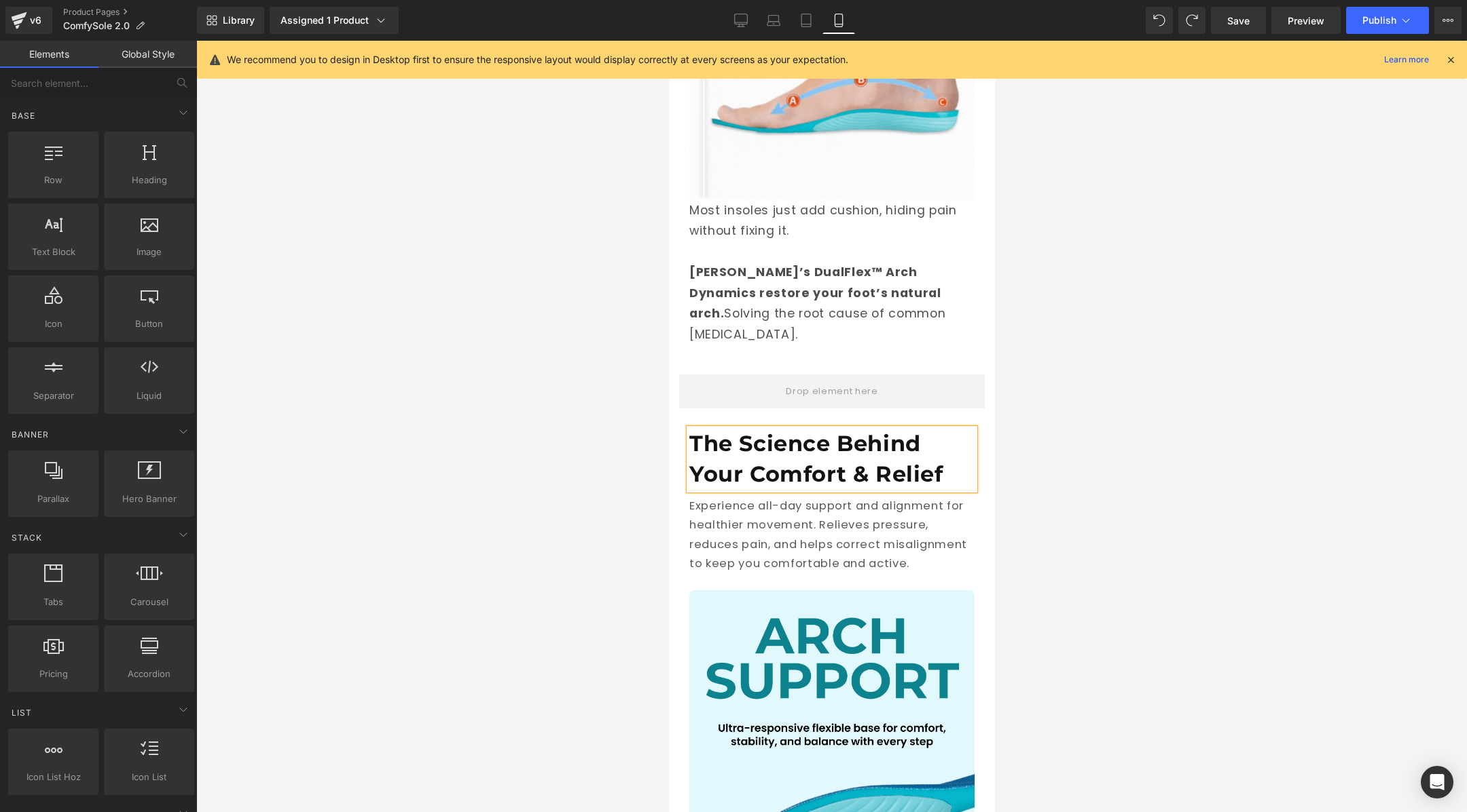
click at [1277, 458] on div at bounding box center [831, 426] width 1271 height 772
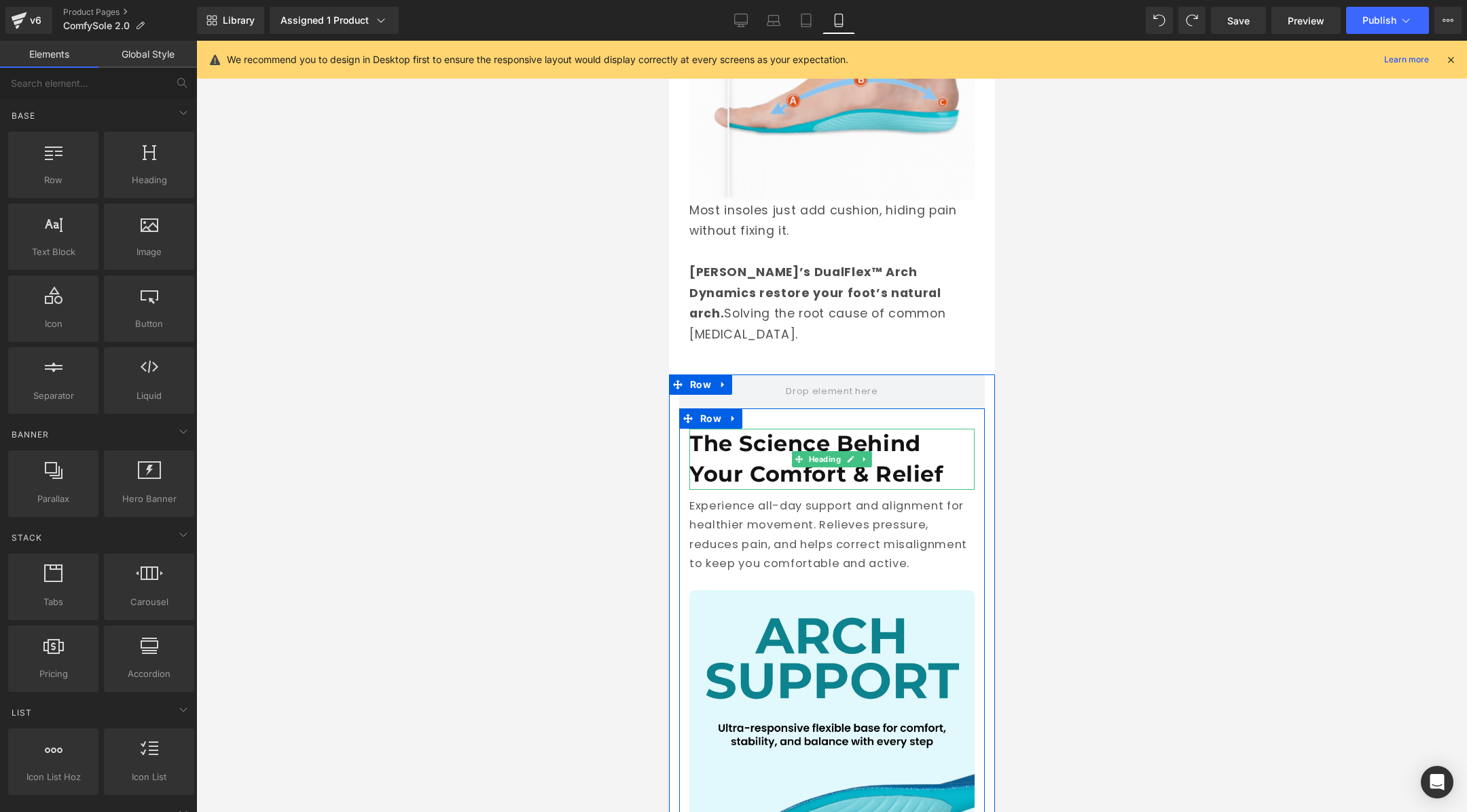
click at [886, 429] on h1 "The Science Behind Your Comfort & Relief" at bounding box center [830, 459] width 285 height 61
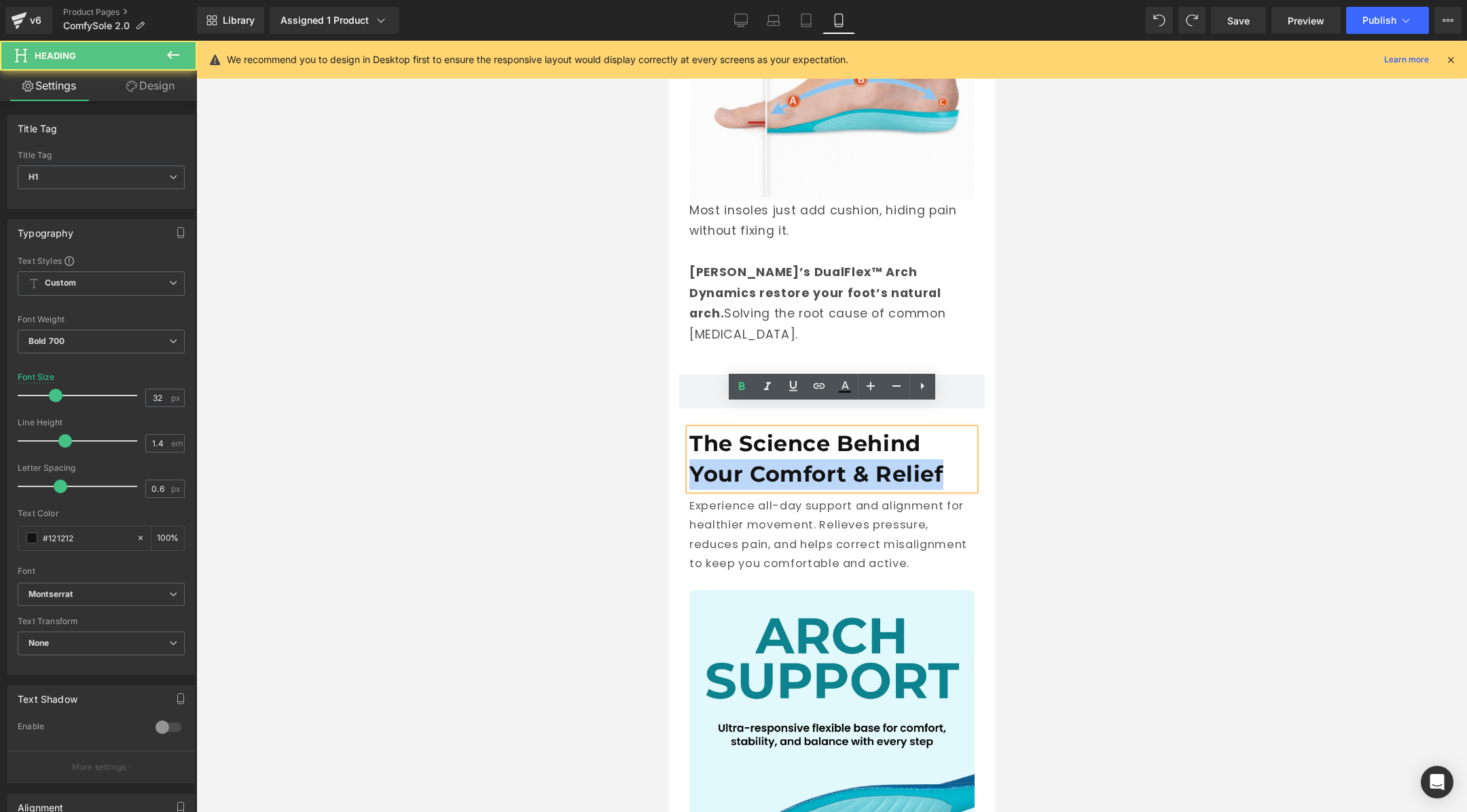
drag, startPoint x: 948, startPoint y: 451, endPoint x: 683, endPoint y: 452, distance: 265.0
click at [683, 453] on div "The Science Behind Your Comfort & Relief Heading Experience all-day support and…" at bounding box center [830, 697] width 306 height 538
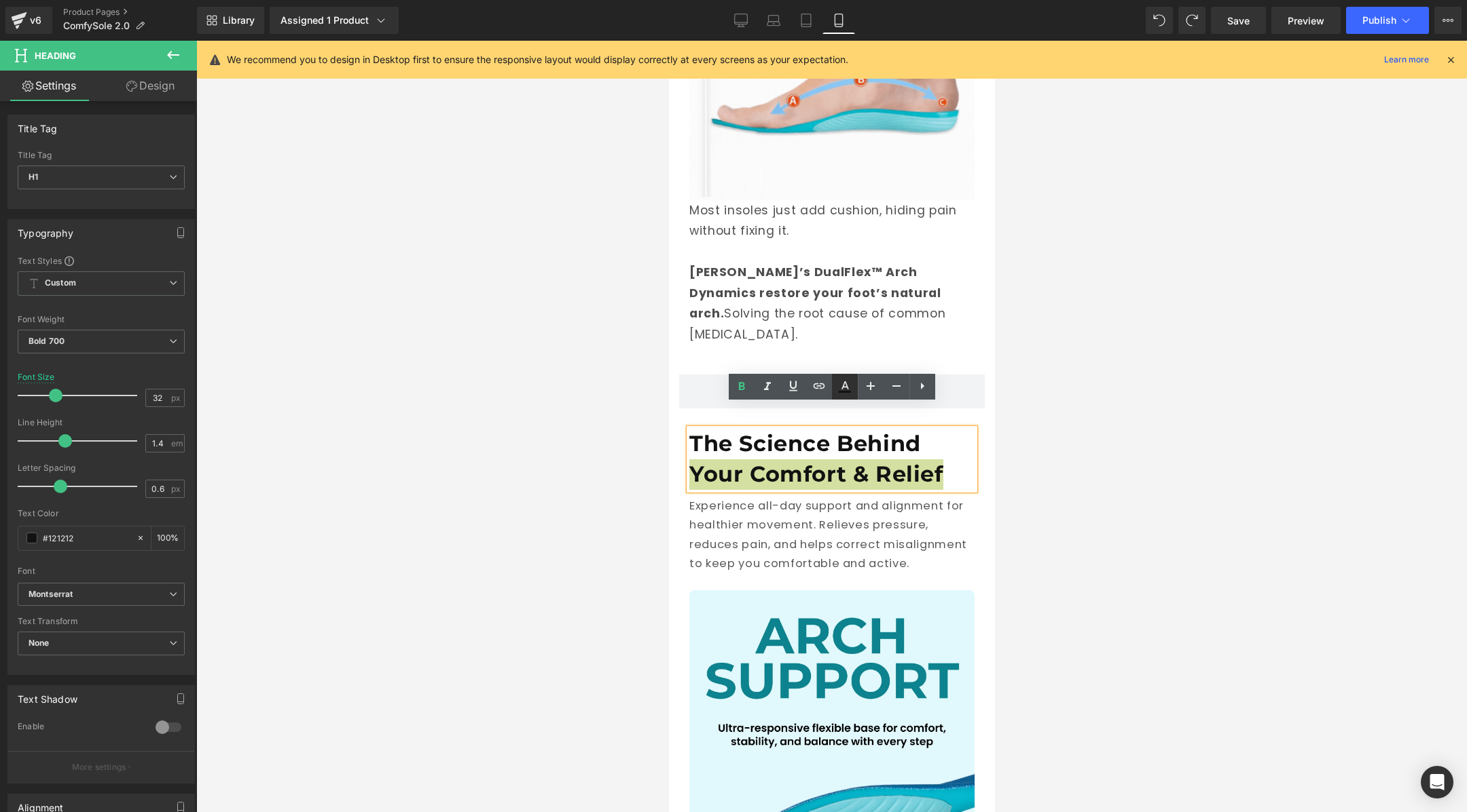
click at [843, 393] on icon at bounding box center [844, 392] width 12 height 2
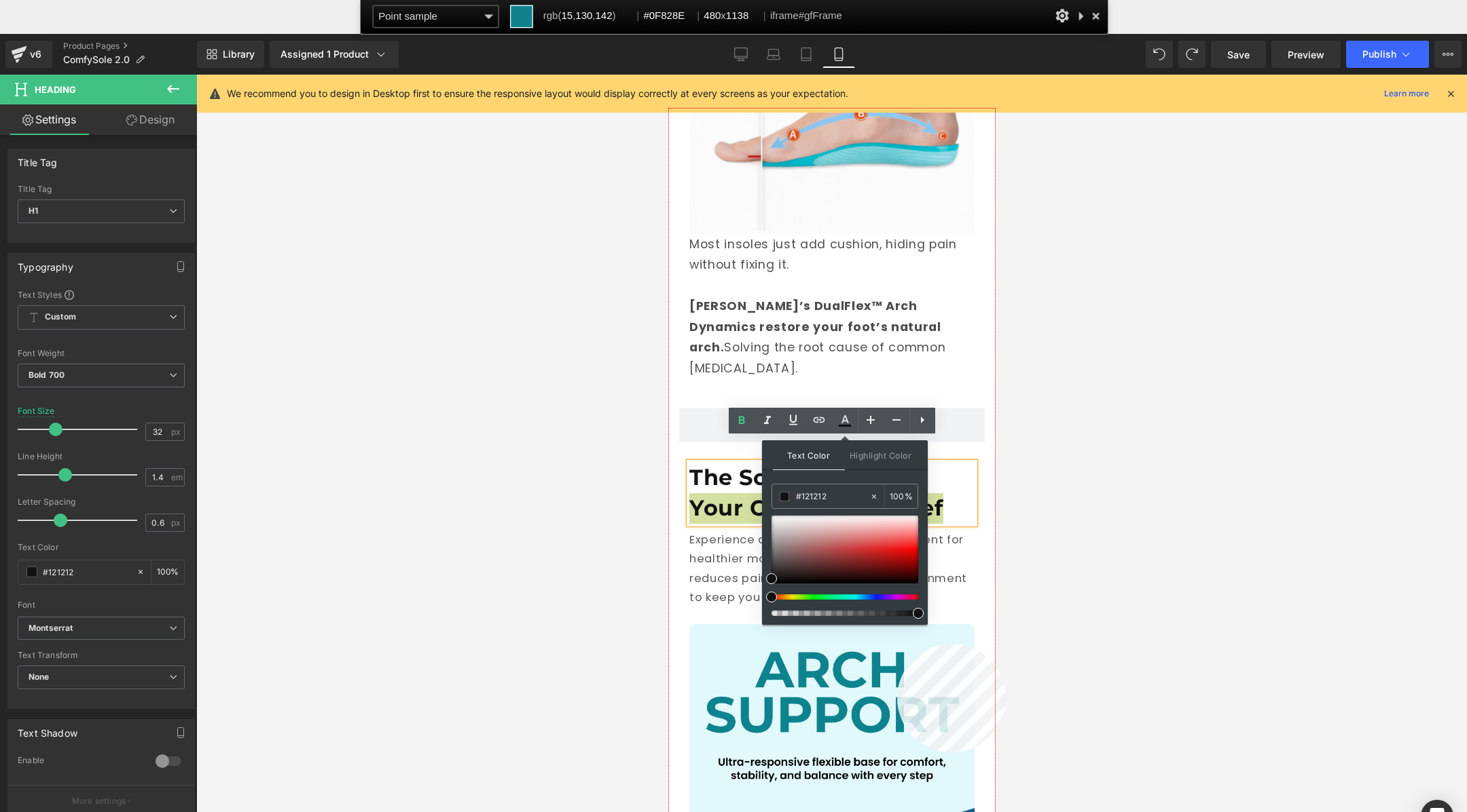
copy h1 "Your Comfort & Relief"
click at [897, 644] on div at bounding box center [831, 494] width 326 height 772
click at [810, 493] on input "#121212" at bounding box center [832, 496] width 73 height 15
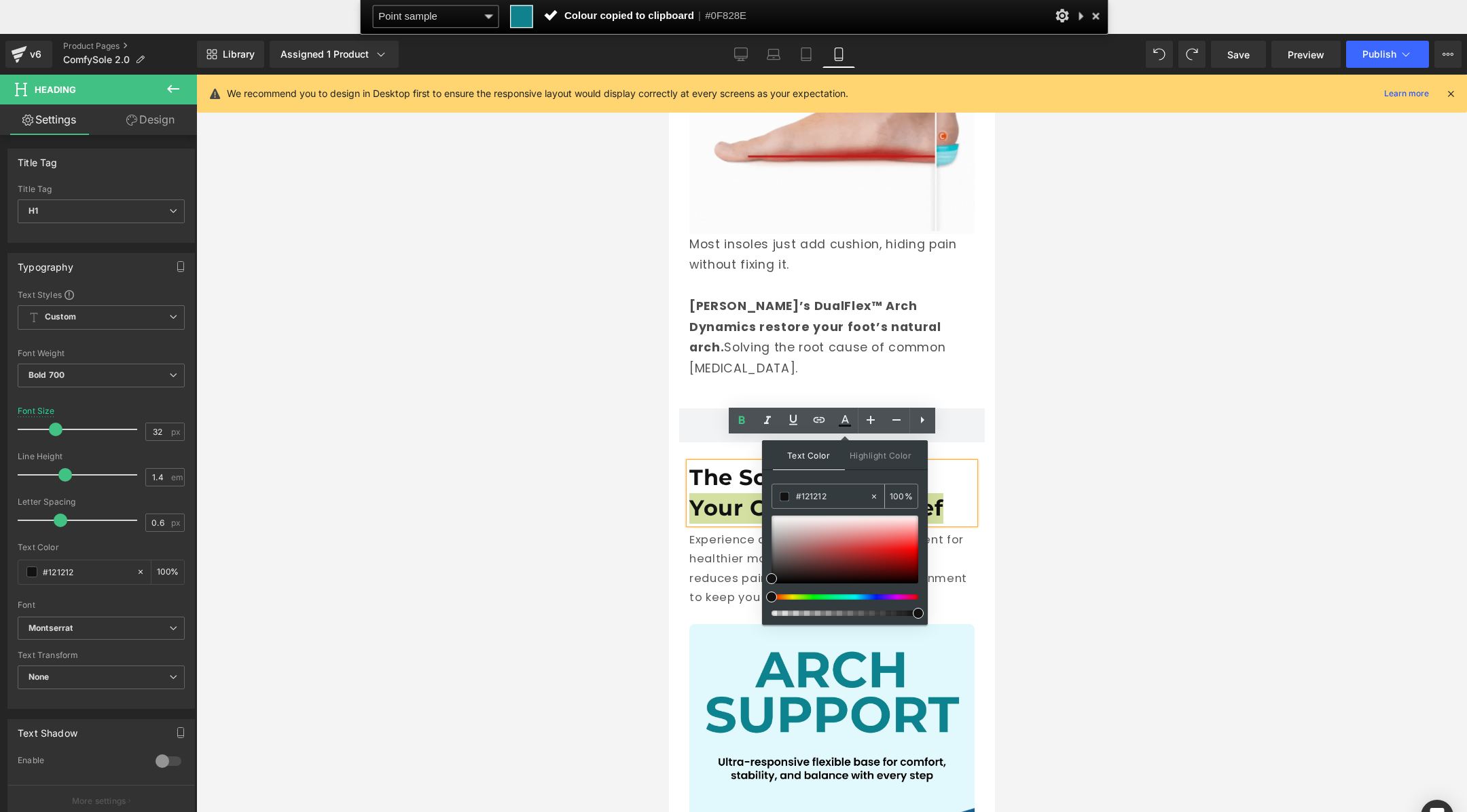
paste input "0F828E"
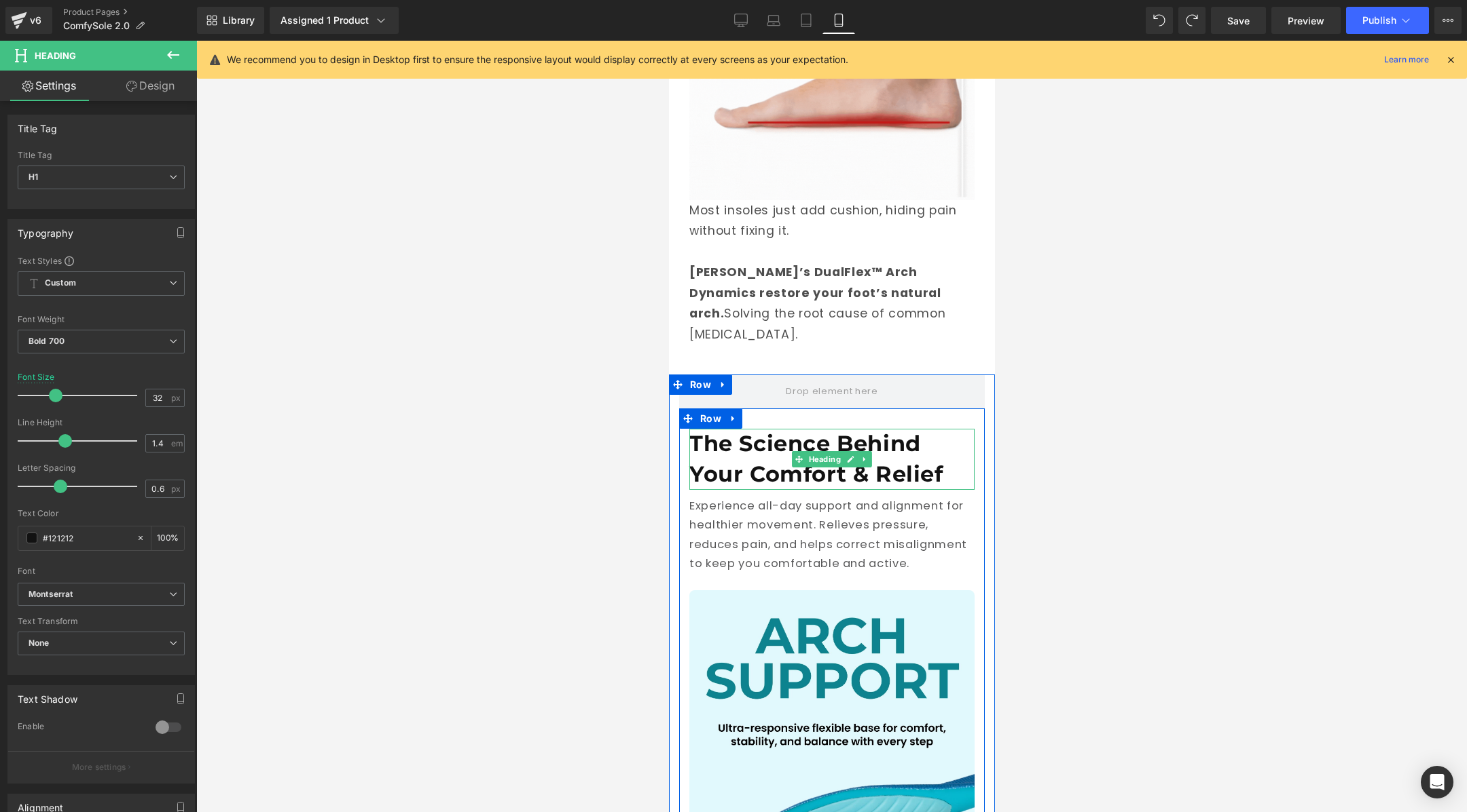
click at [886, 450] on h1 "The Science Behind Your Comfort & Relief" at bounding box center [830, 459] width 285 height 61
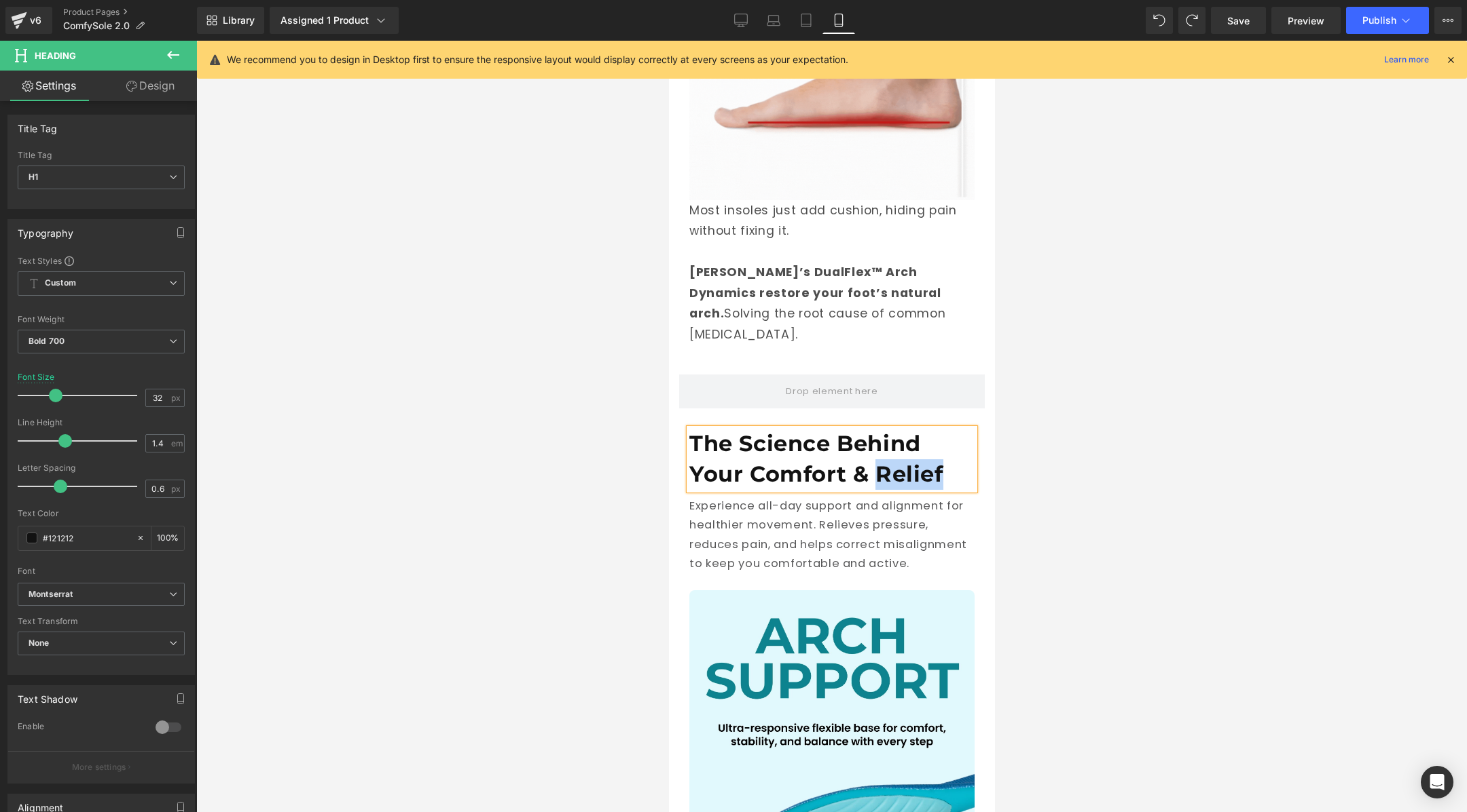
click at [886, 450] on h1 "The Science Behind Your Comfort & Relief" at bounding box center [830, 459] width 285 height 61
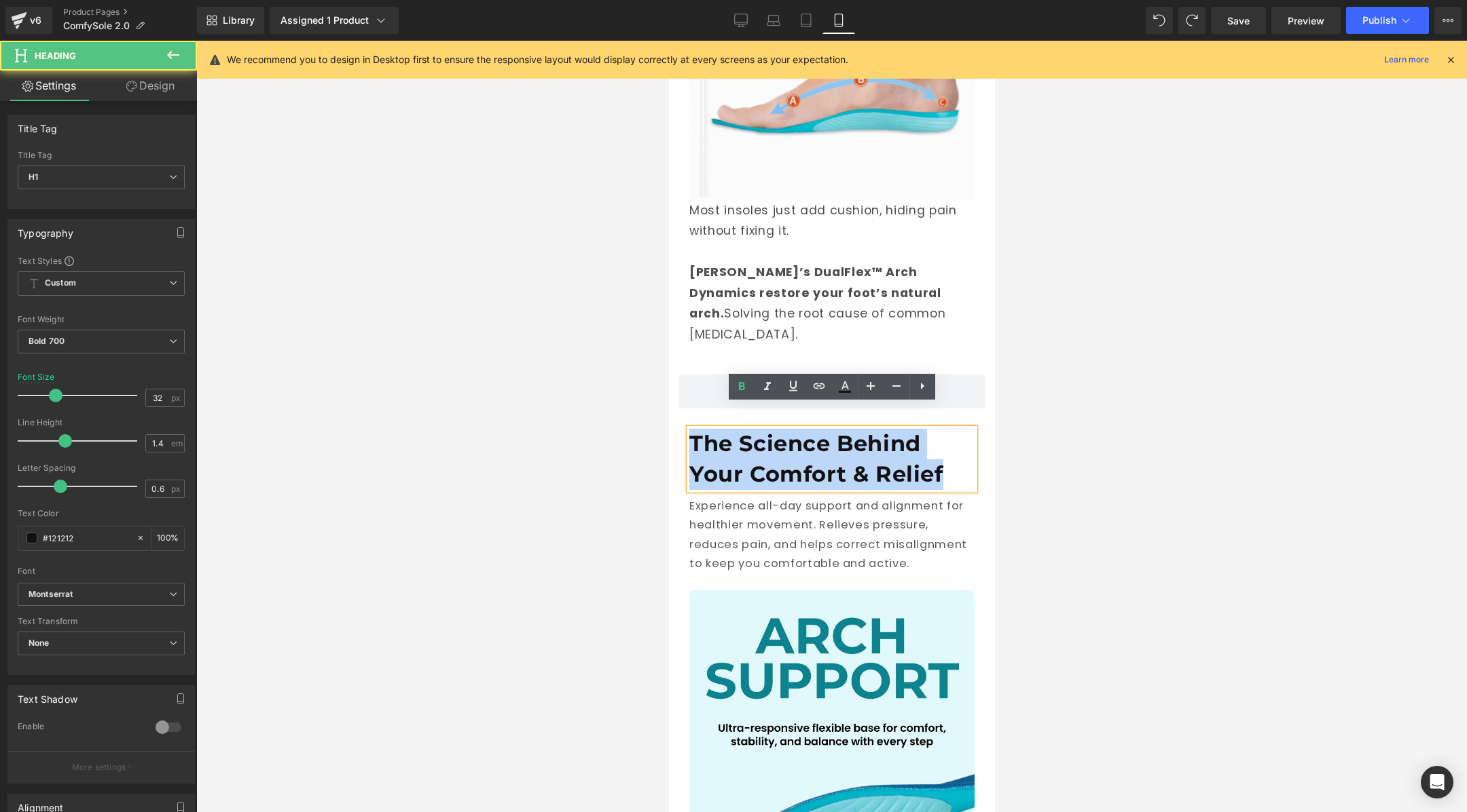
click at [886, 450] on h1 "The Science Behind Your Comfort & Relief" at bounding box center [830, 459] width 285 height 61
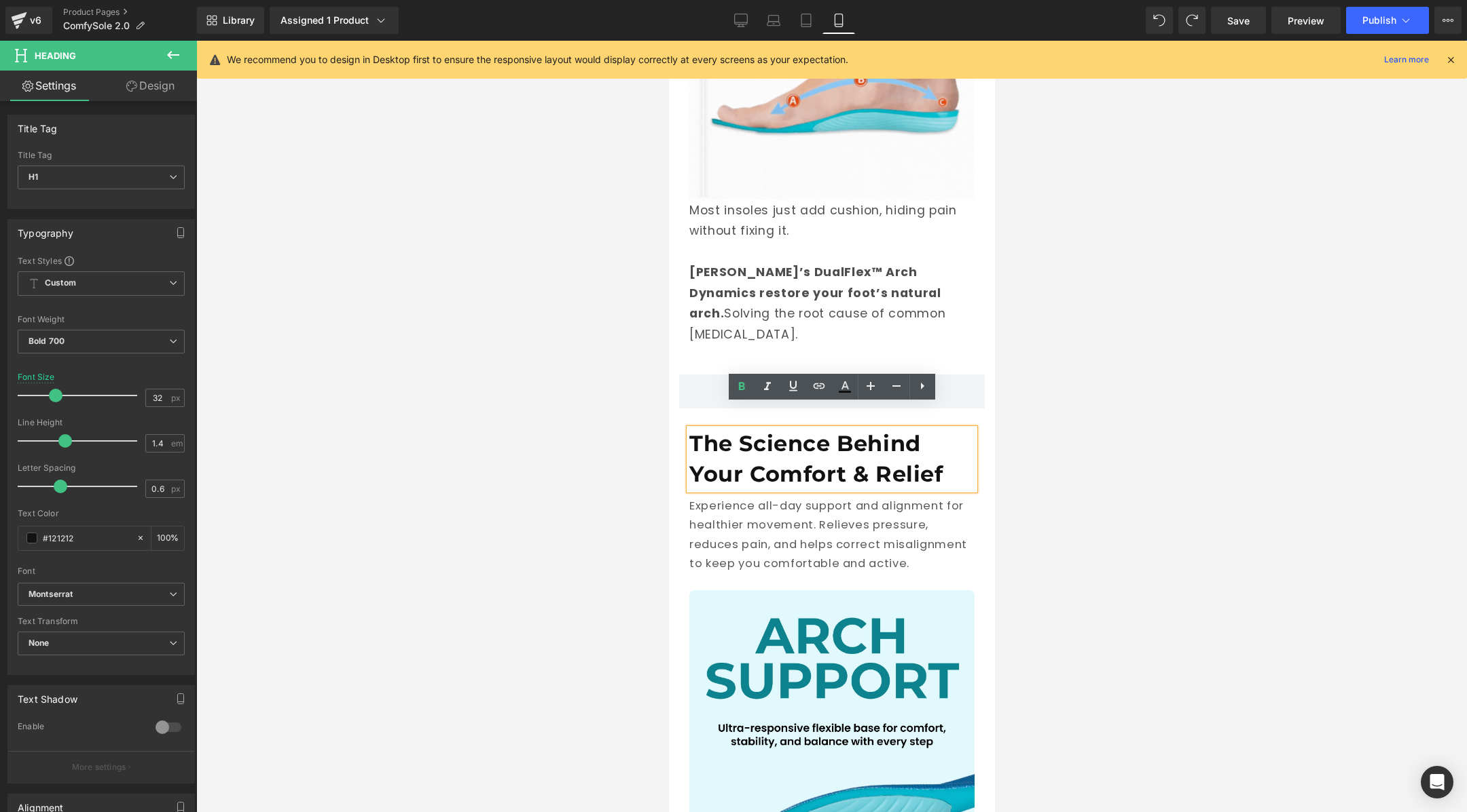
click at [890, 450] on h1 "The Science Behind Your Comfort & Relief" at bounding box center [830, 459] width 285 height 61
drag, startPoint x: 950, startPoint y: 450, endPoint x: 692, endPoint y: 447, distance: 258.0
click at [692, 447] on h1 "The Science Behind Your Comfort & Relief" at bounding box center [830, 459] width 285 height 61
click at [838, 394] on icon at bounding box center [844, 387] width 16 height 16
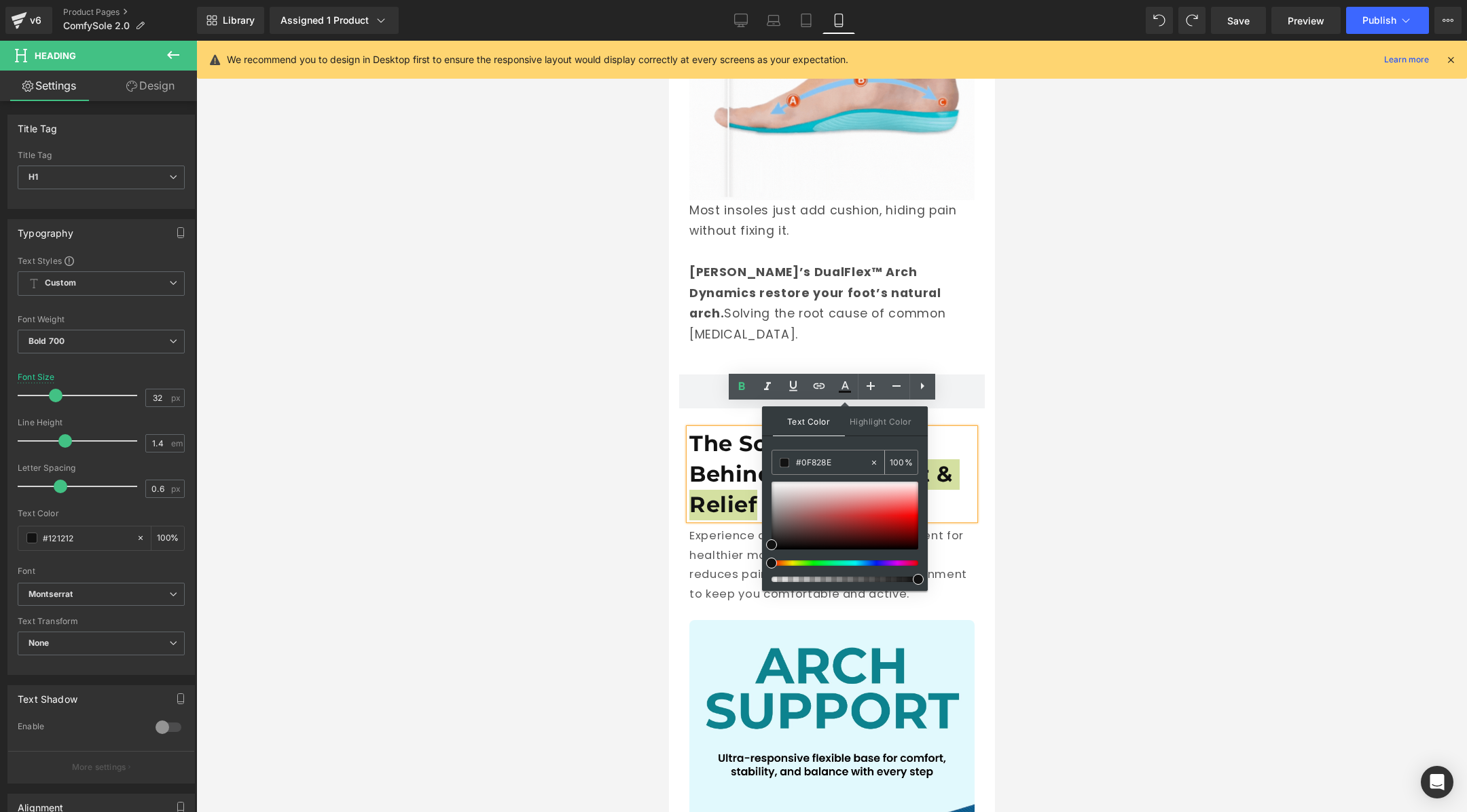
click at [824, 458] on input "#0F828E" at bounding box center [832, 462] width 73 height 15
click at [824, 458] on input "#121212" at bounding box center [832, 462] width 73 height 15
paste input "0F828E"
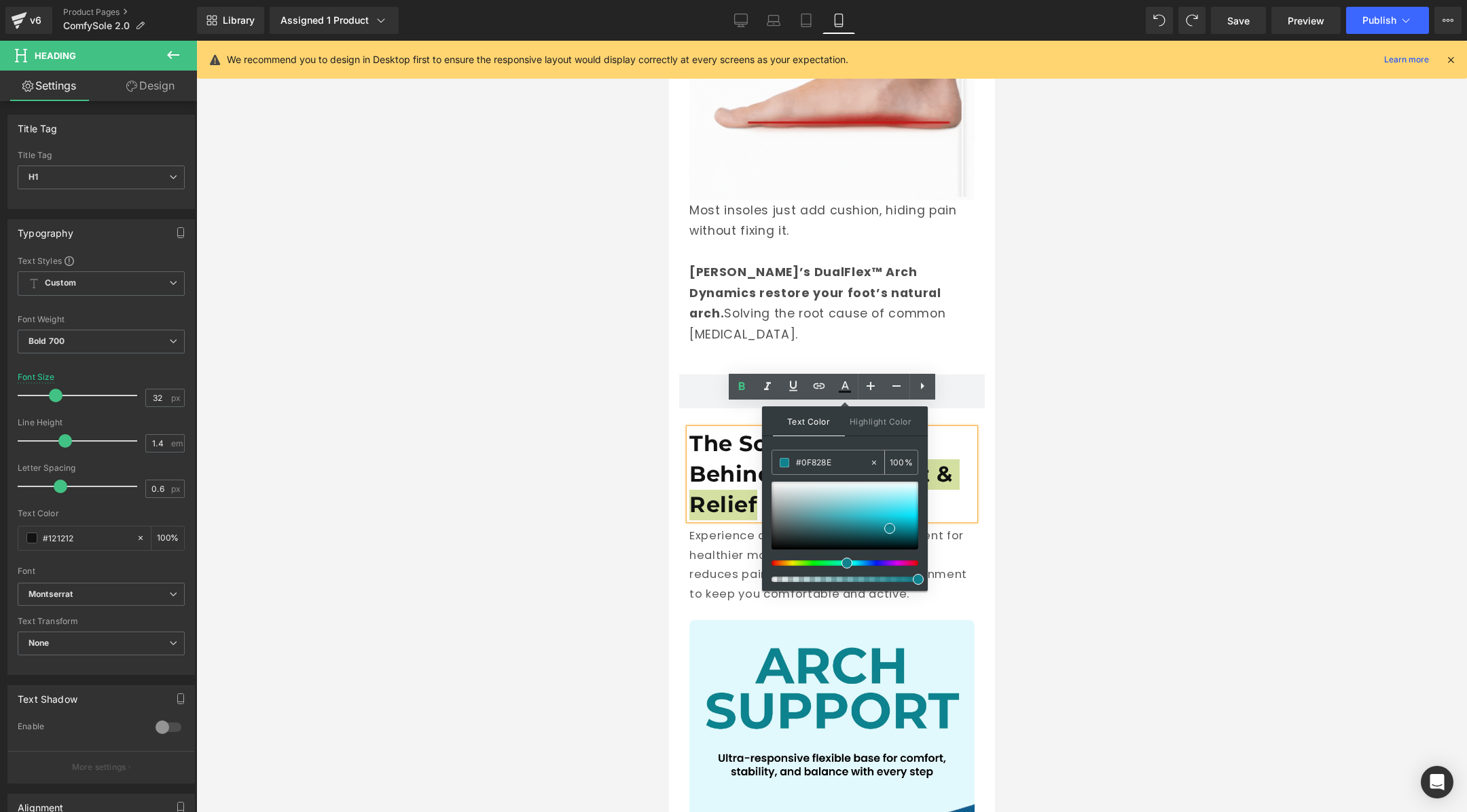
type input "#0F828E"
click at [770, 425] on div "Text Color Highlight Color" at bounding box center [844, 421] width 165 height 30
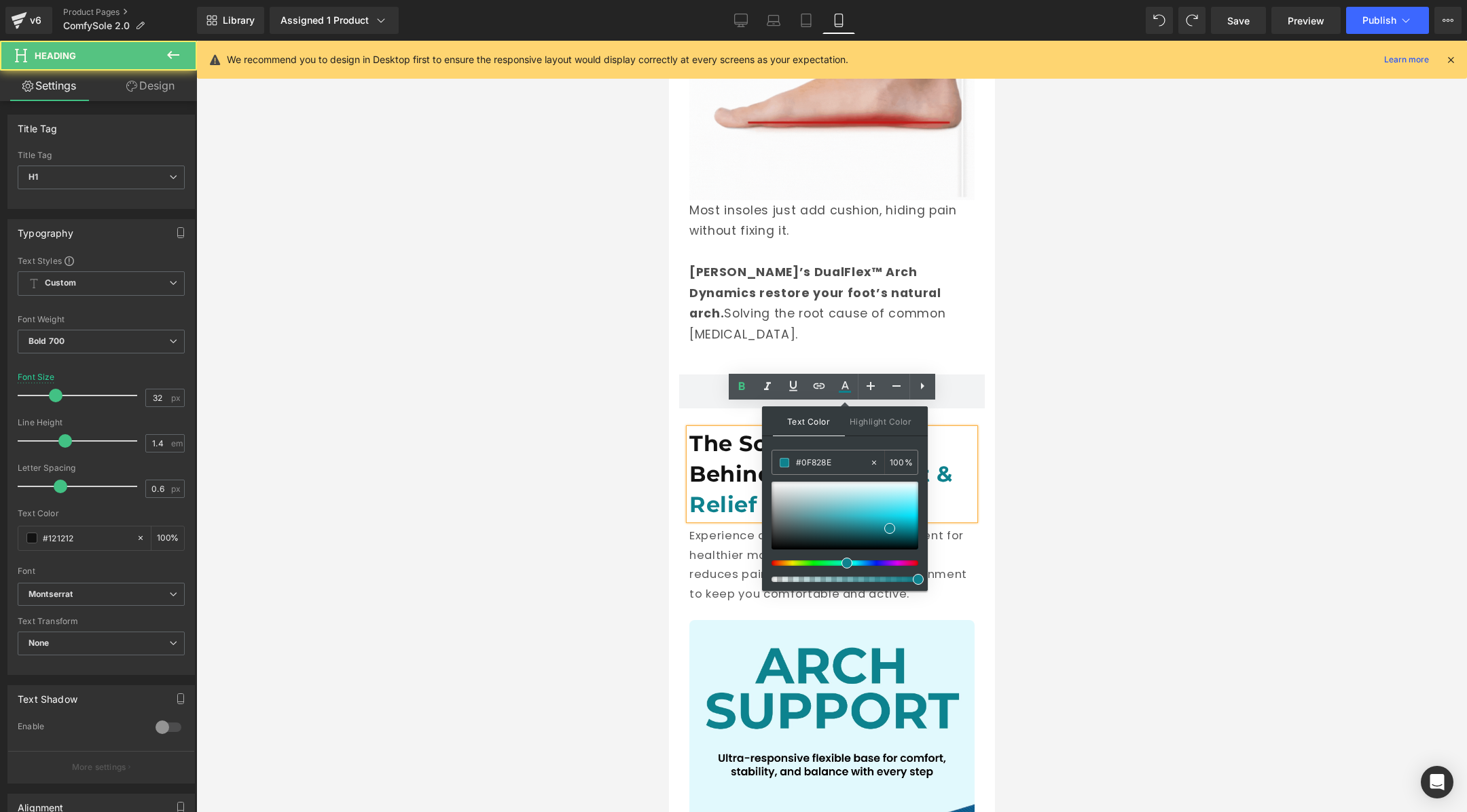
click at [717, 436] on h1 "The Science Behind Your Comfort & Relief" at bounding box center [830, 474] width 285 height 91
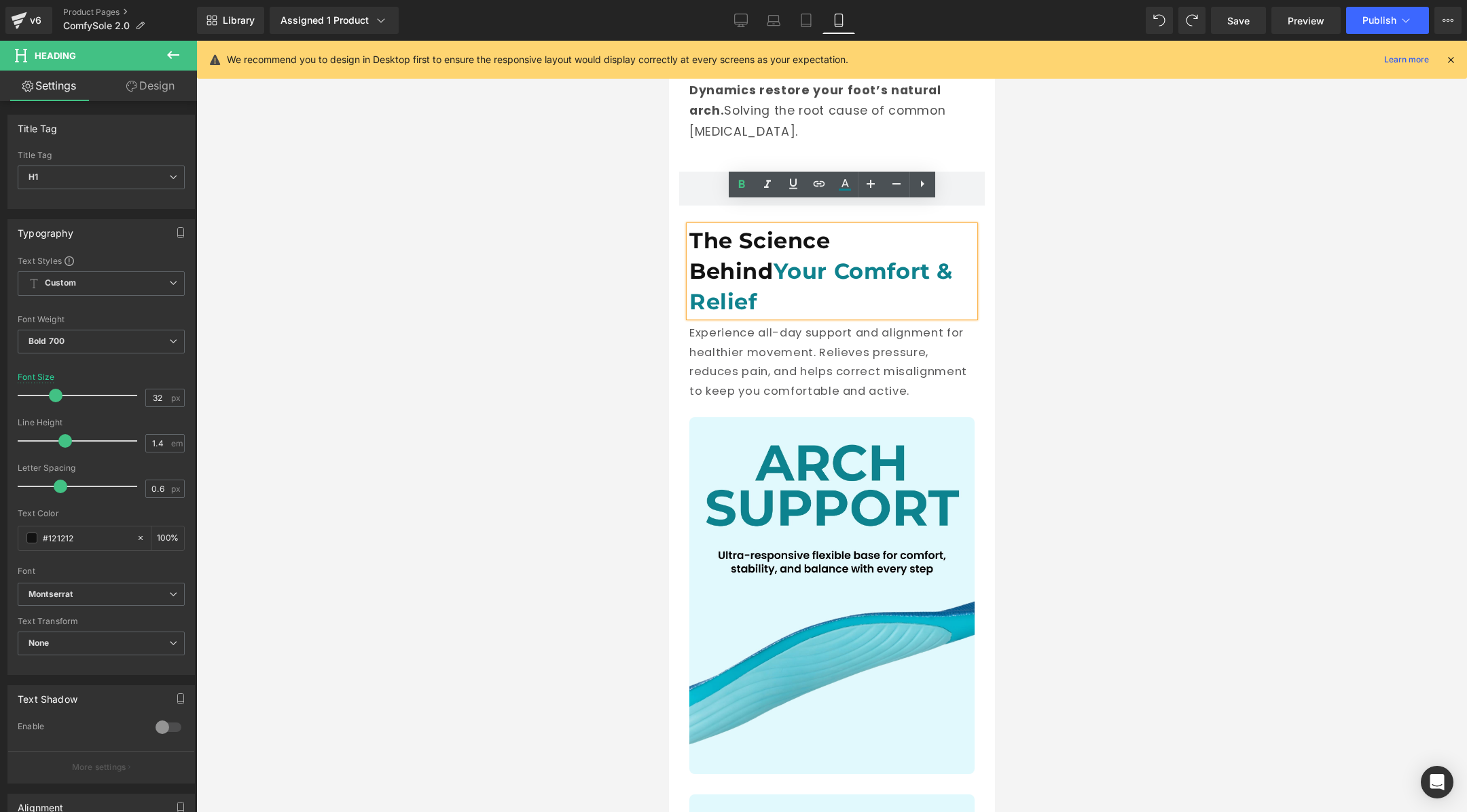
scroll to position [2011, 0]
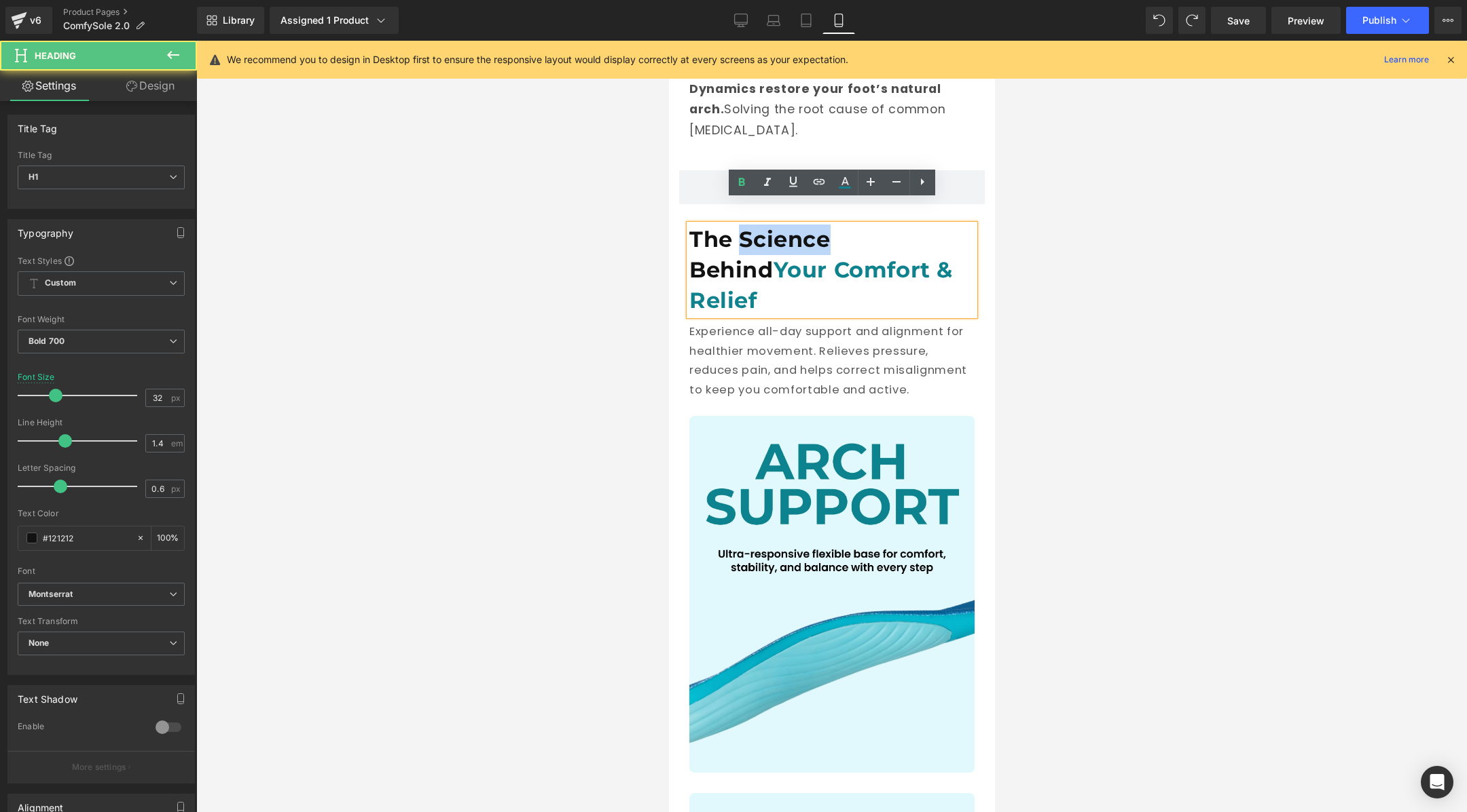
drag, startPoint x: 825, startPoint y: 214, endPoint x: 737, endPoint y: 214, distance: 88.0
click at [737, 225] on h1 "The Science Behind Your Comfort & Relief" at bounding box center [830, 270] width 285 height 91
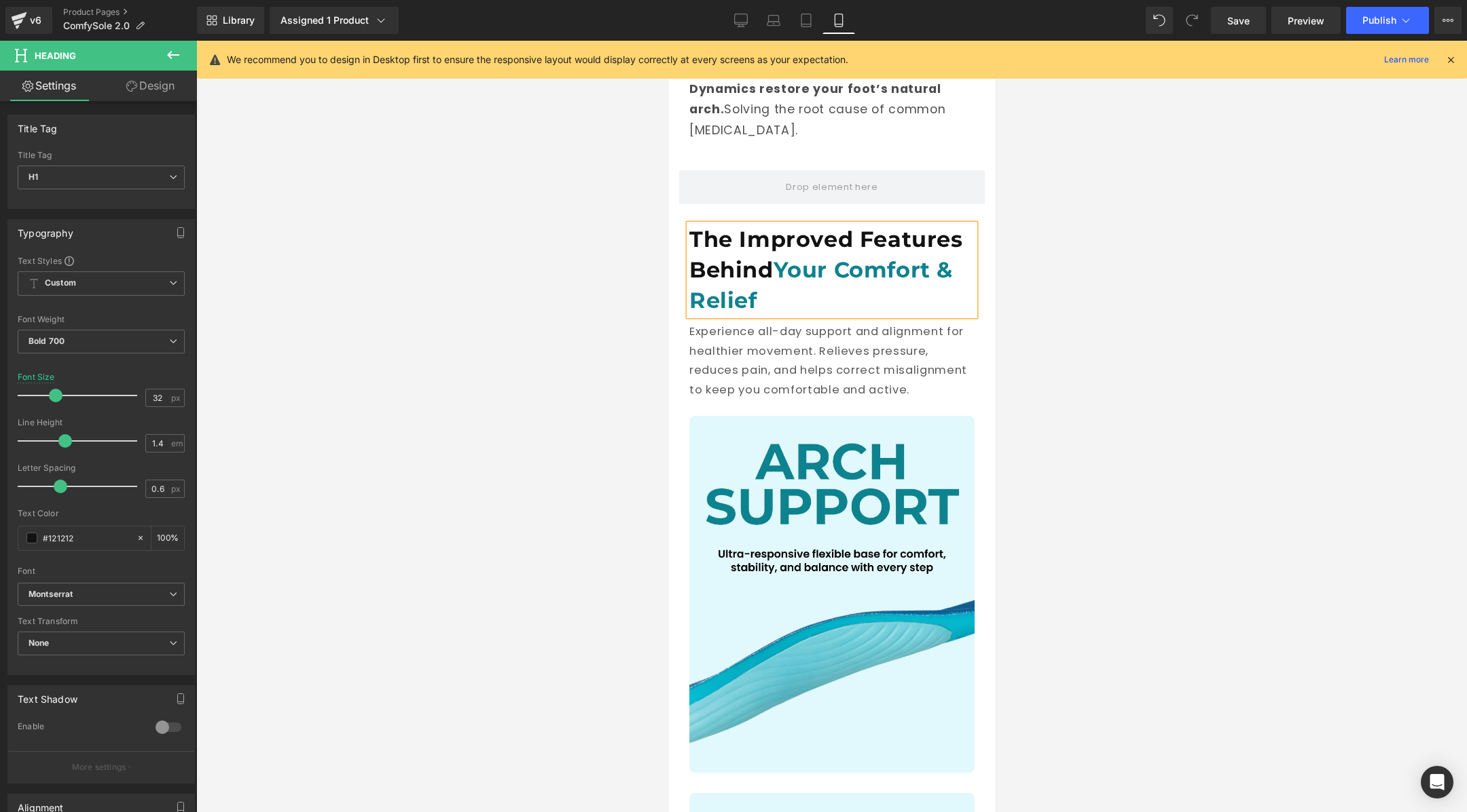
click at [1004, 306] on div at bounding box center [831, 426] width 1271 height 772
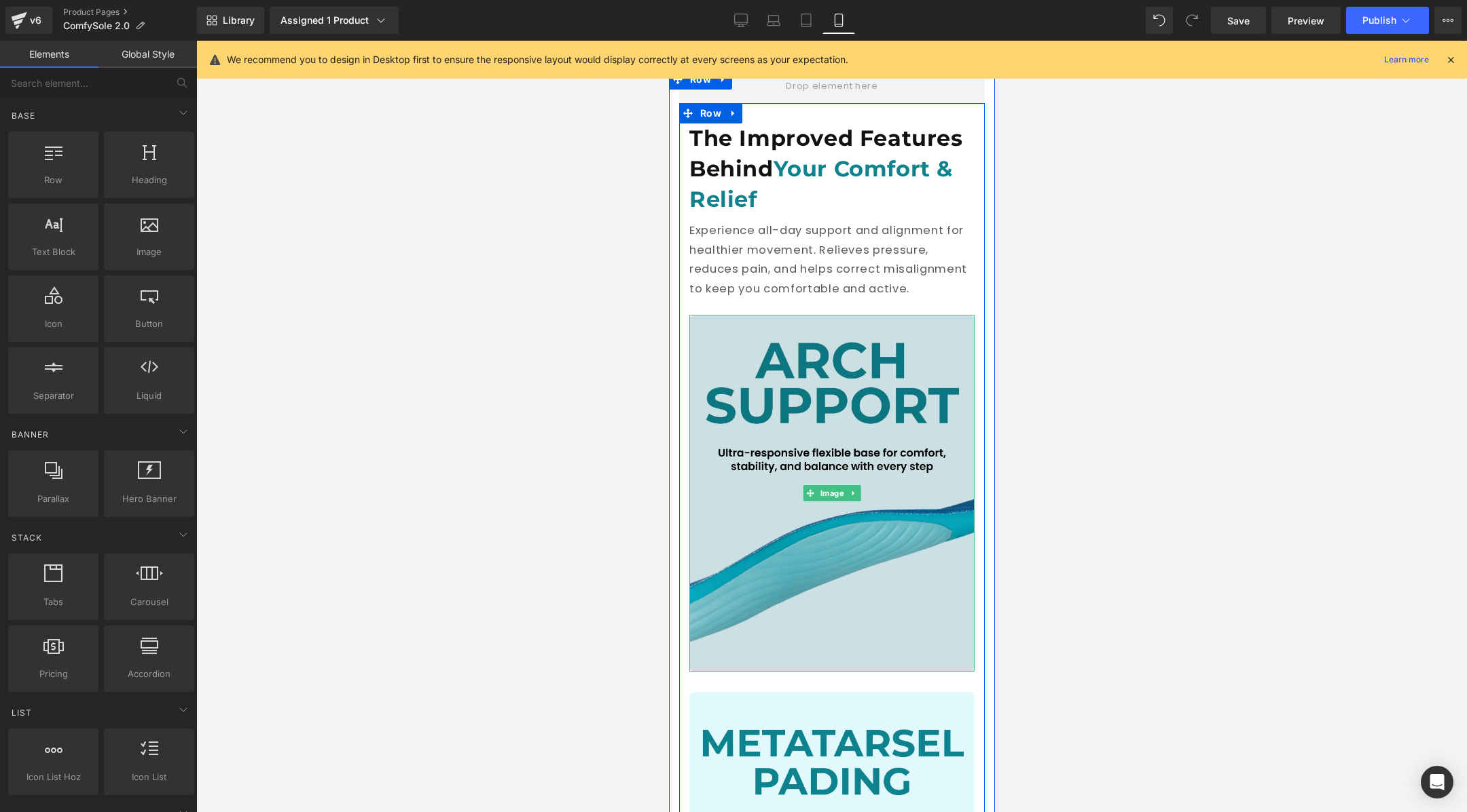
scroll to position [2030, 0]
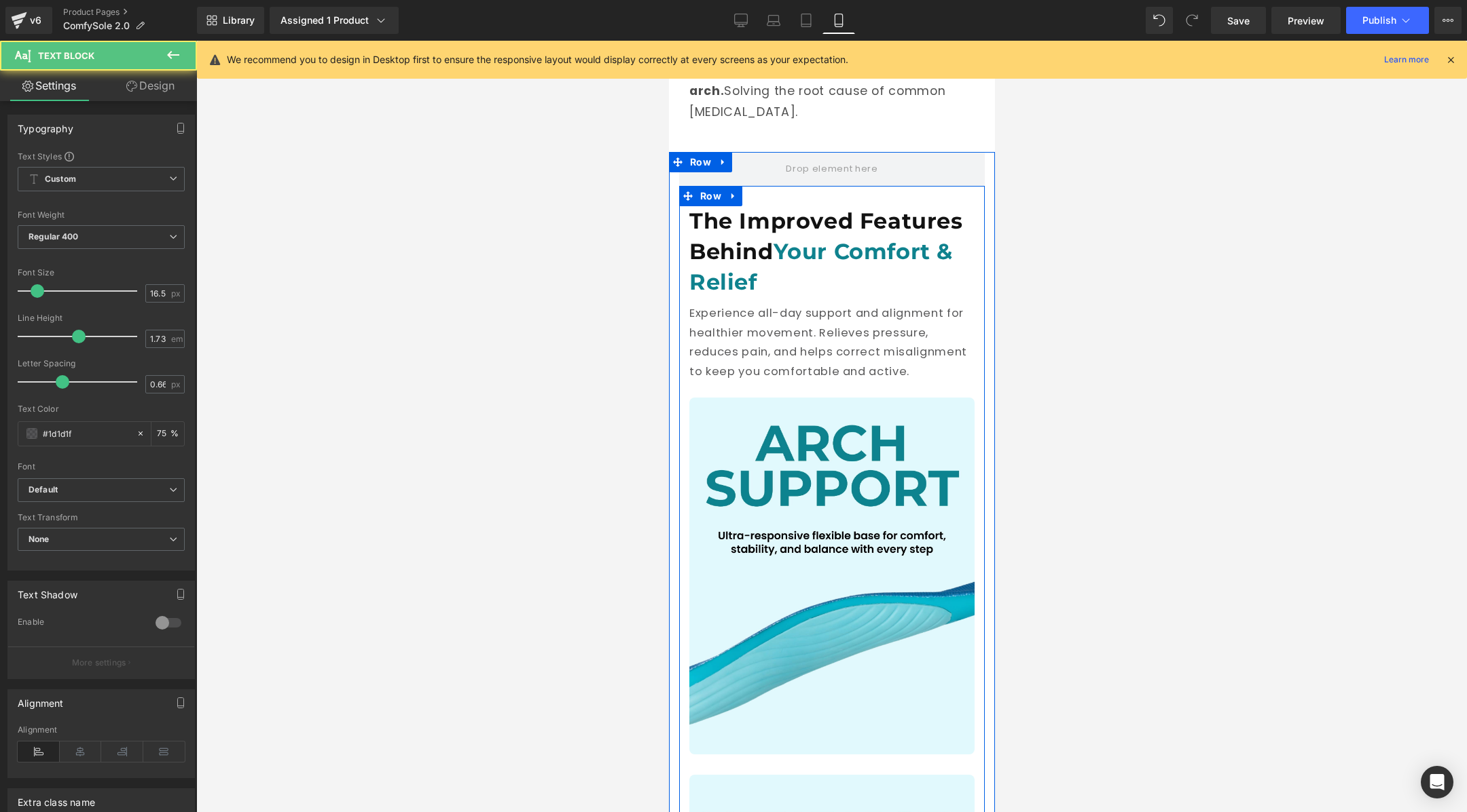
click at [745, 313] on p "Experience all-day support and alignment for healthier movement. Relieves press…" at bounding box center [830, 343] width 285 height 77
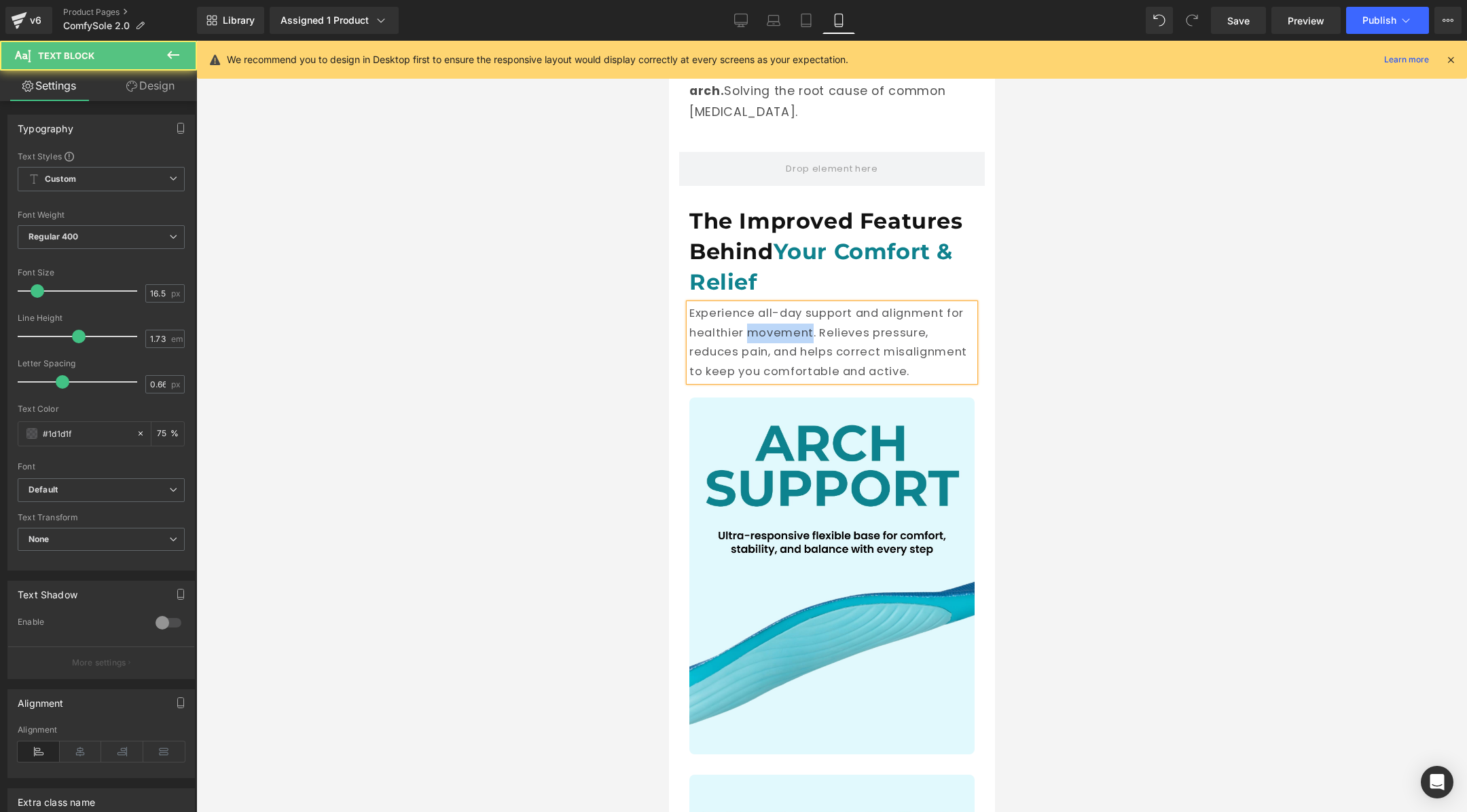
click at [745, 313] on p "Experience all-day support and alignment for healthier movement. Relieves press…" at bounding box center [830, 343] width 285 height 77
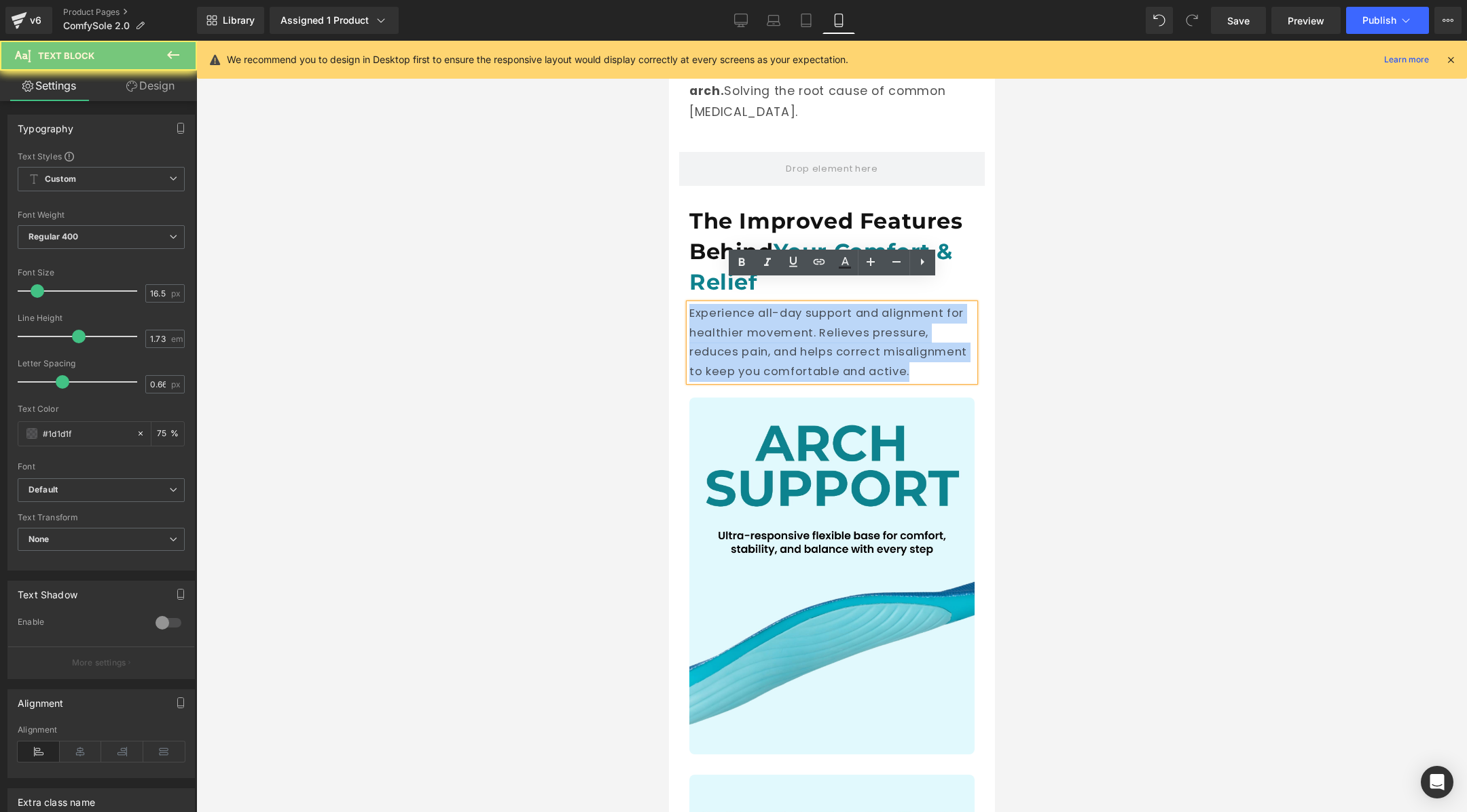
click at [745, 313] on p "Experience all-day support and alignment for healthier movement. Relieves press…" at bounding box center [830, 343] width 285 height 77
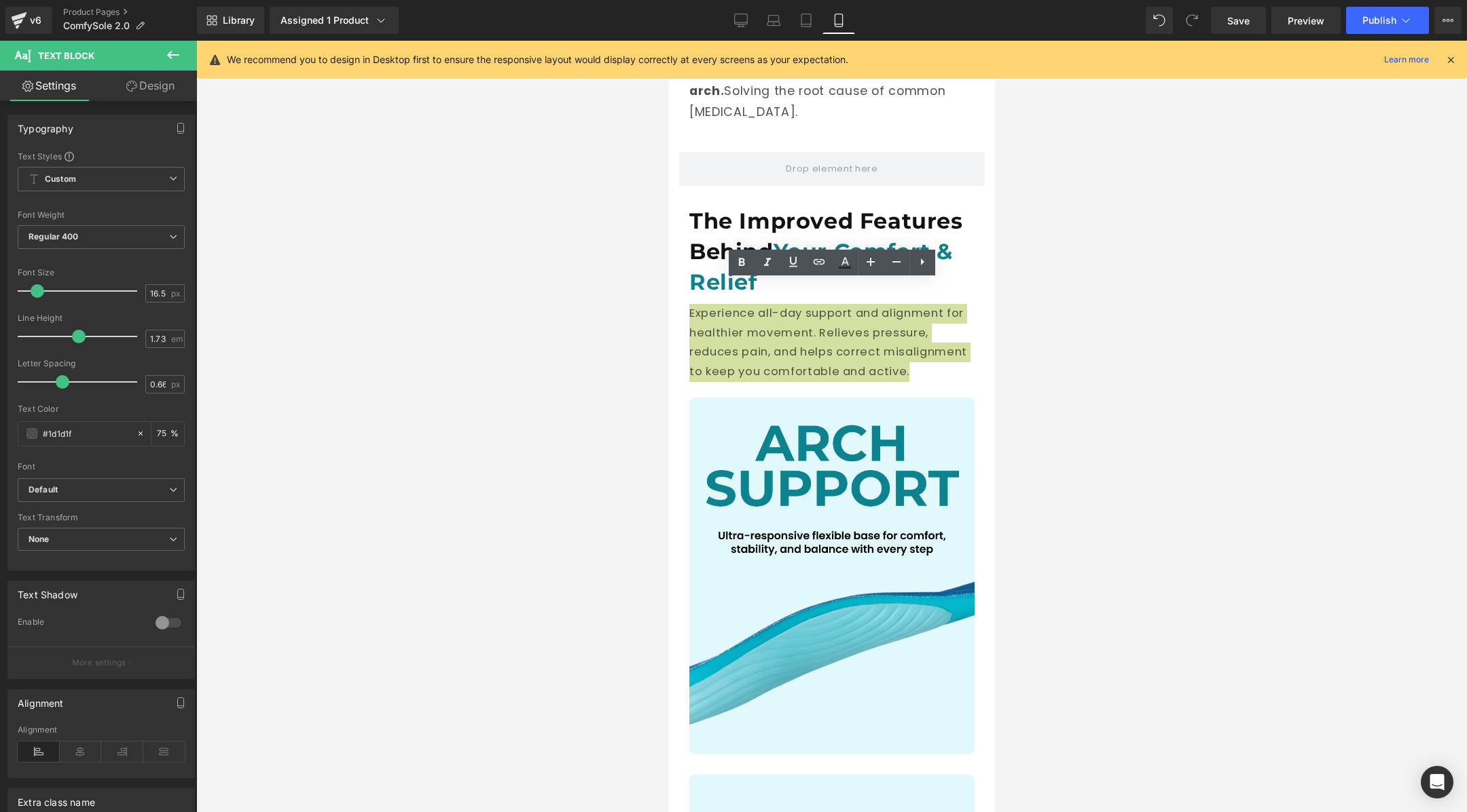
click at [651, 325] on div at bounding box center [831, 426] width 1271 height 772
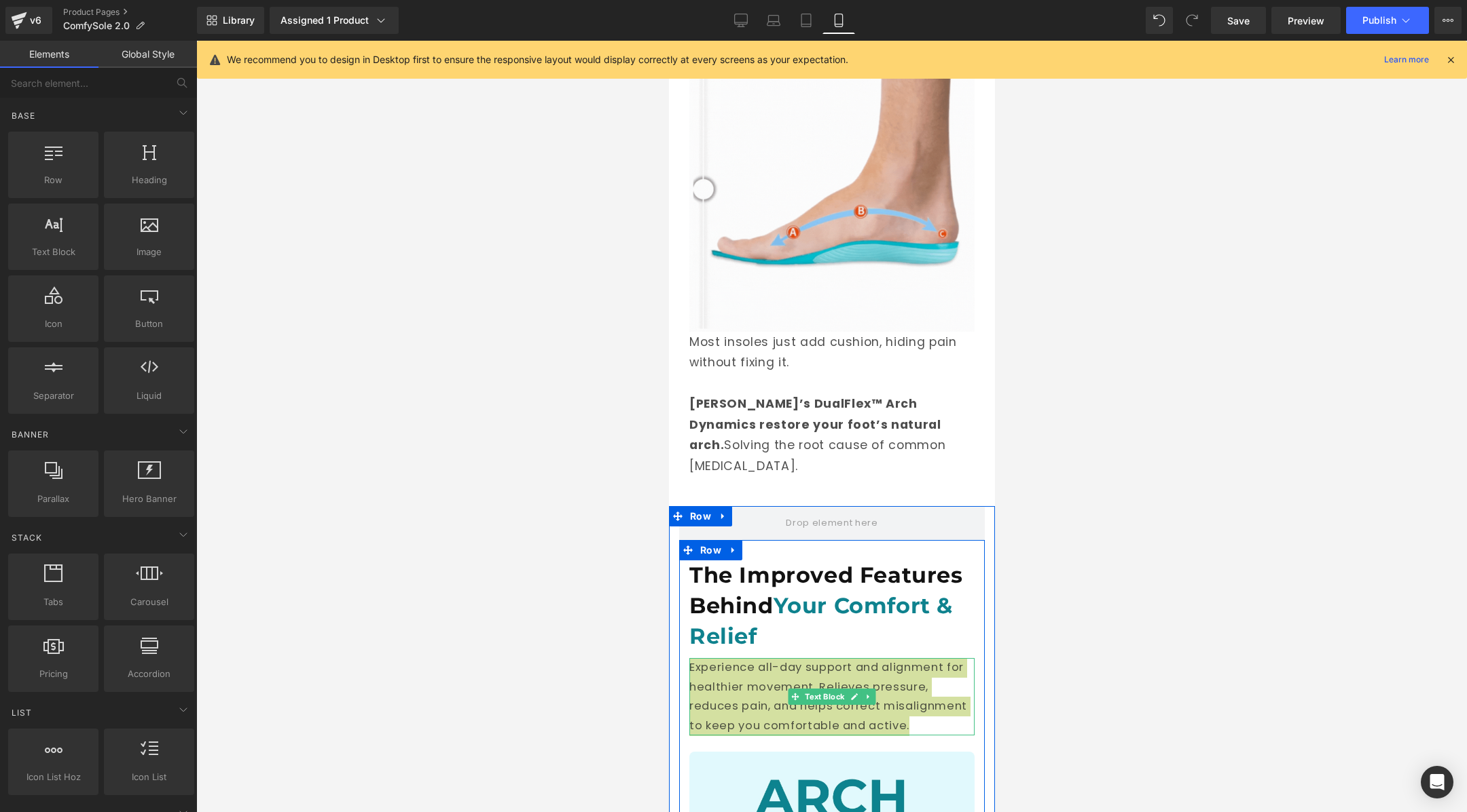
scroll to position [1623, 0]
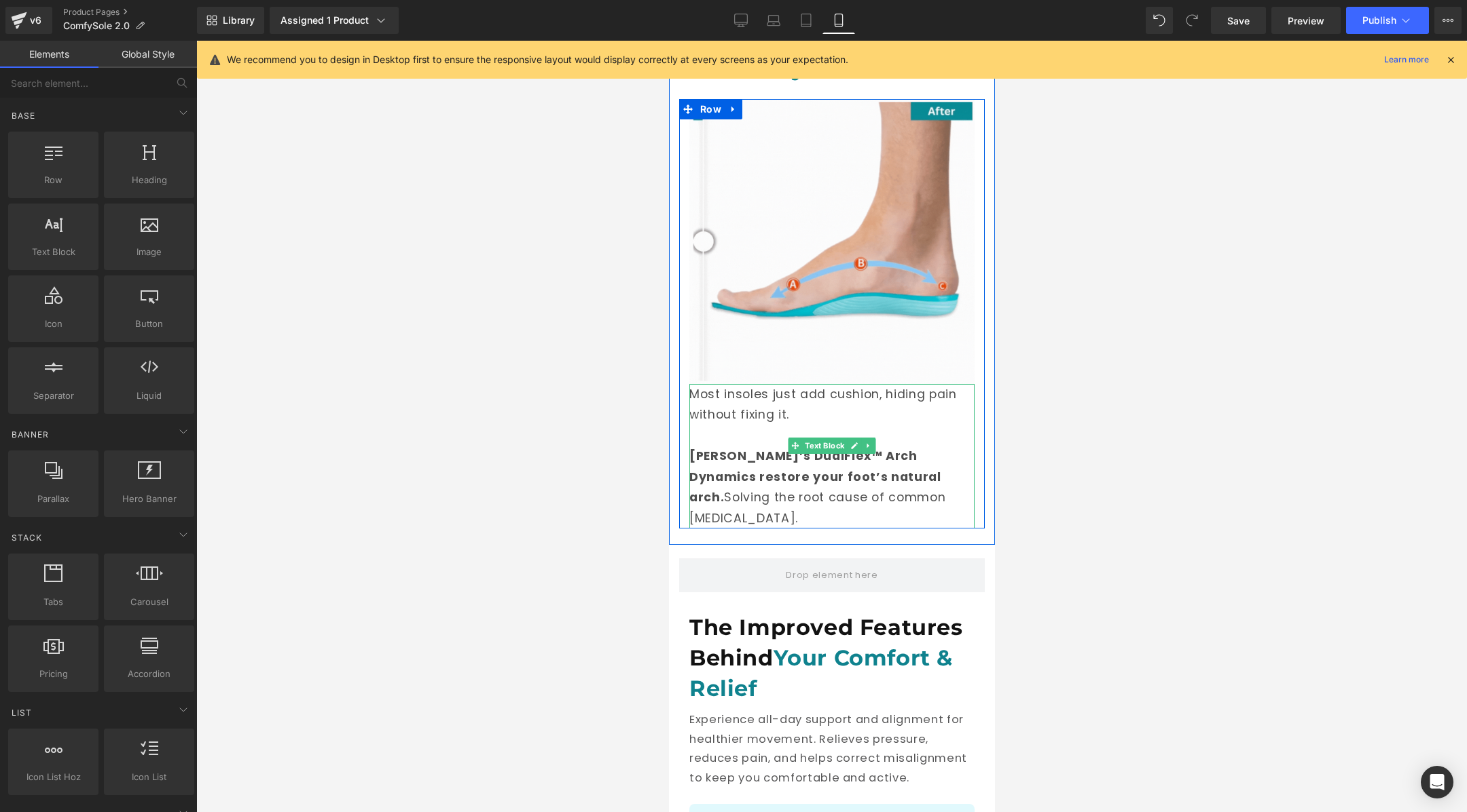
click at [796, 457] on span "[PERSON_NAME]’s DualFlex™ Arch Dynamics restore your foot’s natural arch." at bounding box center [814, 476] width 252 height 58
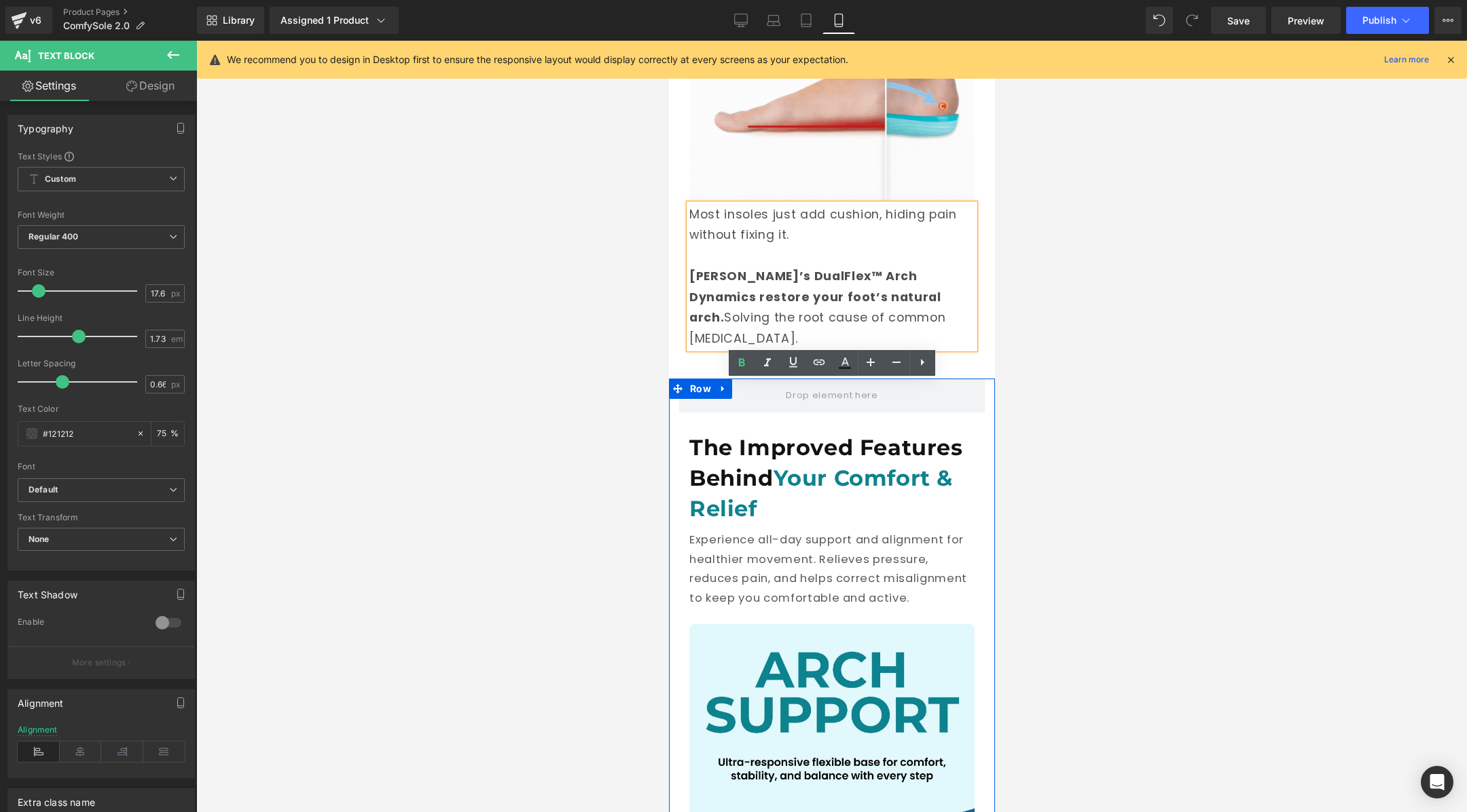
scroll to position [1836, 0]
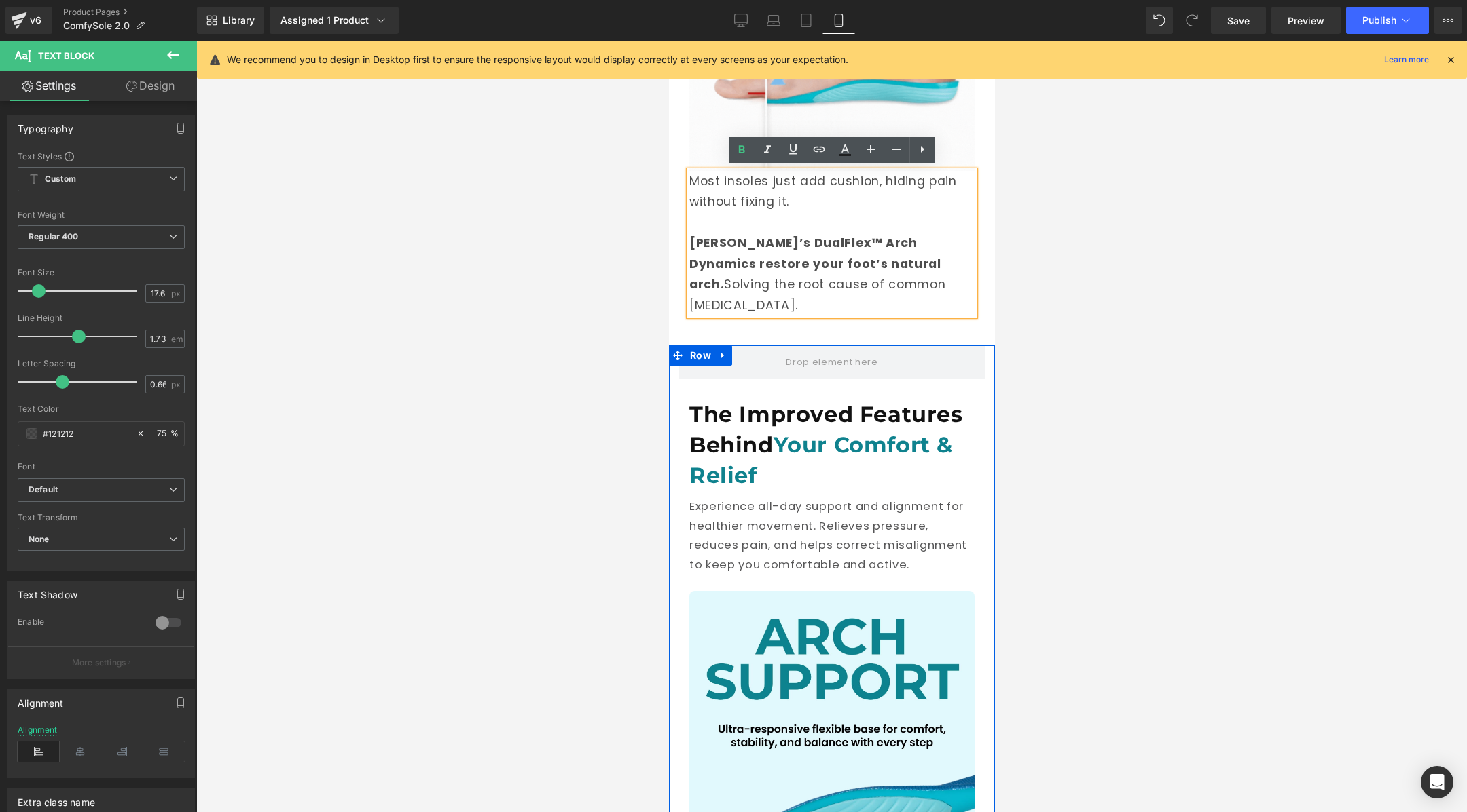
click at [790, 498] on p "Experience all-day support and alignment for healthier movement. Relieves press…" at bounding box center [830, 536] width 285 height 77
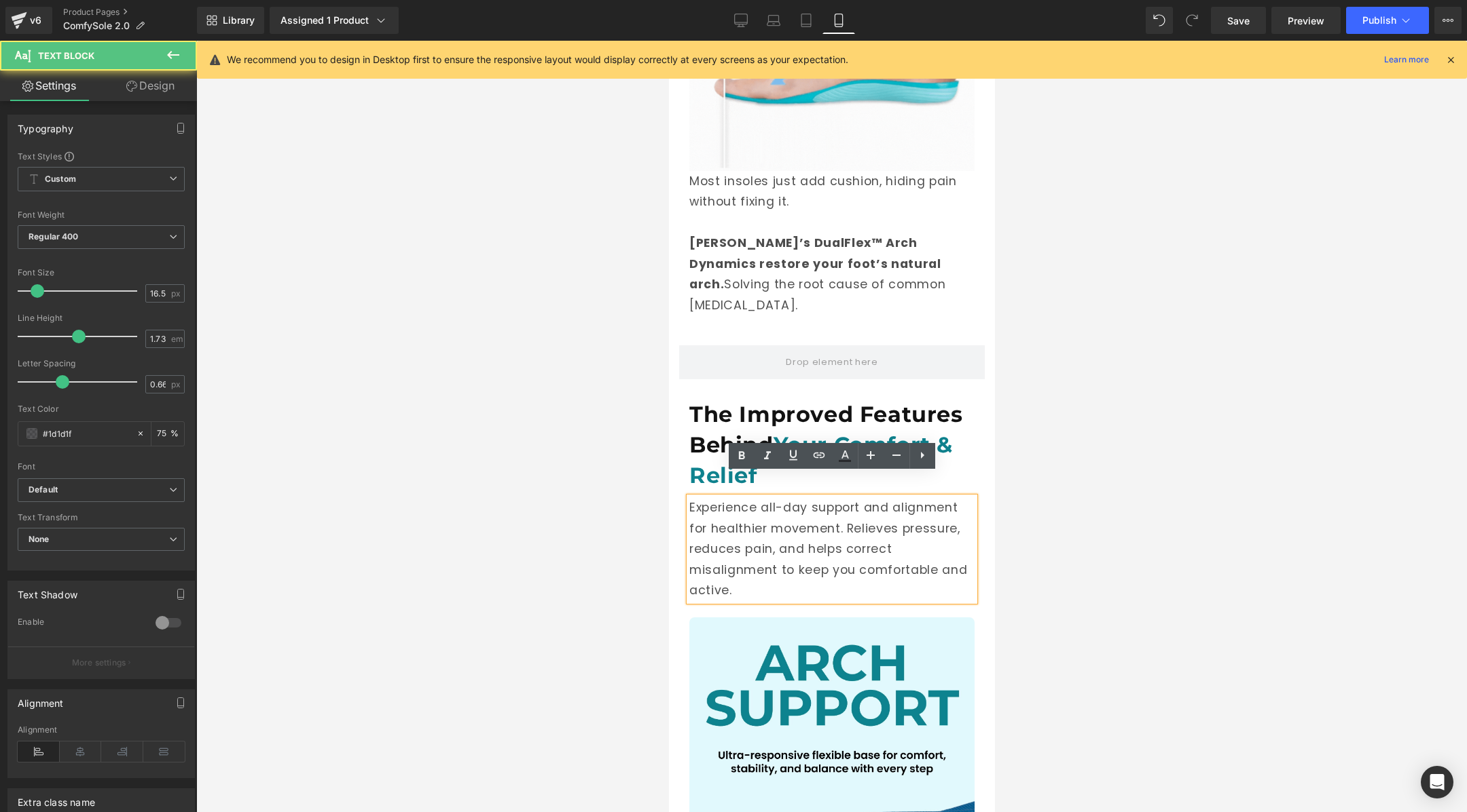
click at [1063, 549] on div at bounding box center [831, 426] width 1271 height 772
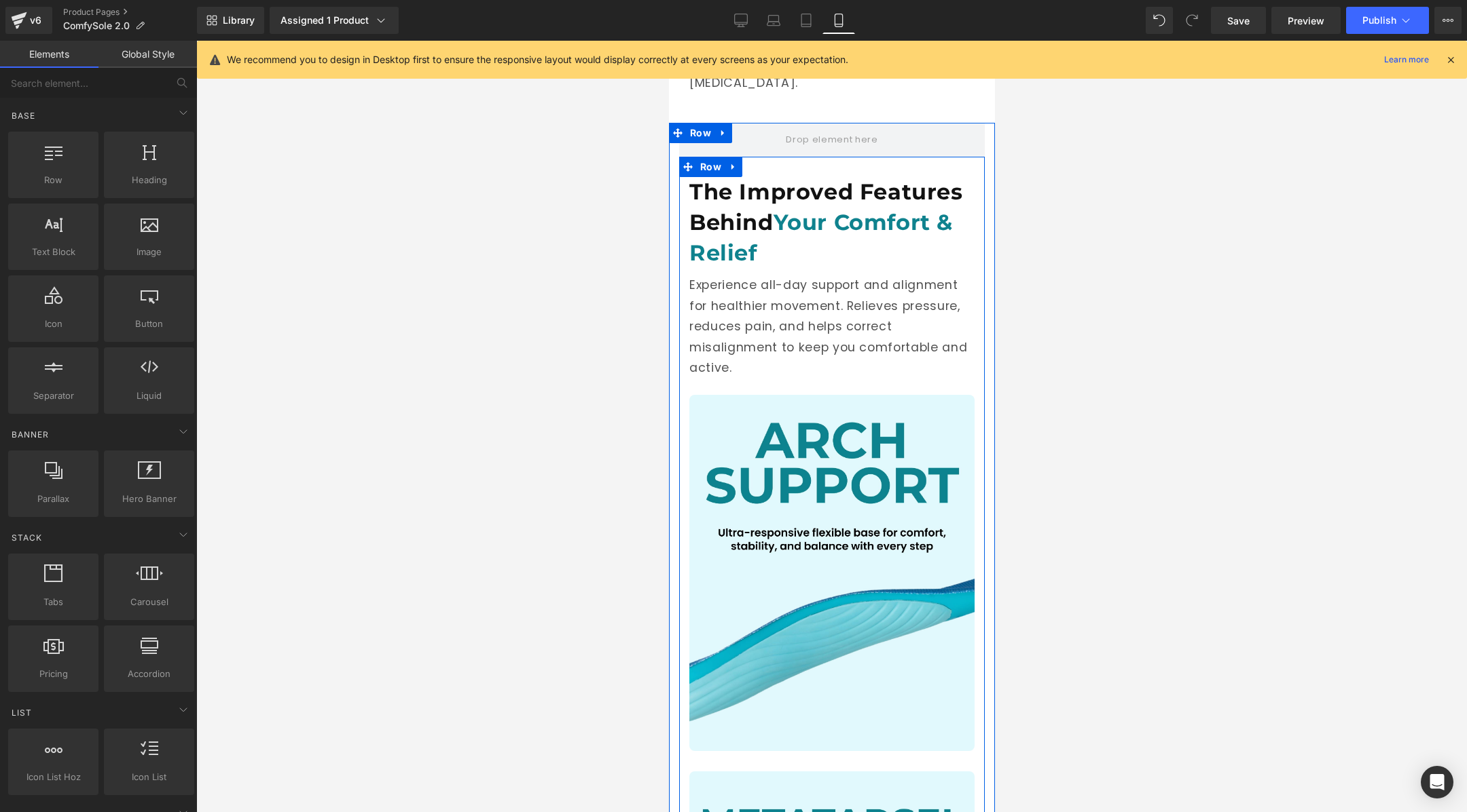
scroll to position [2047, 0]
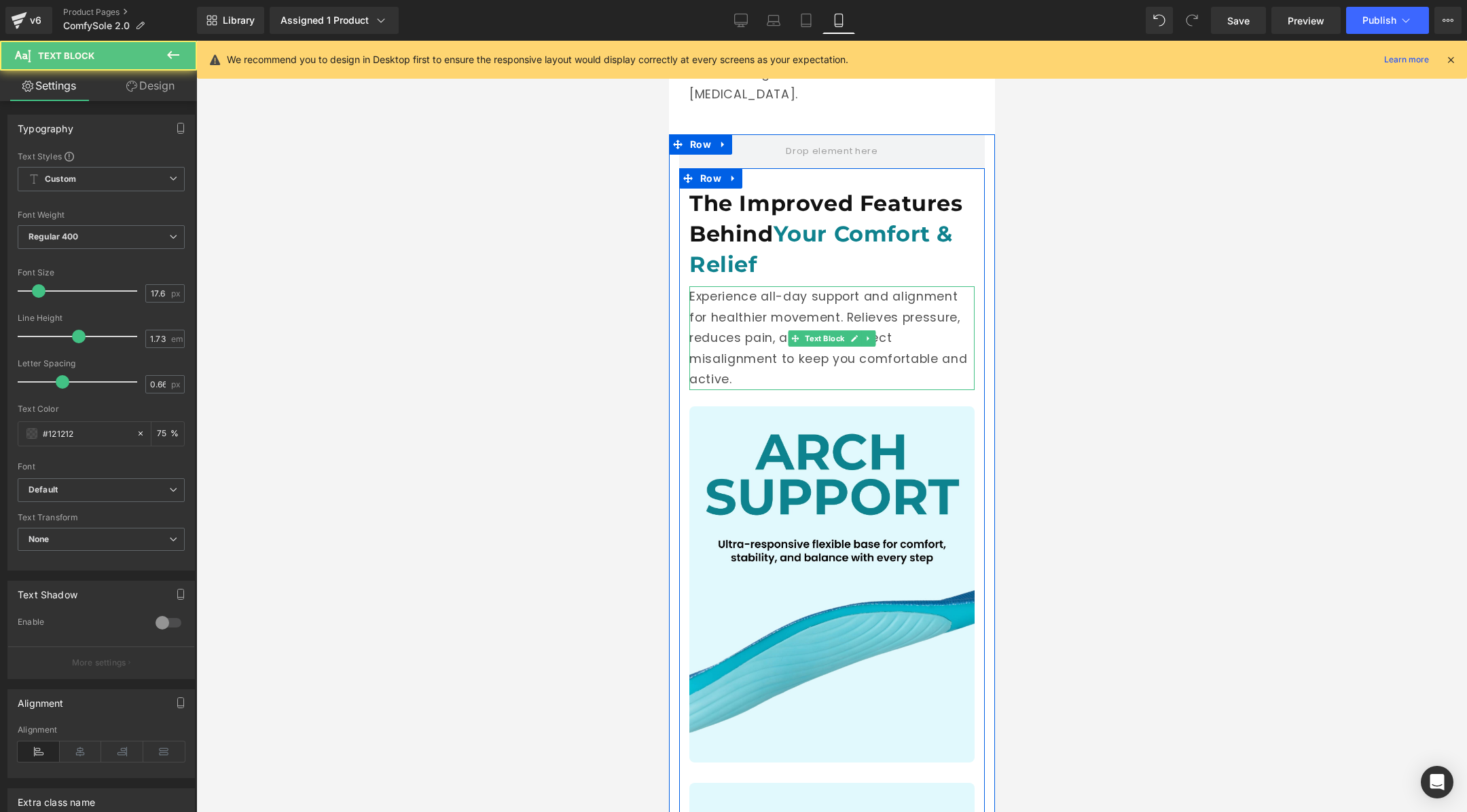
click at [743, 319] on p "Experience all-day support and alignment for healthier movement. Relieves press…" at bounding box center [830, 338] width 285 height 103
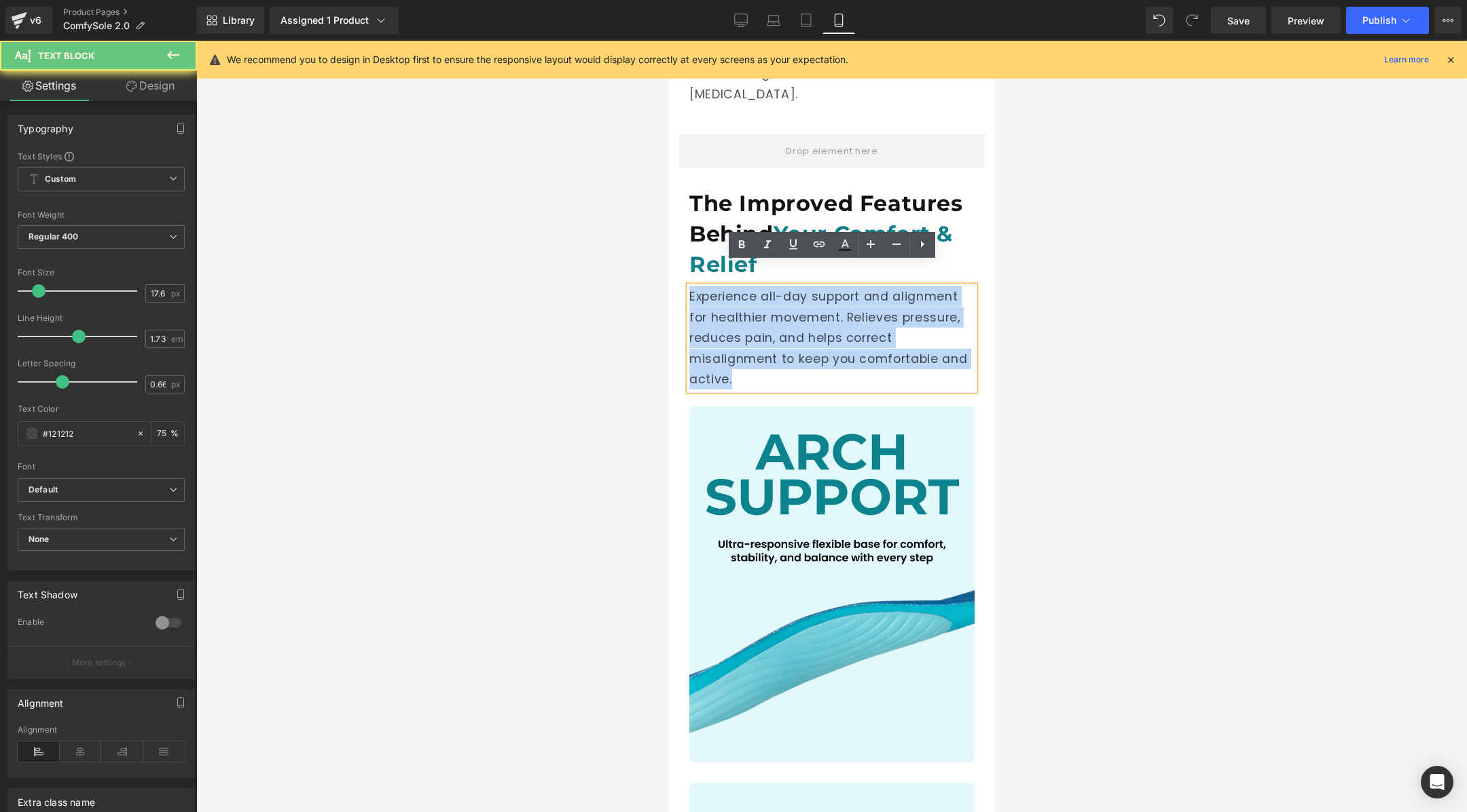
click at [743, 319] on p "Experience all-day support and alignment for healthier movement. Relieves press…" at bounding box center [830, 338] width 285 height 103
copy p "Experience all-day support and alignment for healthier movement. Relieves press…"
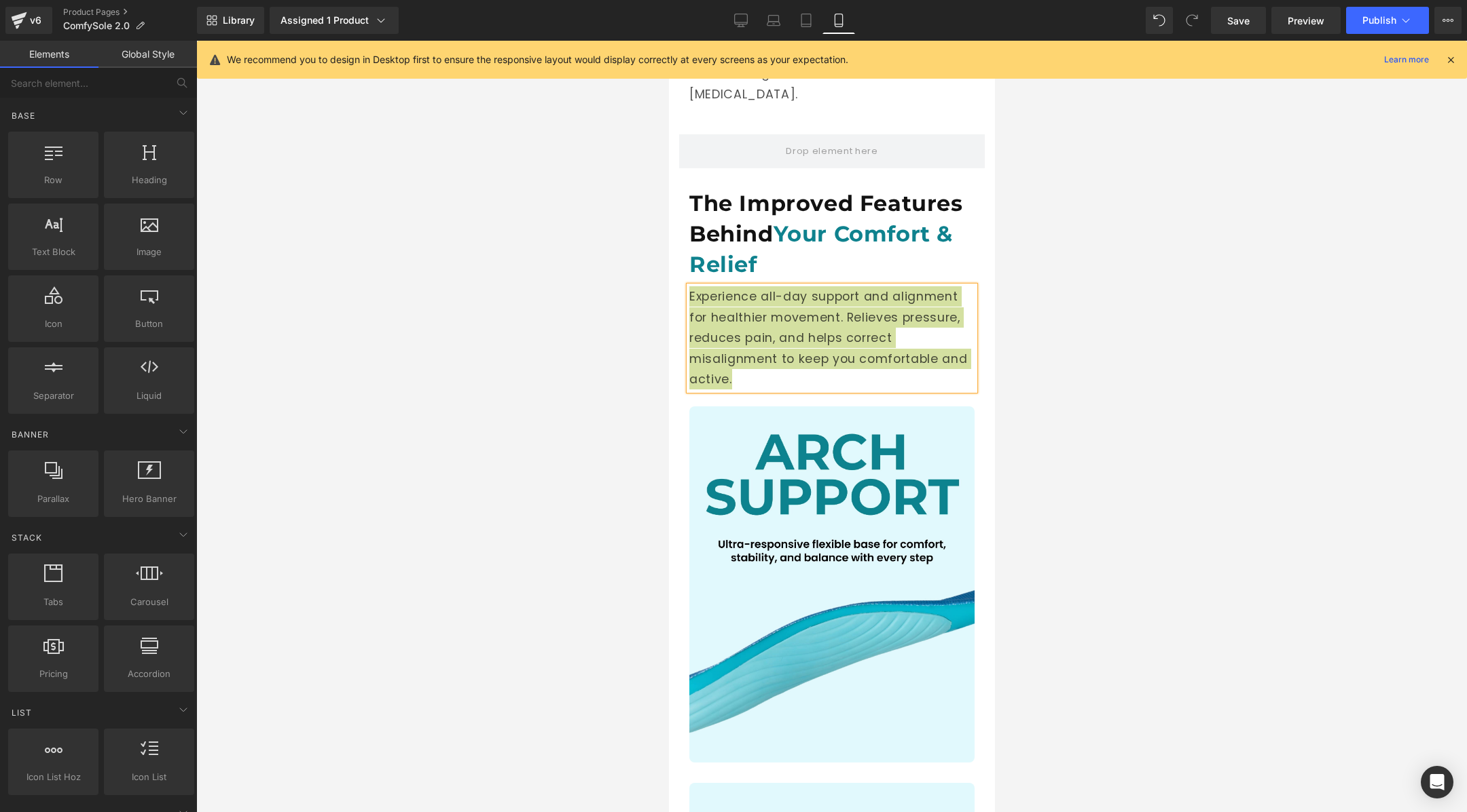
click at [1071, 342] on div at bounding box center [831, 426] width 1271 height 772
click at [1008, 305] on div at bounding box center [831, 426] width 1271 height 772
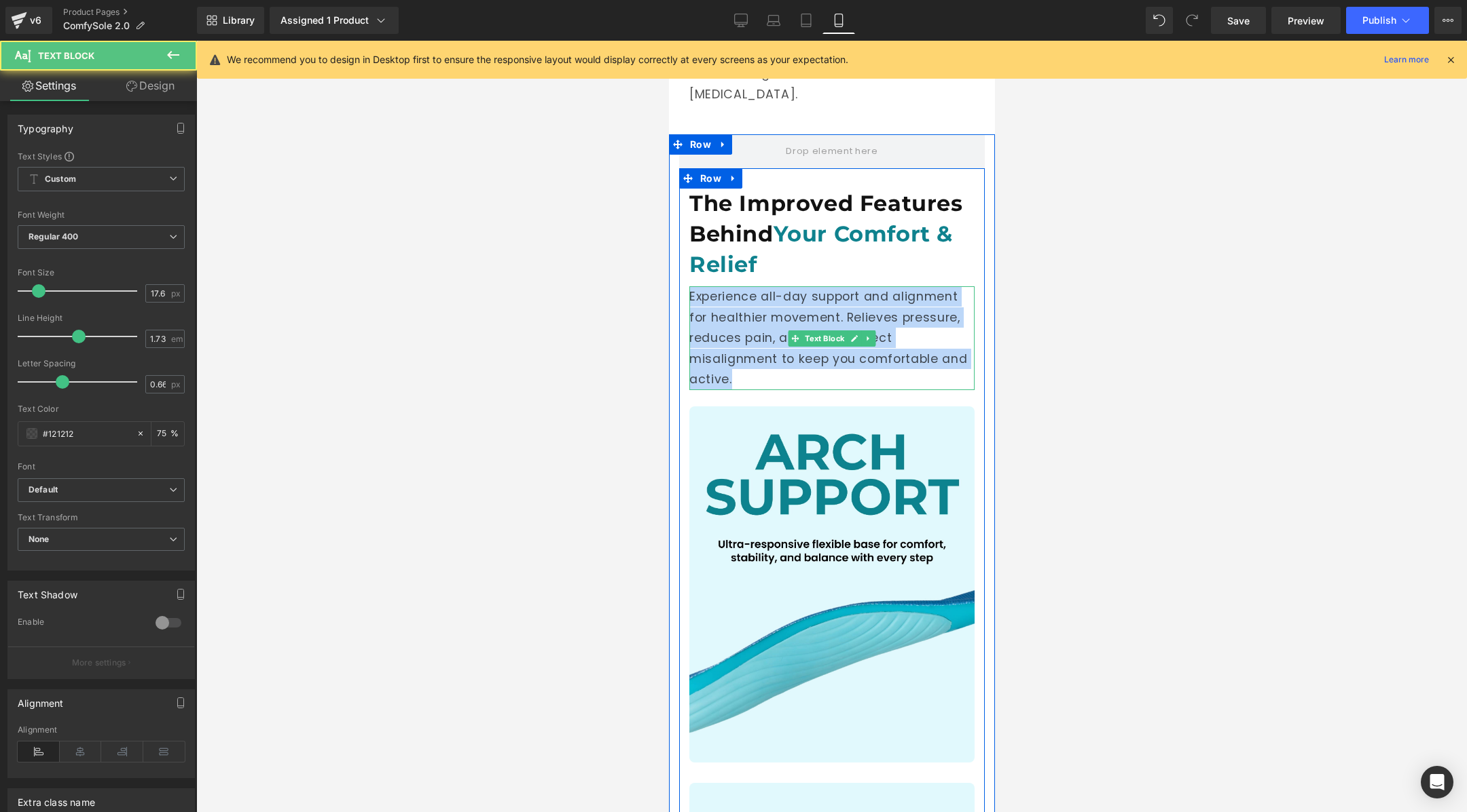
click at [902, 323] on p "Experience all-day support and alignment for healthier movement. Relieves press…" at bounding box center [830, 338] width 285 height 103
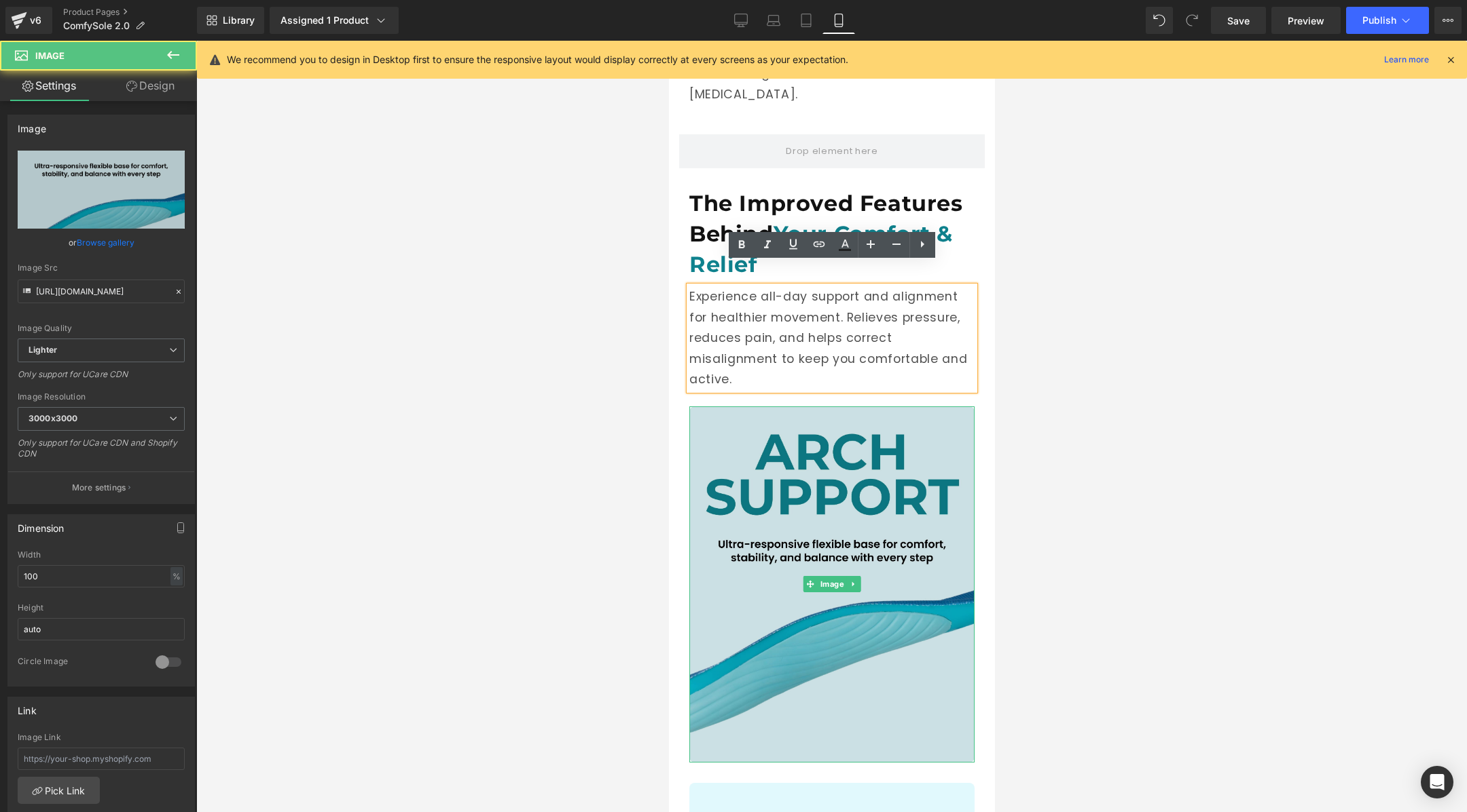
click at [921, 437] on img at bounding box center [830, 585] width 285 height 356
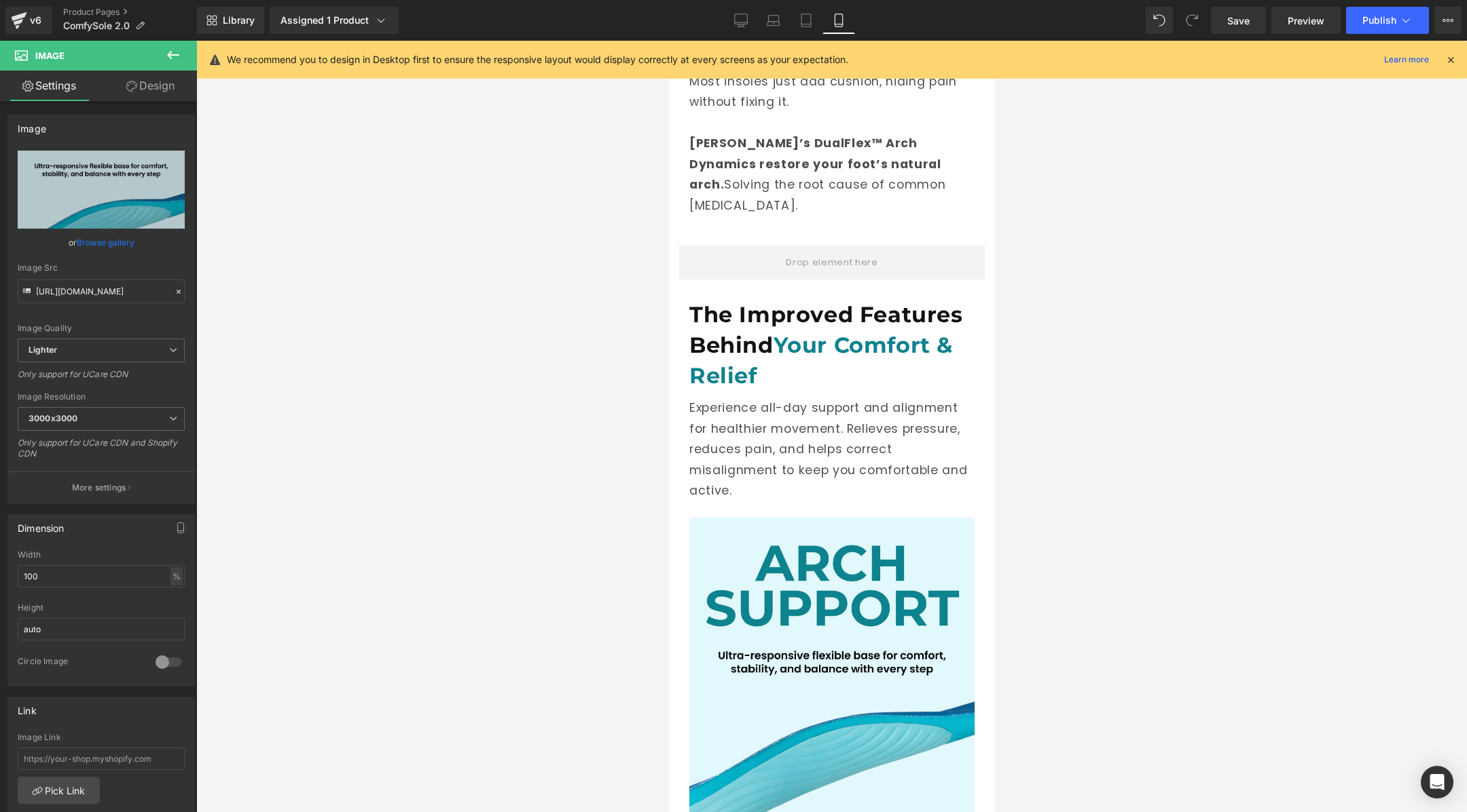
scroll to position [1862, 0]
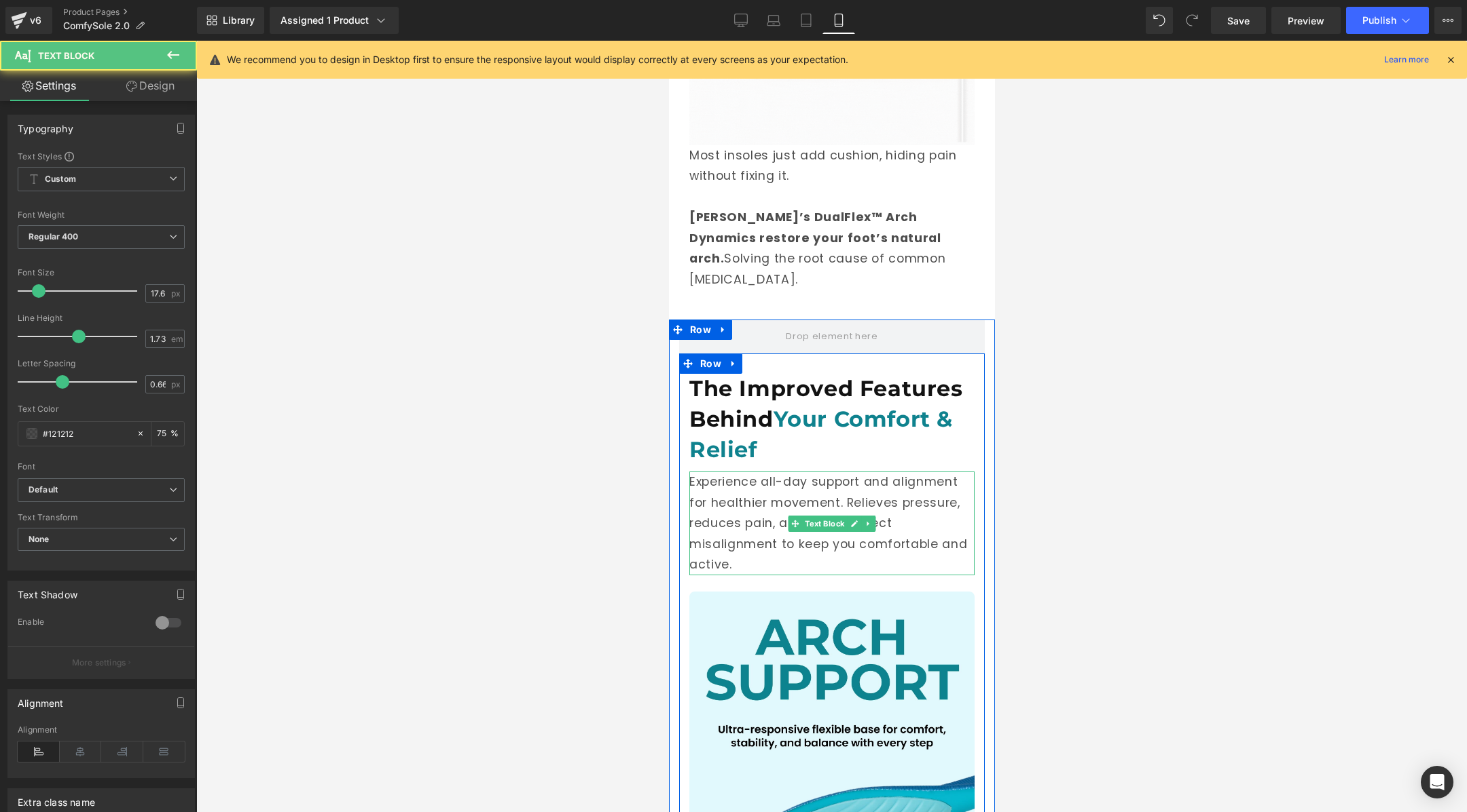
click at [759, 476] on p "Experience all-day support and alignment for healthier movement. Relieves press…" at bounding box center [830, 524] width 285 height 103
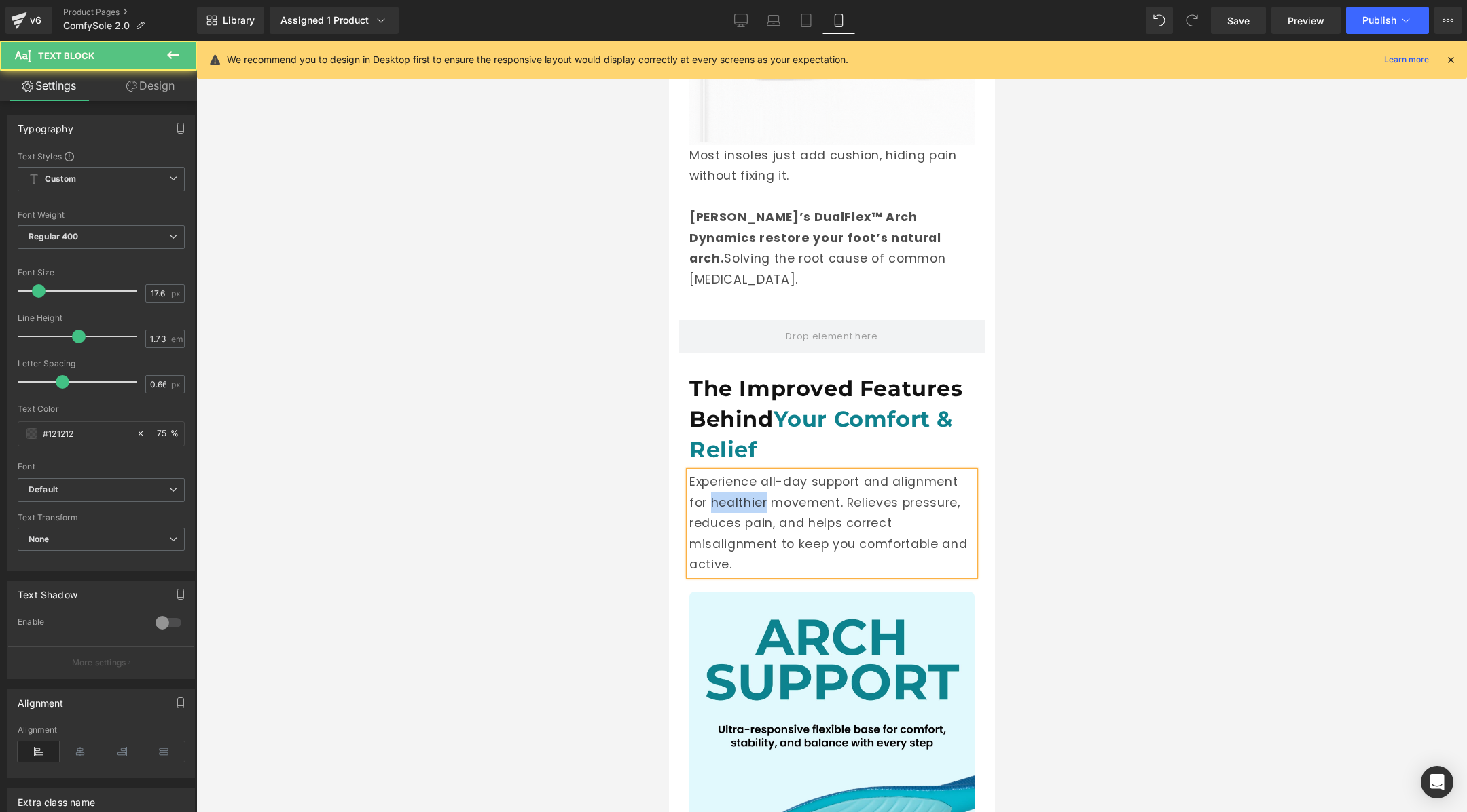
click at [759, 476] on p "Experience all-day support and alignment for healthier movement. Relieves press…" at bounding box center [830, 524] width 285 height 103
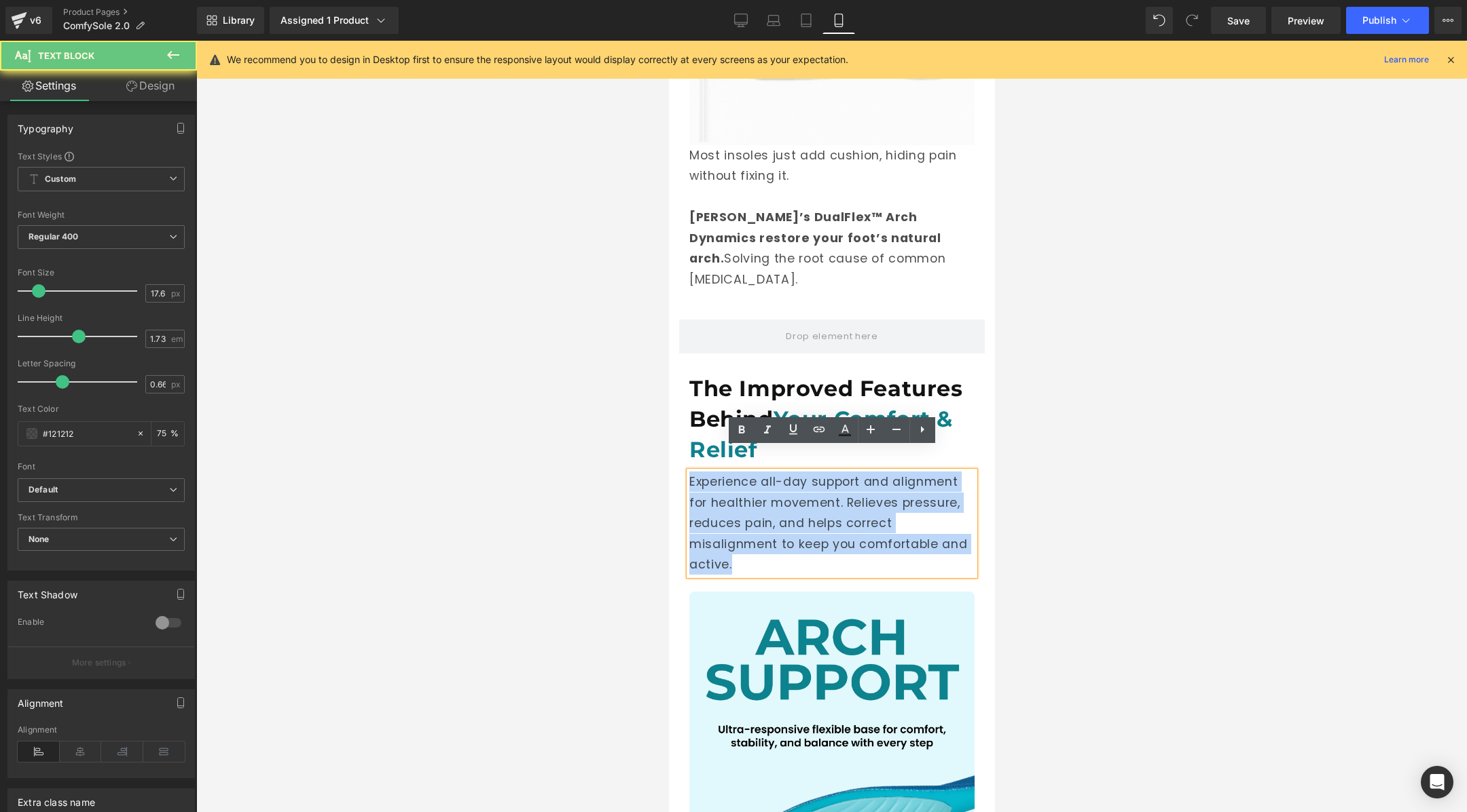
click at [759, 476] on p "Experience all-day support and alignment for healthier movement. Relieves press…" at bounding box center [830, 524] width 285 height 103
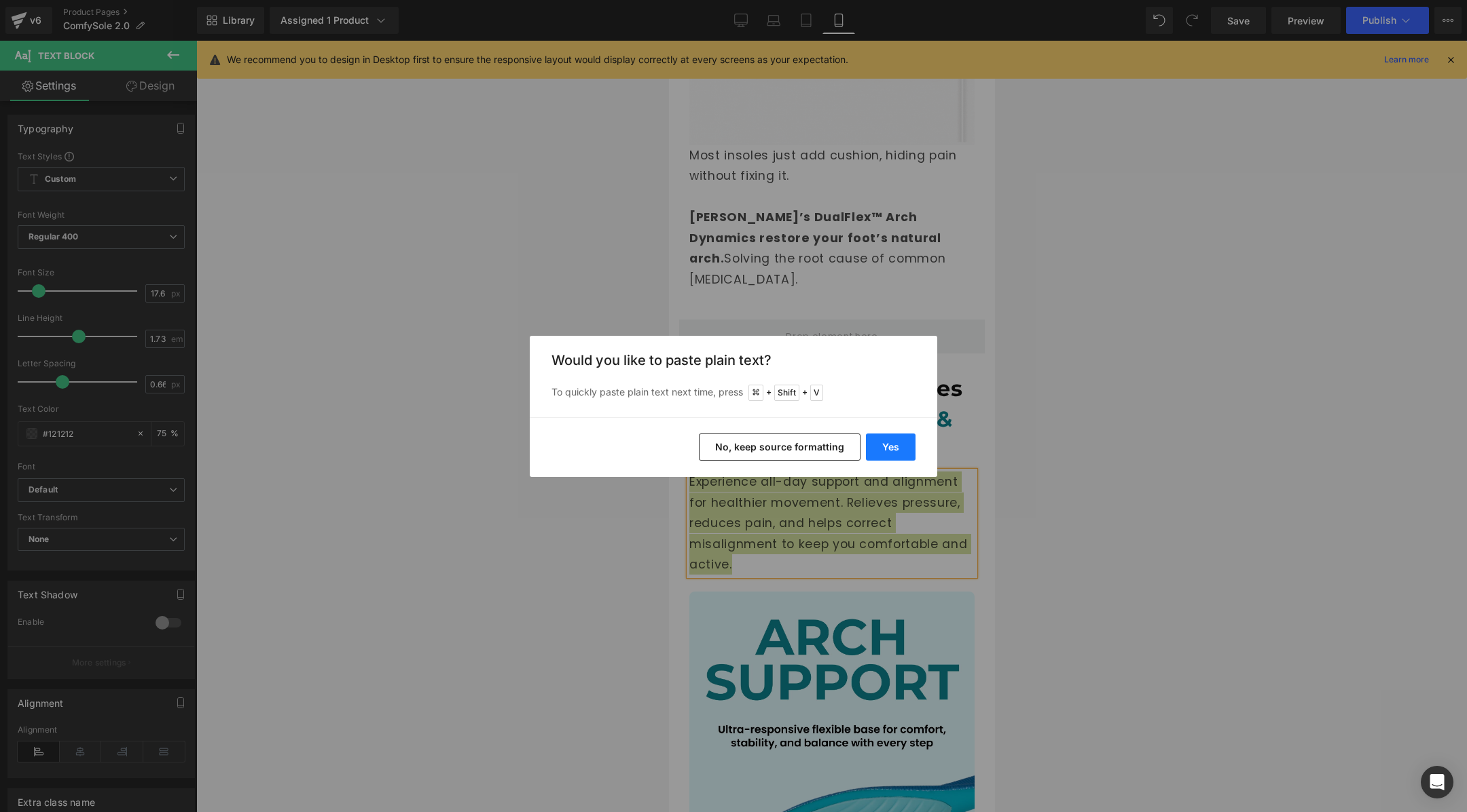
click at [902, 447] on button "Yes" at bounding box center [891, 448] width 50 height 28
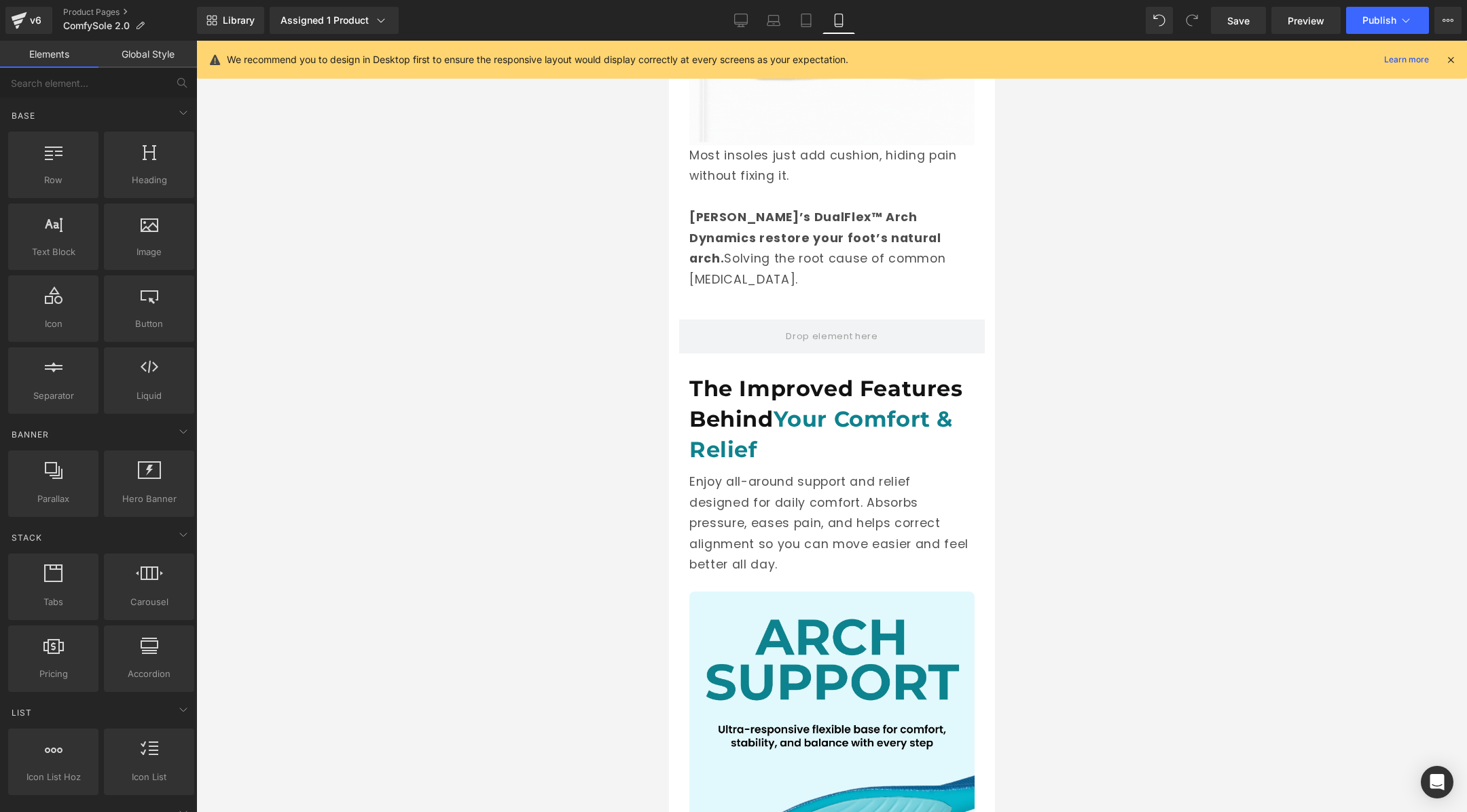
click at [1147, 473] on div at bounding box center [831, 426] width 1271 height 772
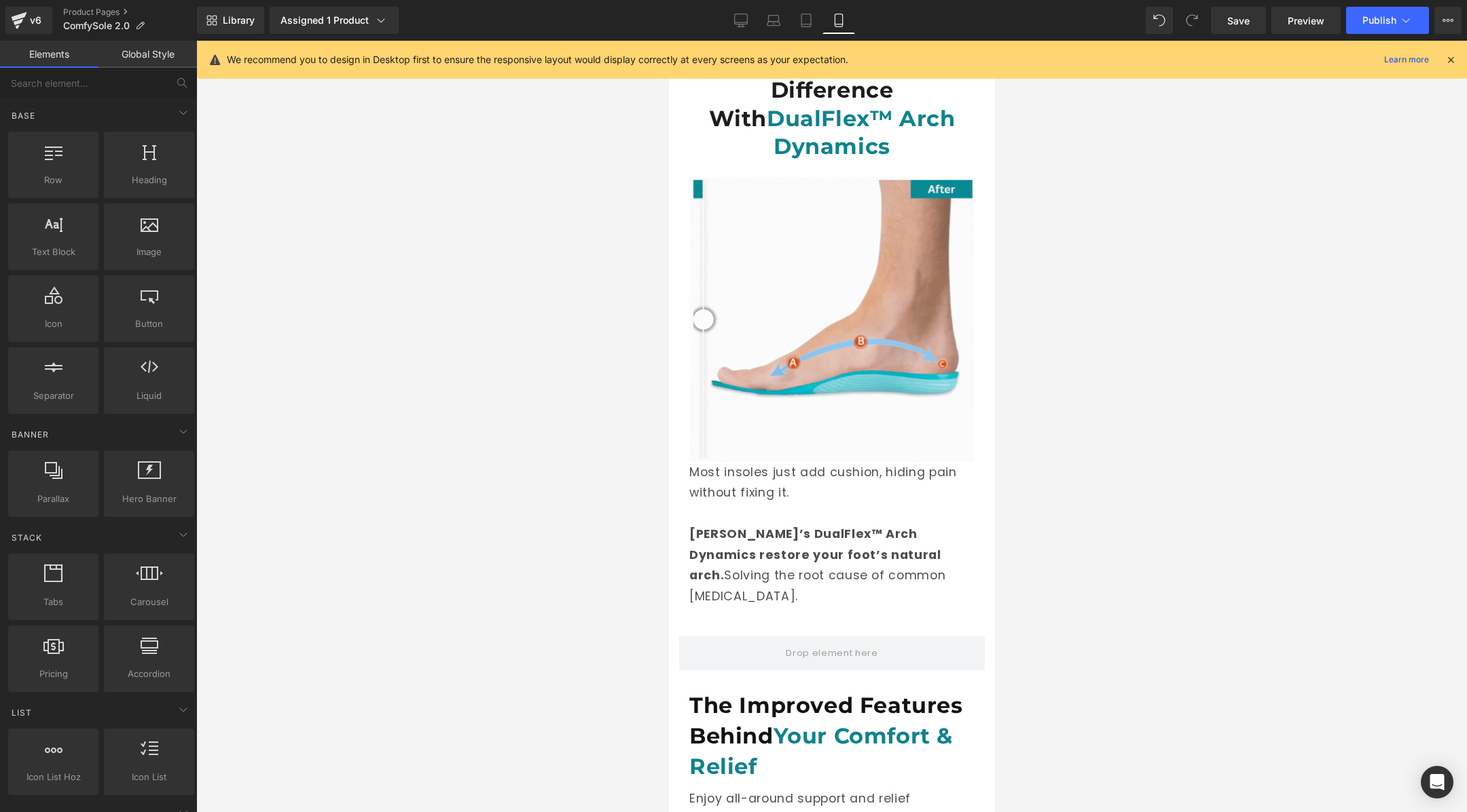
scroll to position [1544, 0]
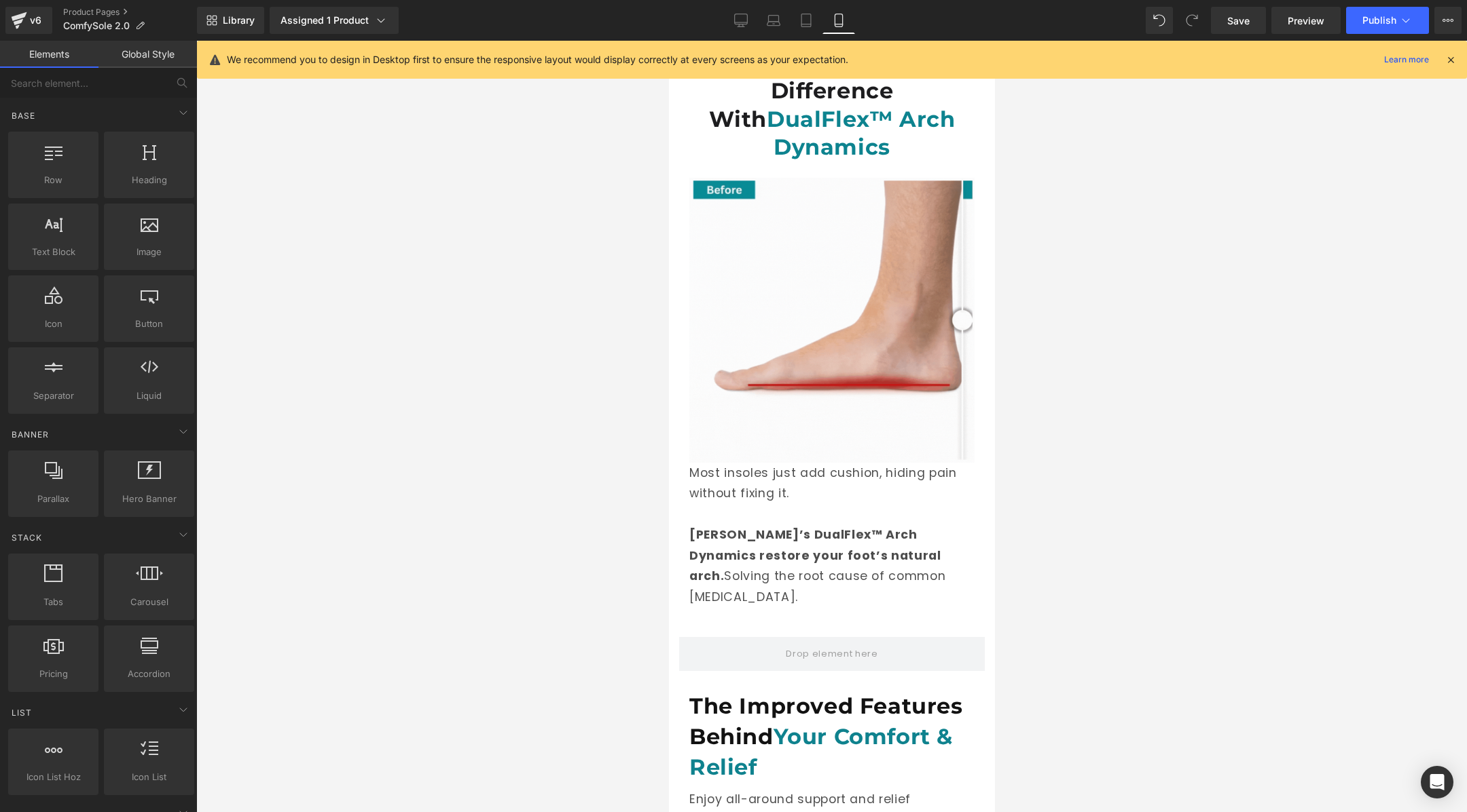
click at [1070, 442] on div at bounding box center [831, 426] width 1271 height 772
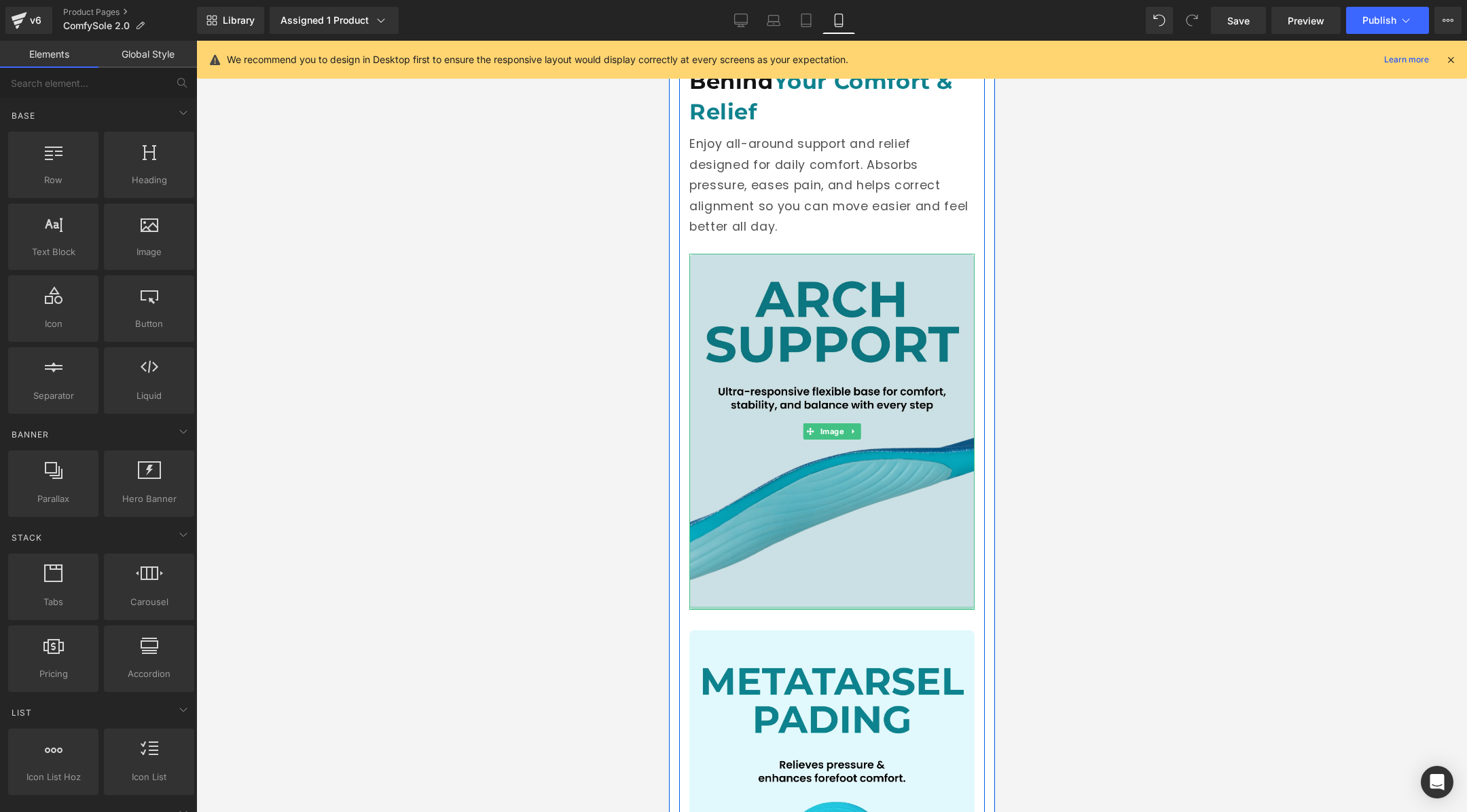
scroll to position [2071, 0]
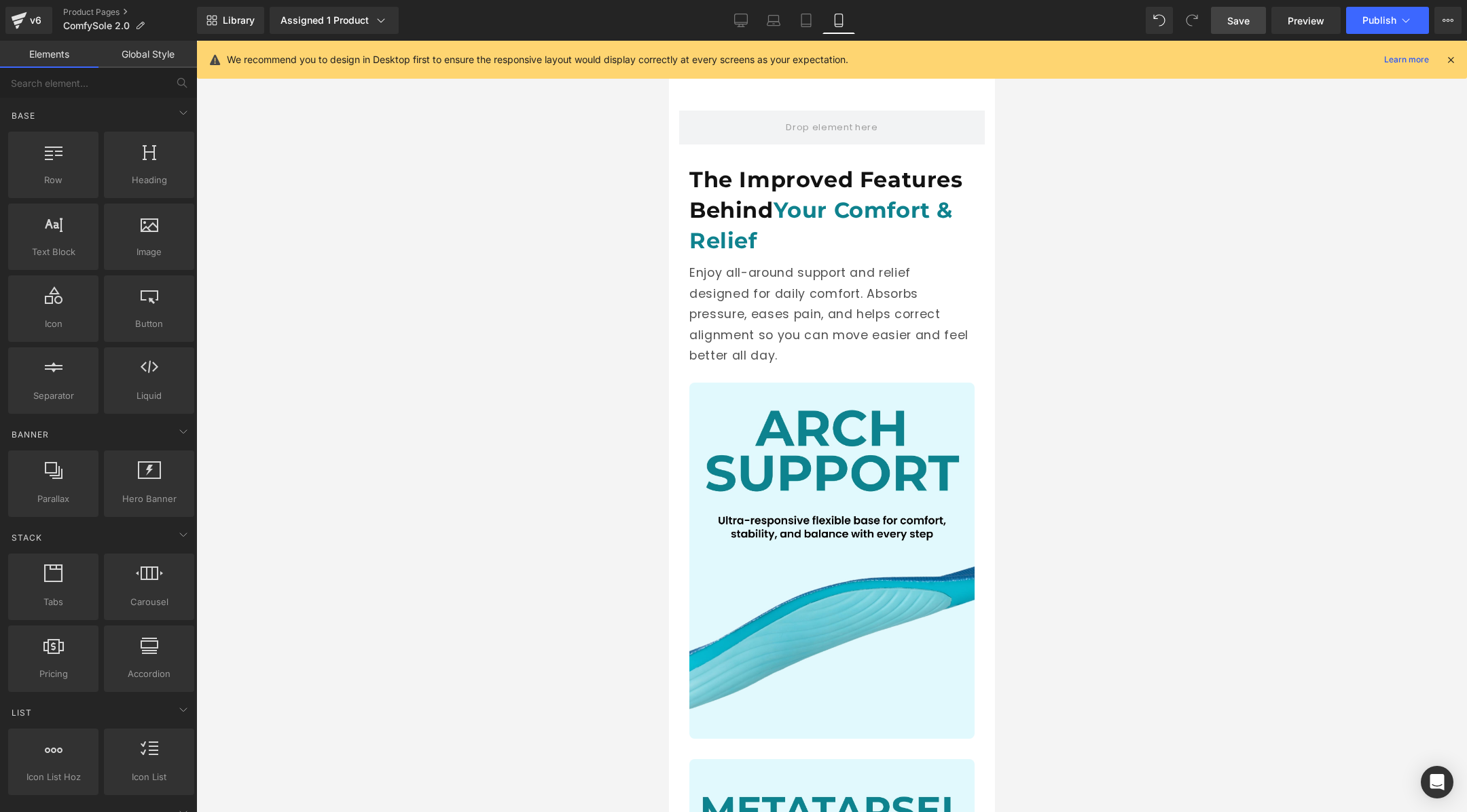
click at [1234, 15] on span "Save" at bounding box center [1238, 21] width 22 height 15
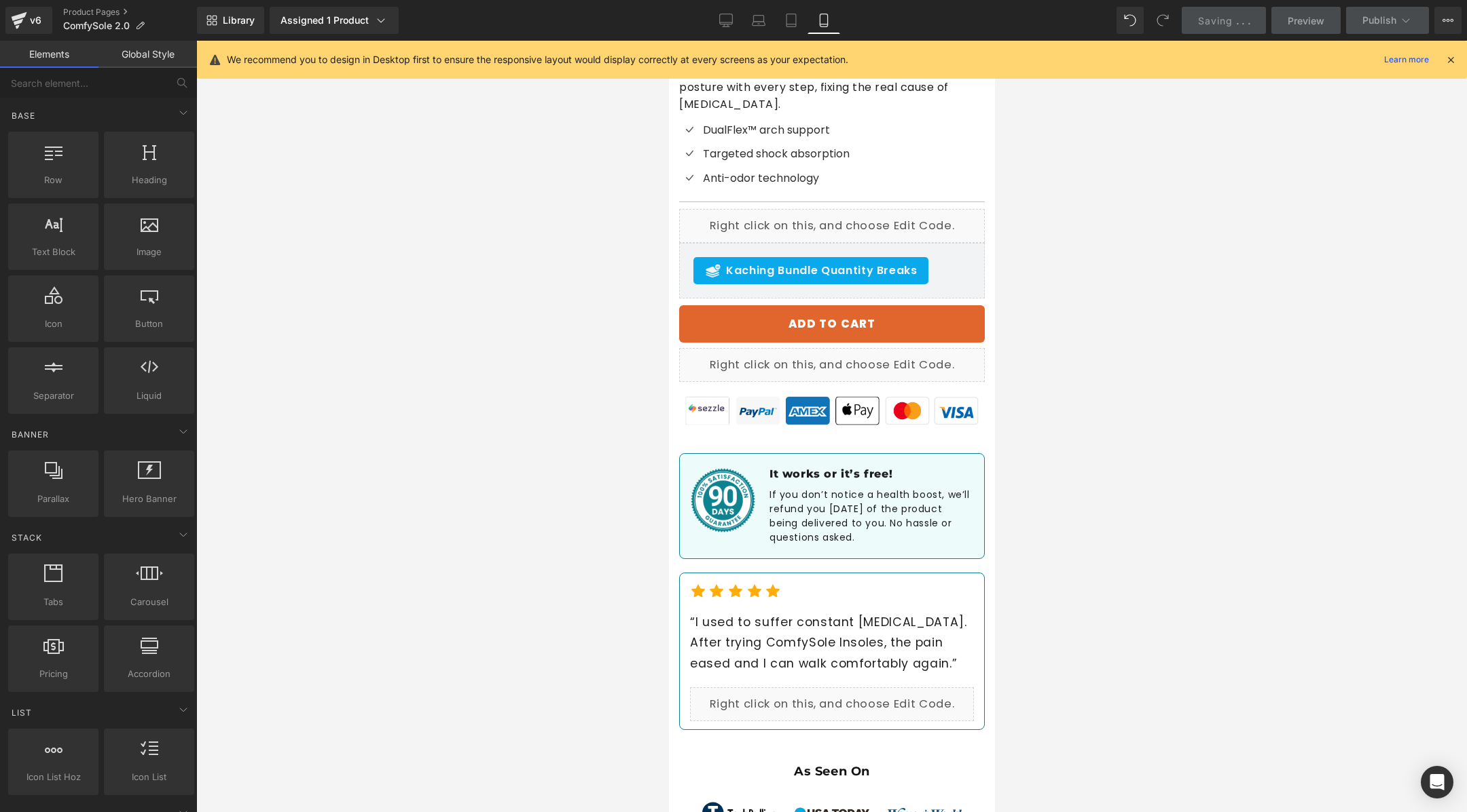
scroll to position [0, 0]
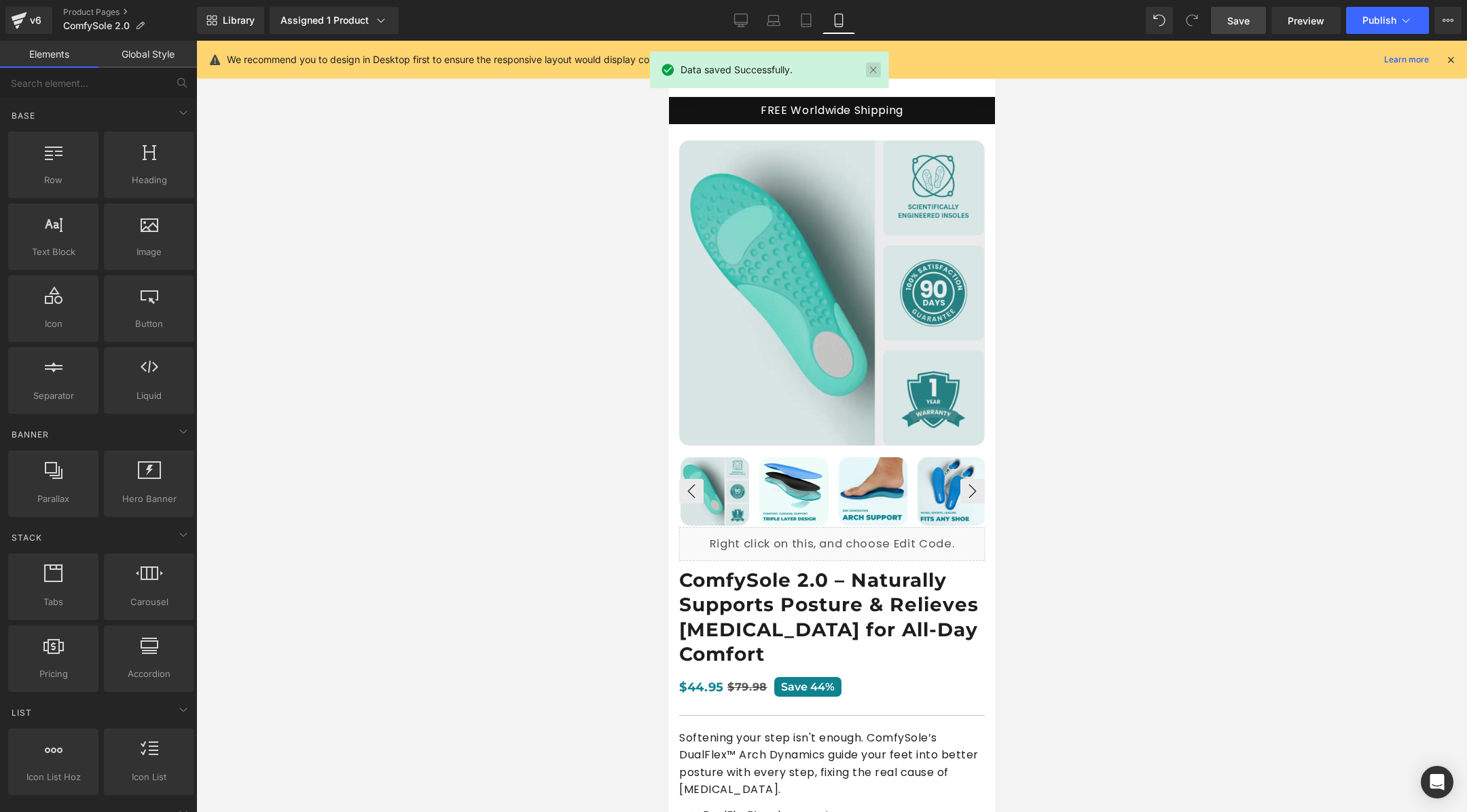
click at [868, 69] on link at bounding box center [873, 70] width 15 height 15
click at [1281, 24] on link "Preview" at bounding box center [1306, 21] width 69 height 28
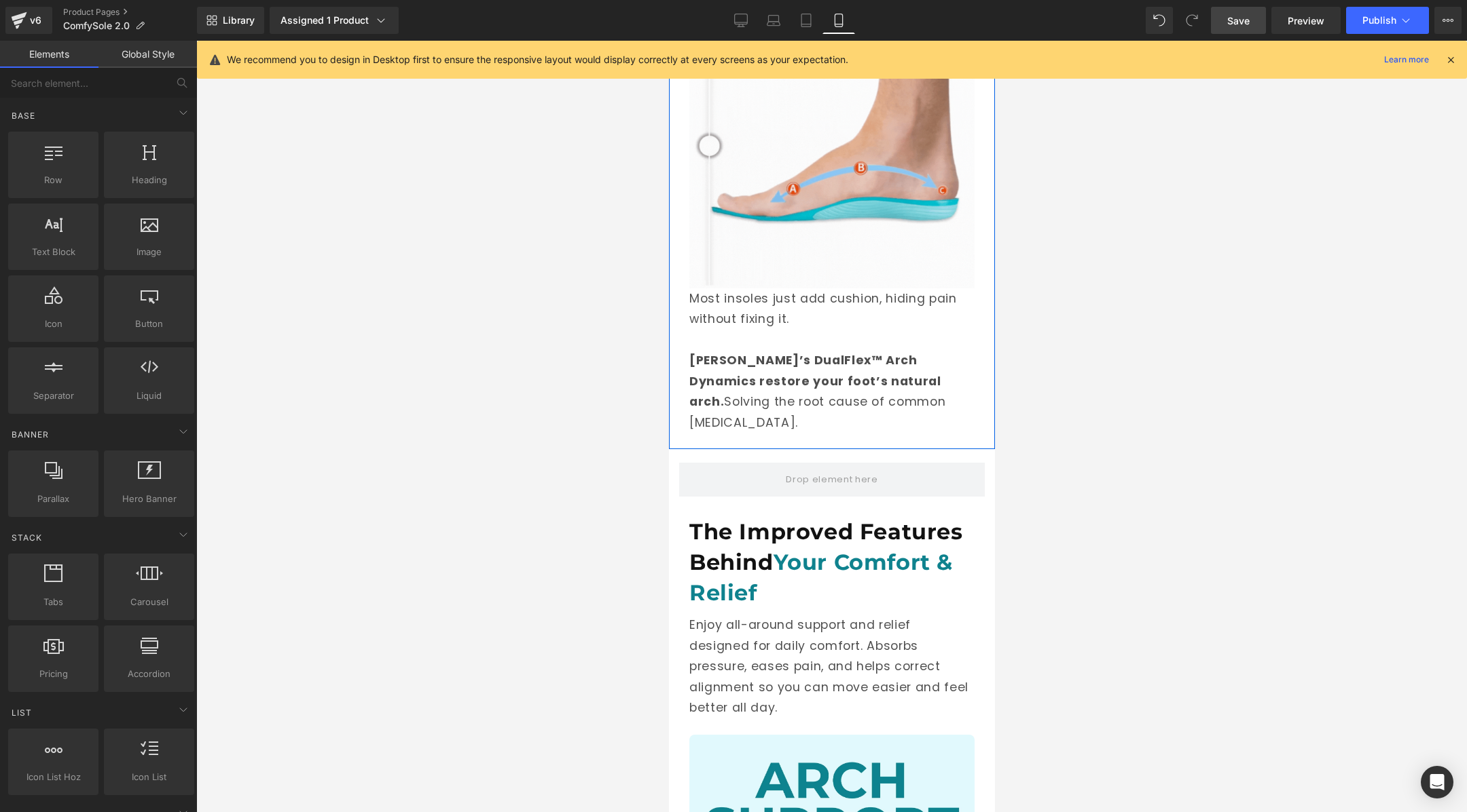
scroll to position [1886, 0]
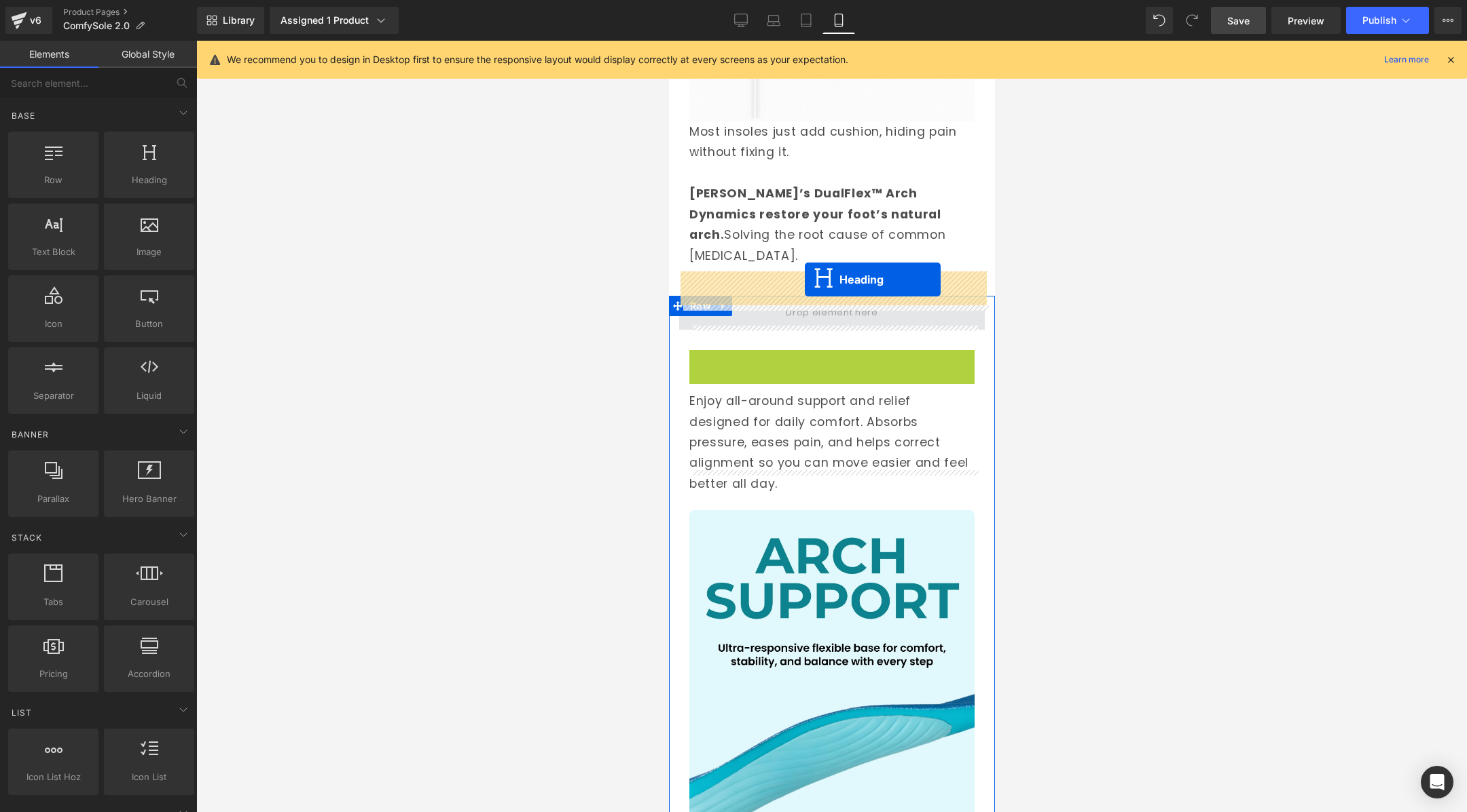
drag, startPoint x: 799, startPoint y: 372, endPoint x: 804, endPoint y: 280, distance: 92.1
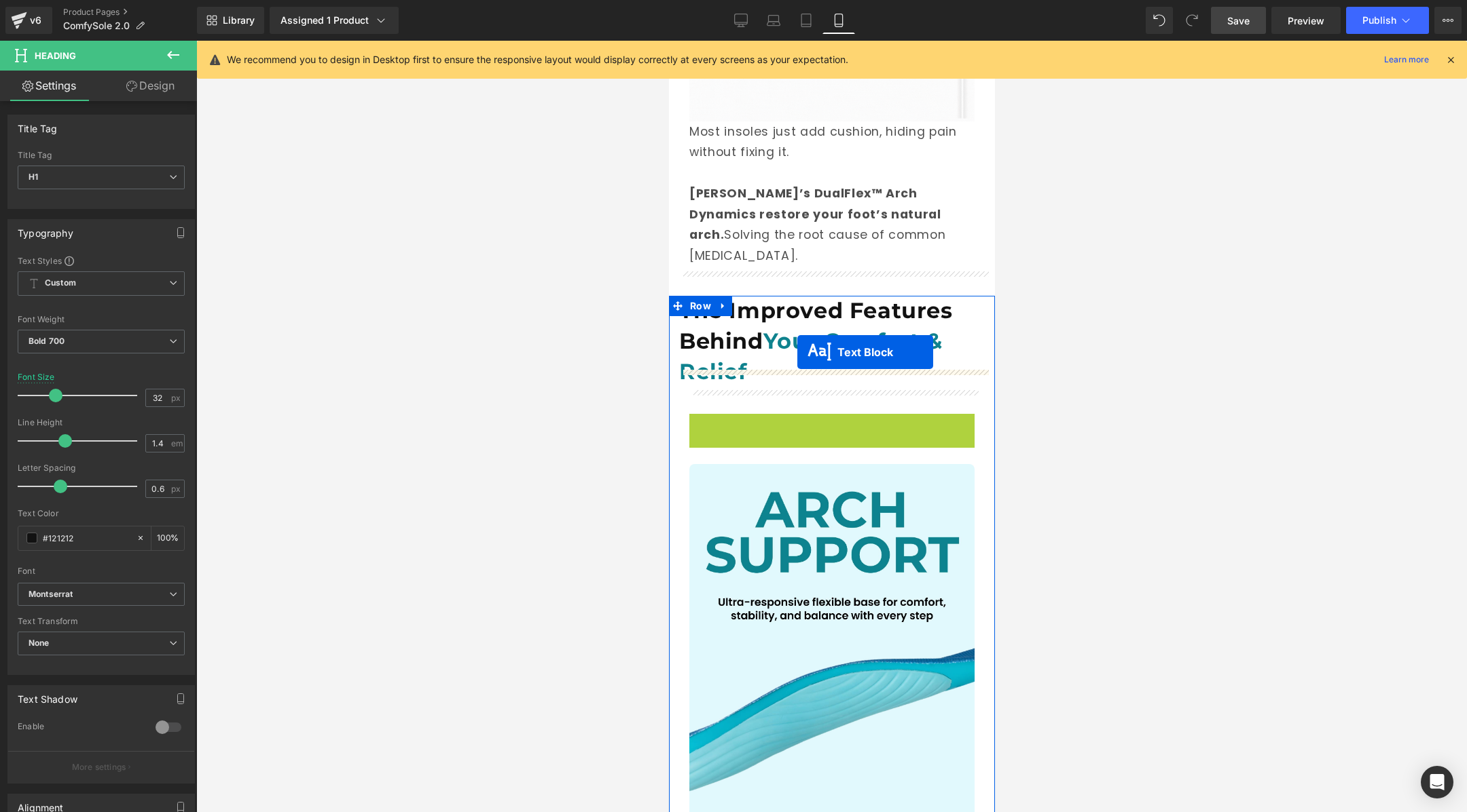
drag, startPoint x: 797, startPoint y: 442, endPoint x: 797, endPoint y: 353, distance: 89.0
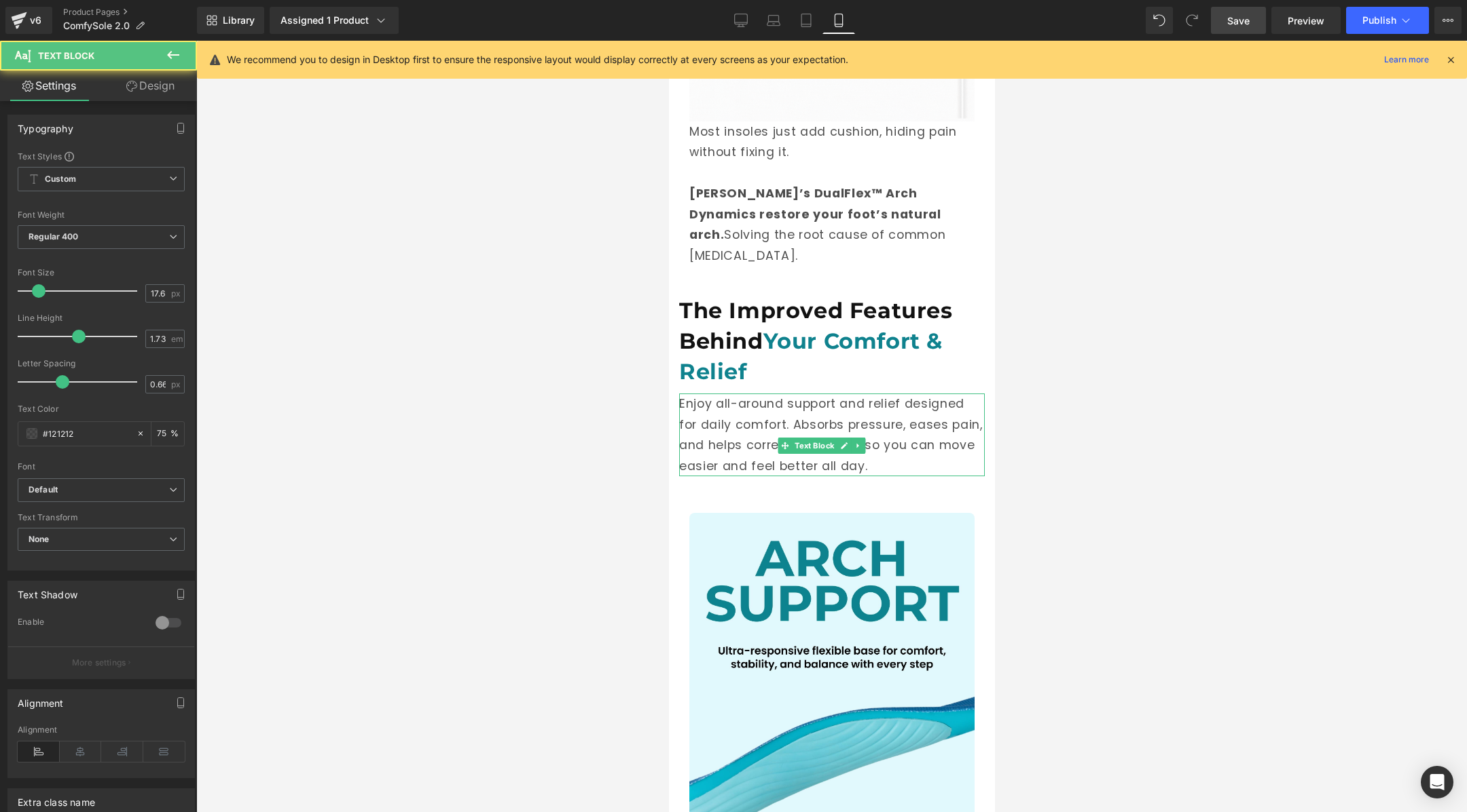
click at [1220, 30] on link "Save" at bounding box center [1238, 21] width 55 height 28
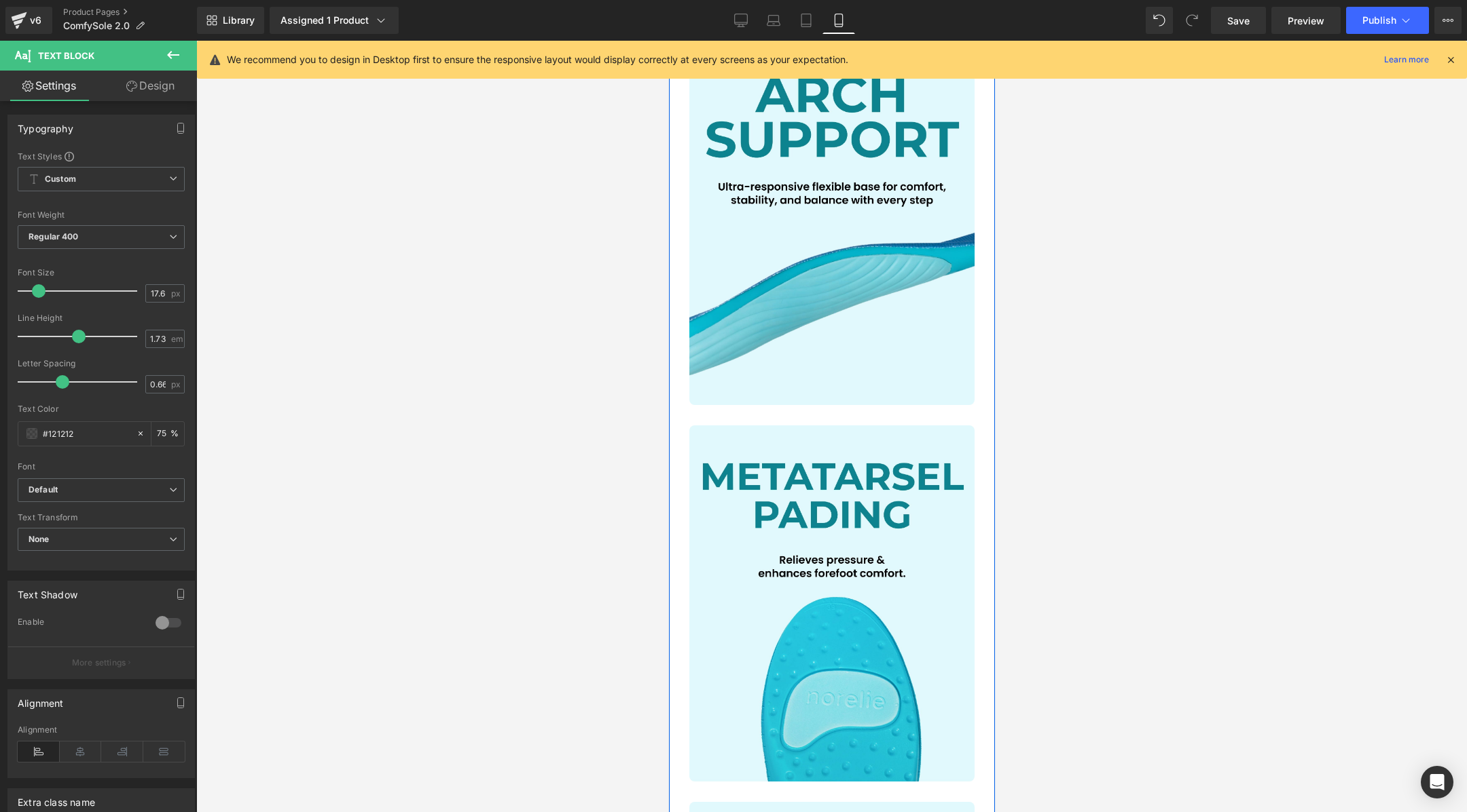
scroll to position [1953, 0]
